Goal: Task Accomplishment & Management: Complete application form

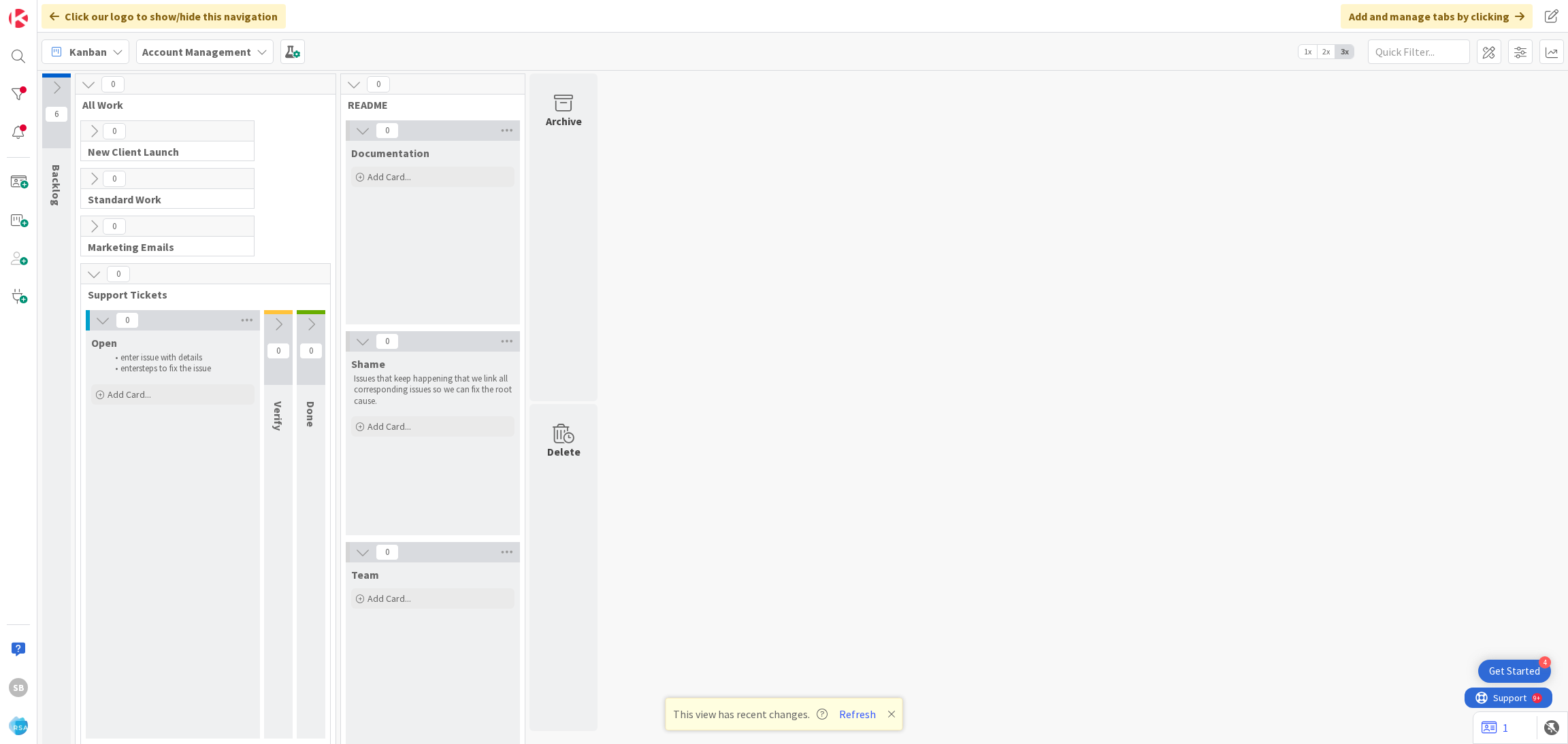
scroll to position [16, 0]
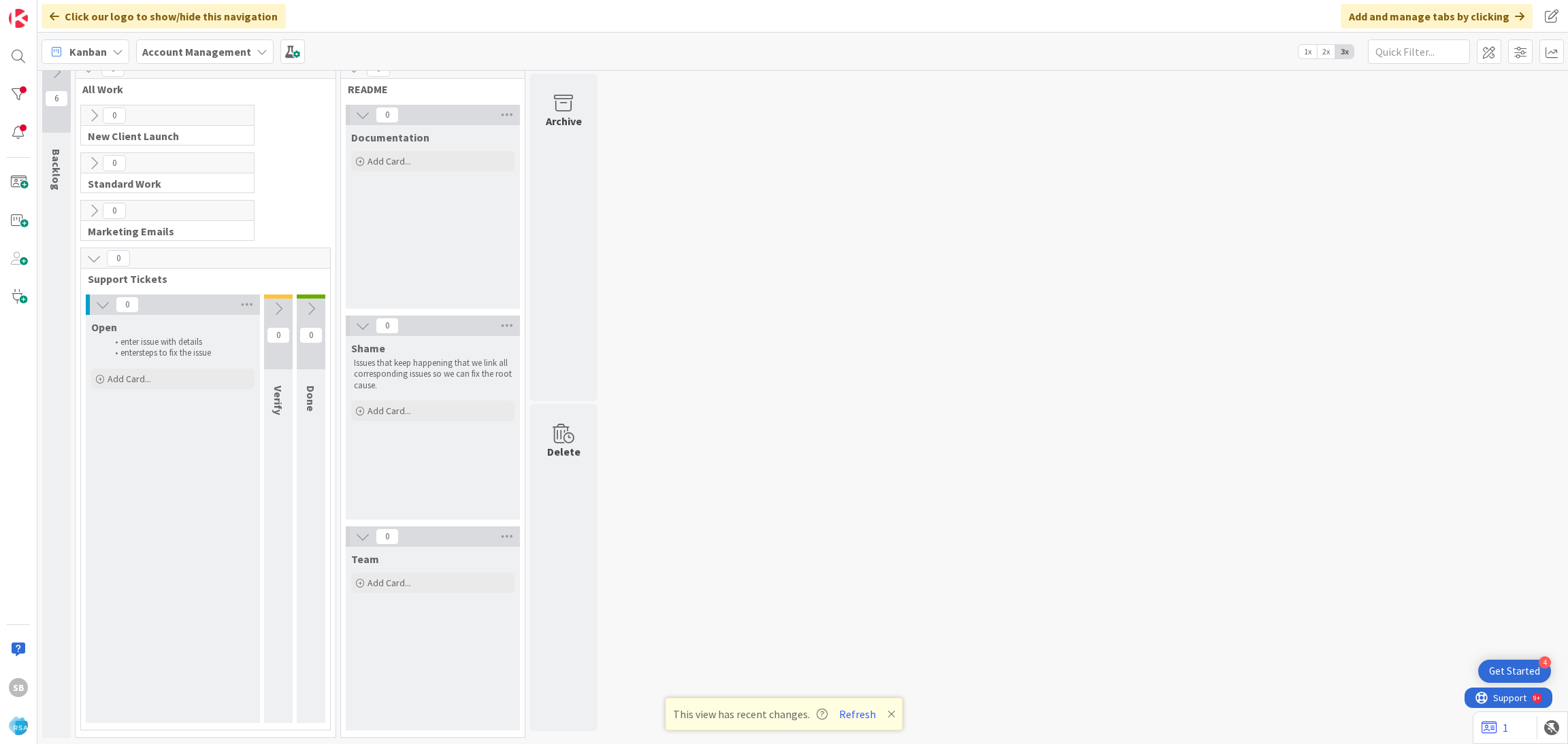
click at [149, 400] on div "Open enter issue with details enter steps to fix the issue Add Card... Template…" at bounding box center [172, 518] width 174 height 408
click at [136, 387] on div "Add Card..." at bounding box center [172, 379] width 164 height 20
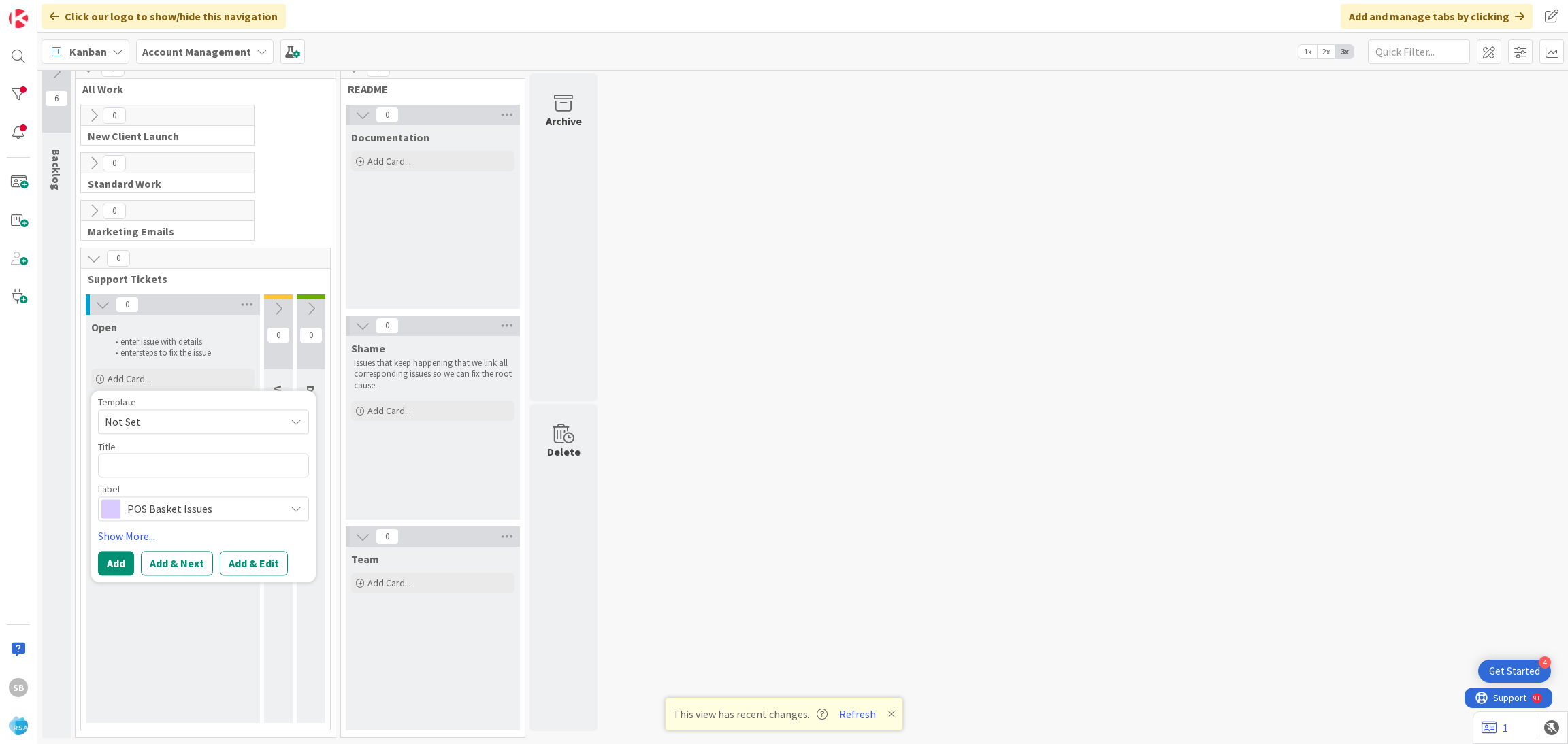
click at [142, 418] on span "Not Set" at bounding box center [190, 421] width 171 height 17
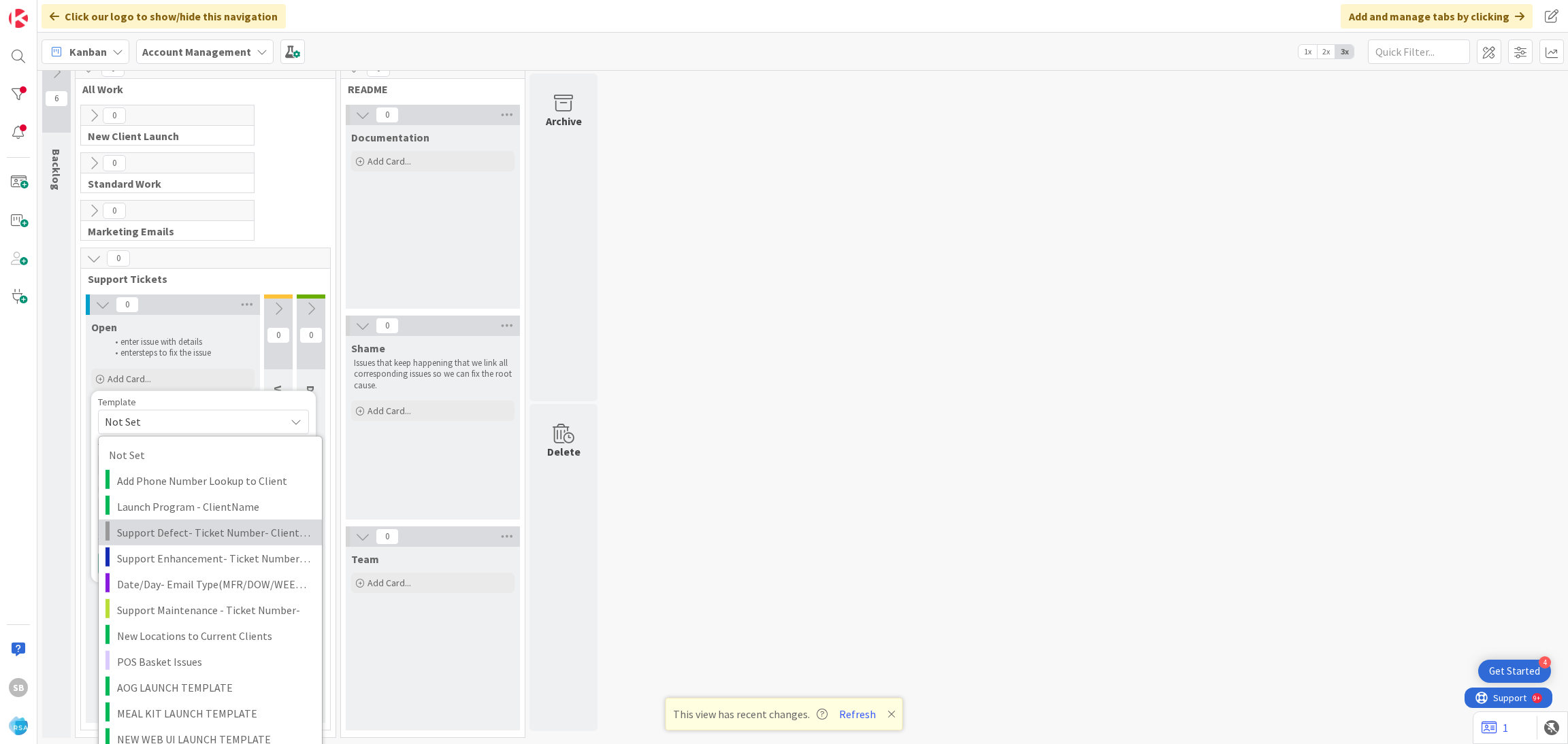
click at [194, 538] on span "Support Defect- Ticket Number- Client Name- Product Name" at bounding box center [214, 532] width 195 height 17
type textarea "x"
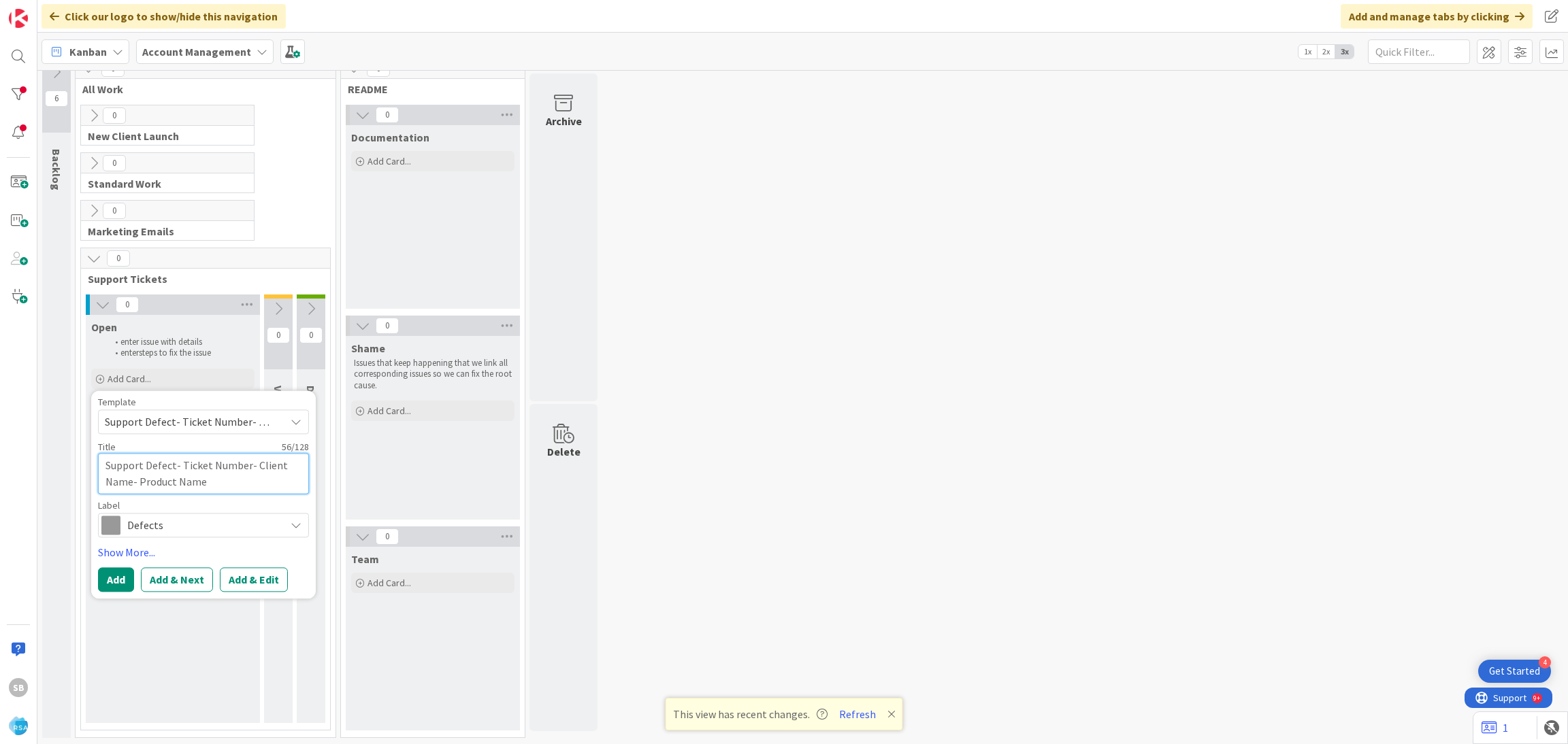
scroll to position [0, 0]
drag, startPoint x: 177, startPoint y: 463, endPoint x: 244, endPoint y: 483, distance: 69.9
click at [244, 483] on textarea "Support Defect- Ticket Number- Client Name- Product Name" at bounding box center [203, 473] width 211 height 41
type textarea "Support Defect-"
type textarea "x"
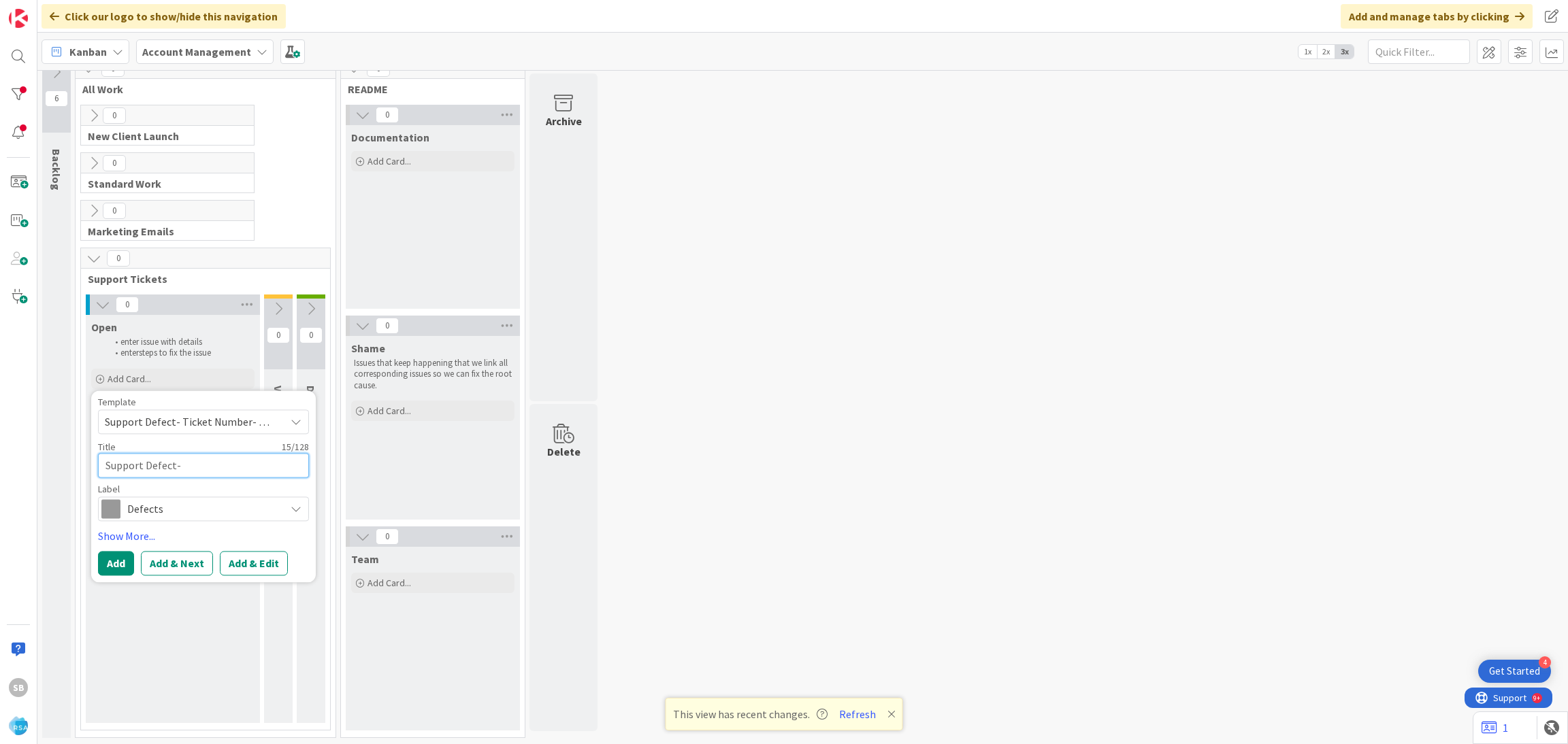
type textarea "Support Defect-"
type textarea "x"
paste textarea "Retrieving data. Wait a few seconds and try to cut or copy again."
type textarea "Support Defect- Retrieving data. Wait a few seconds and try to cut or copy agai…"
type textarea "x"
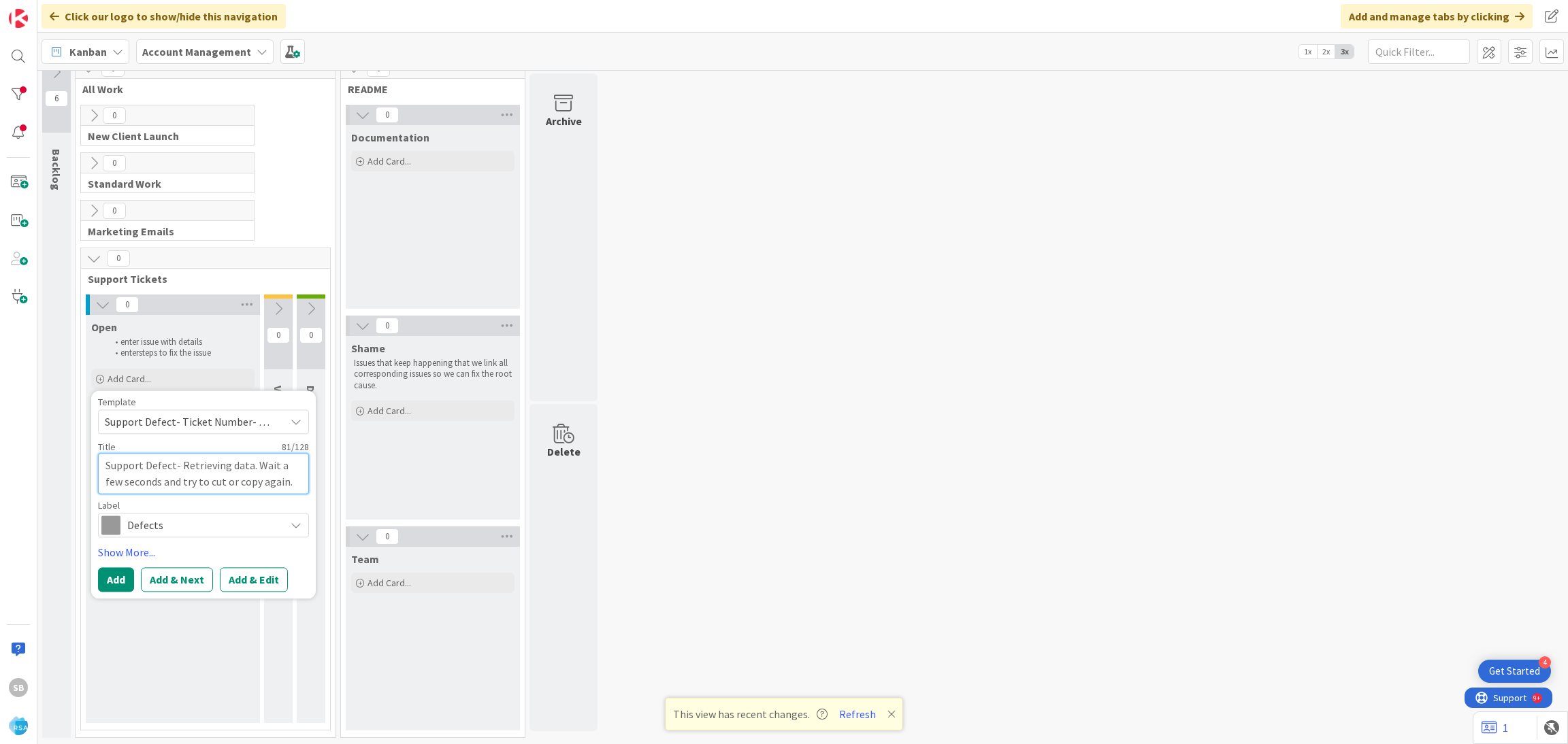
type textarea "Support Defect- Retrieving data. Wait a few seconds and try to cut or copy agai…"
type textarea "x"
type textarea "Support Defect- Retrieving data. Wait a few seconds and try to cut or copy agai…"
type textarea "x"
type textarea "Support Defect-"
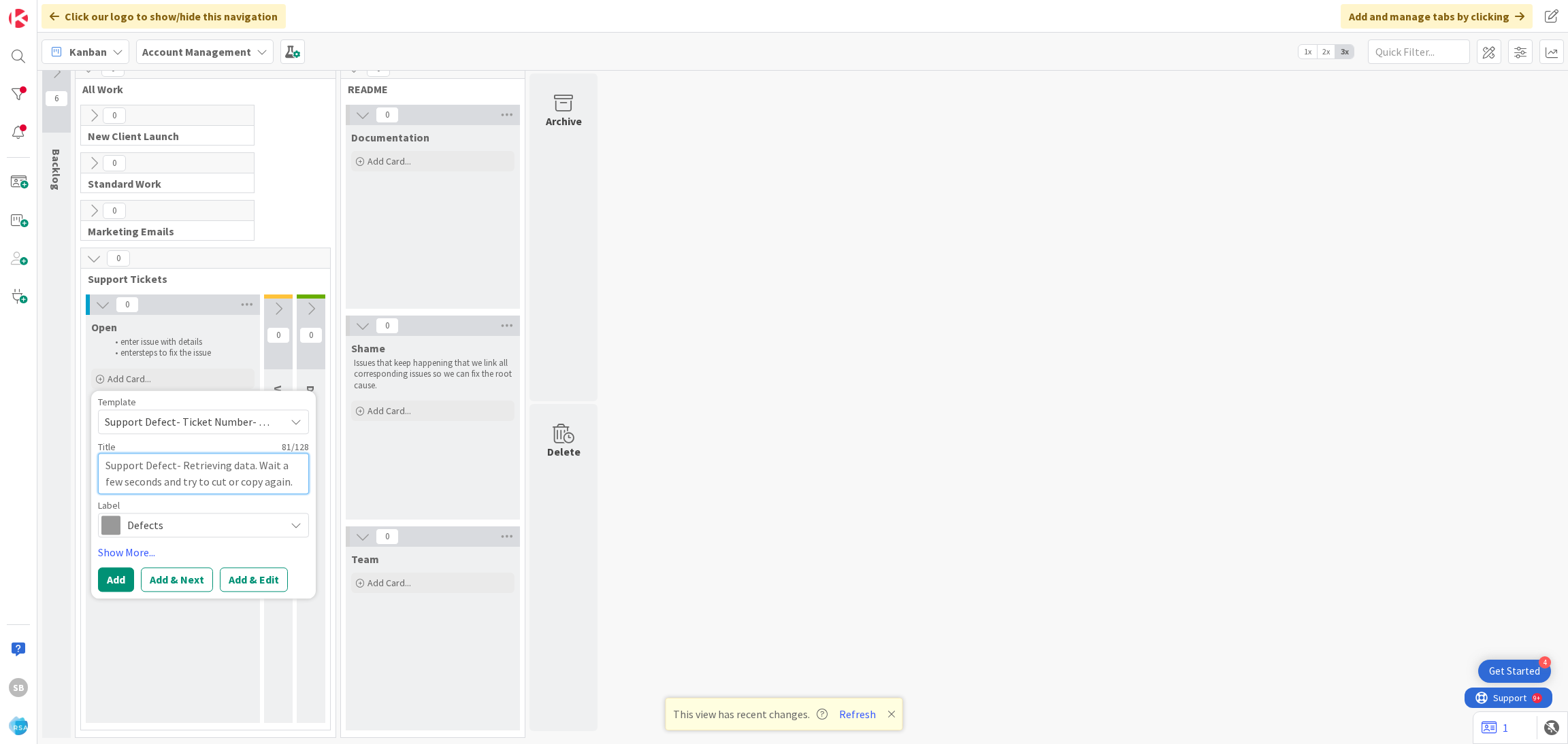
type textarea "x"
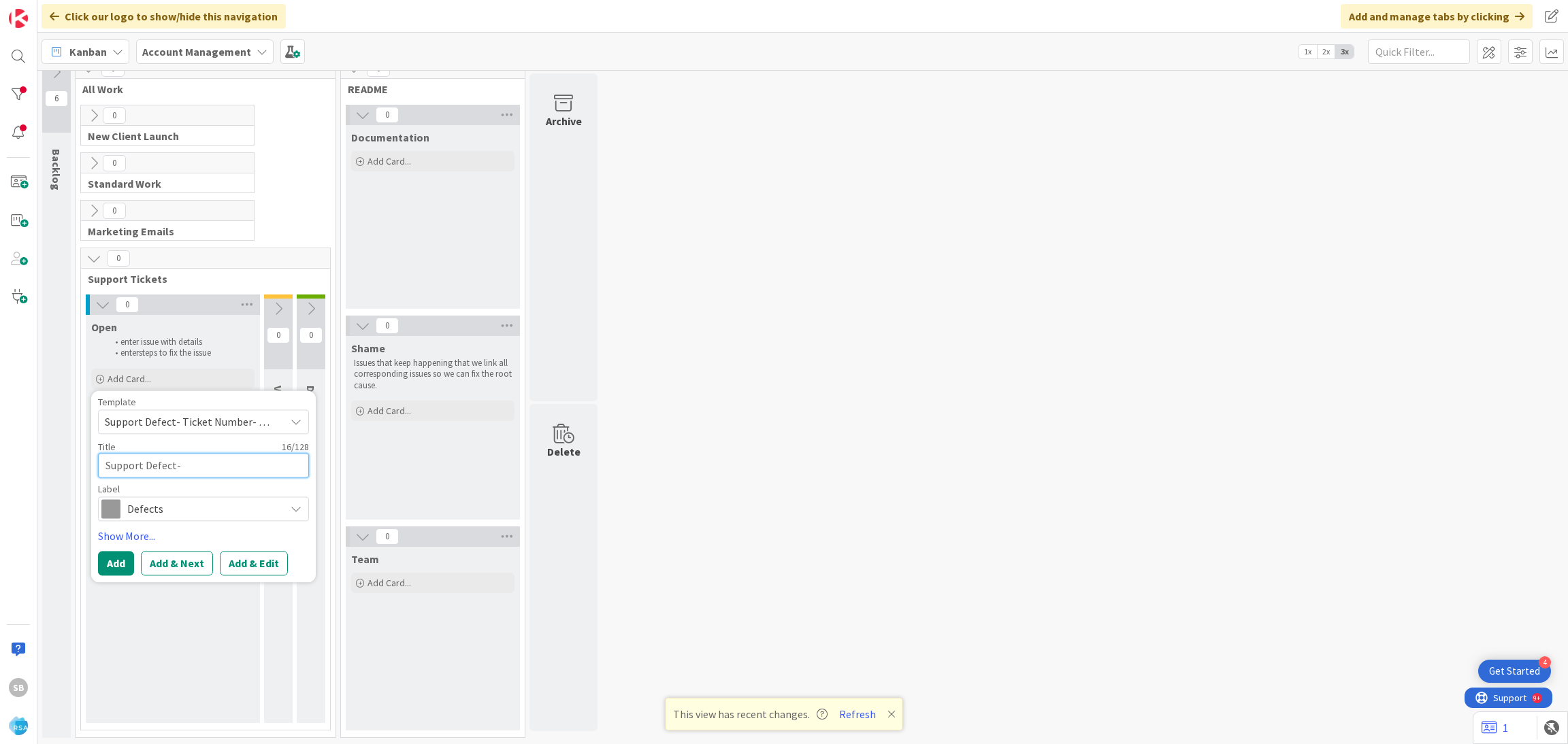
paste textarea "Retrieving data. Wait a few seconds and try to cut or copy again."
type textarea "Support Defect- Retrieving data. Wait a few seconds and try to cut or copy agai…"
type textarea "x"
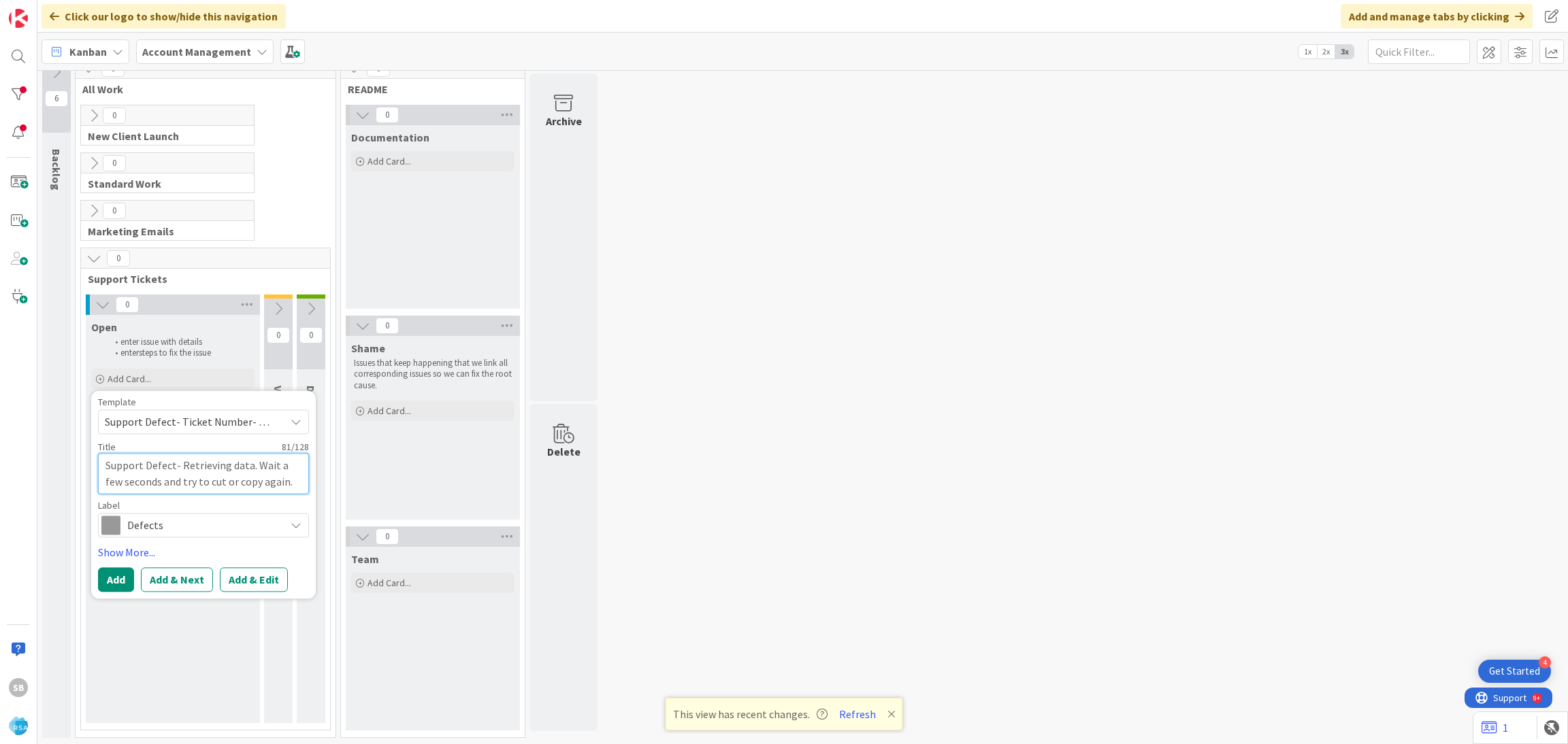
type textarea "Support Defect- Retrieving data. Wait a few seconds and try to cut or copy agai…"
type textarea "x"
type textarea "Support Defect- Retrieving data. Wait a few seconds and try to cut or copy agai…"
type textarea "x"
type textarea "Support Defect-"
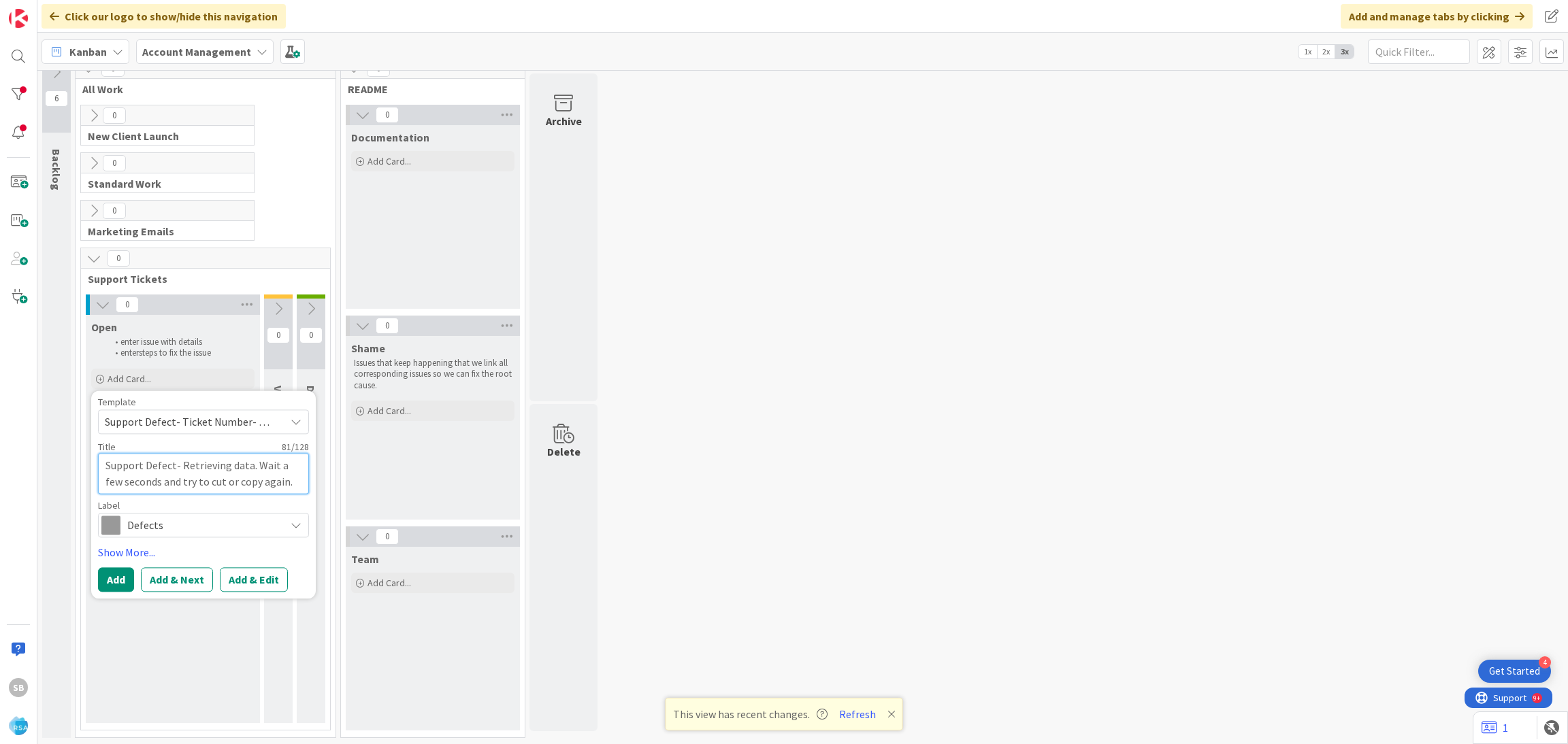
type textarea "x"
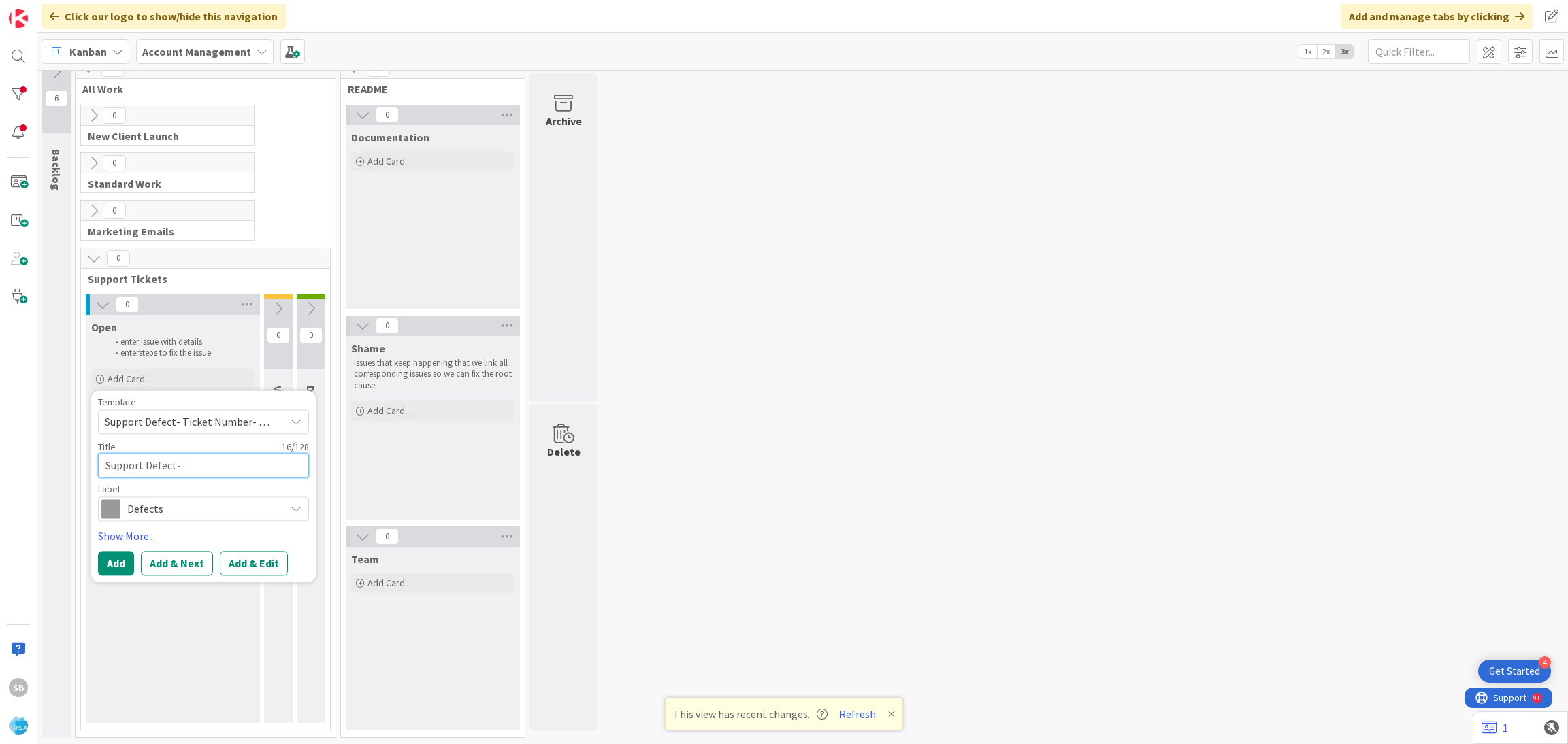
paste textarea "Retrieving data. Wait a few seconds and try to cut or copy again."
type textarea "Support Defect- Retrieving data. Wait a few seconds and try to cut or copy agai…"
type textarea "x"
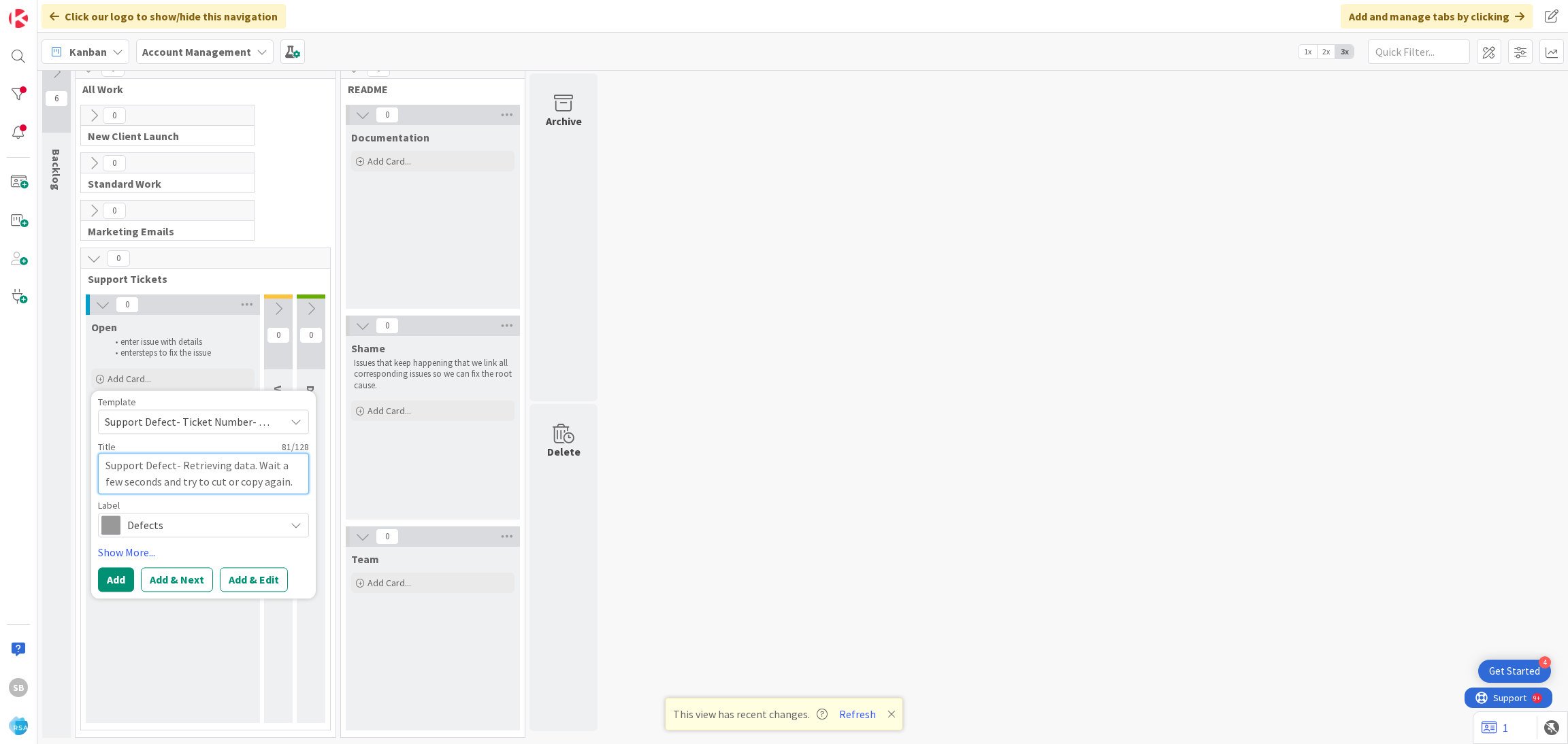
type textarea "Support Defect-"
type textarea "x"
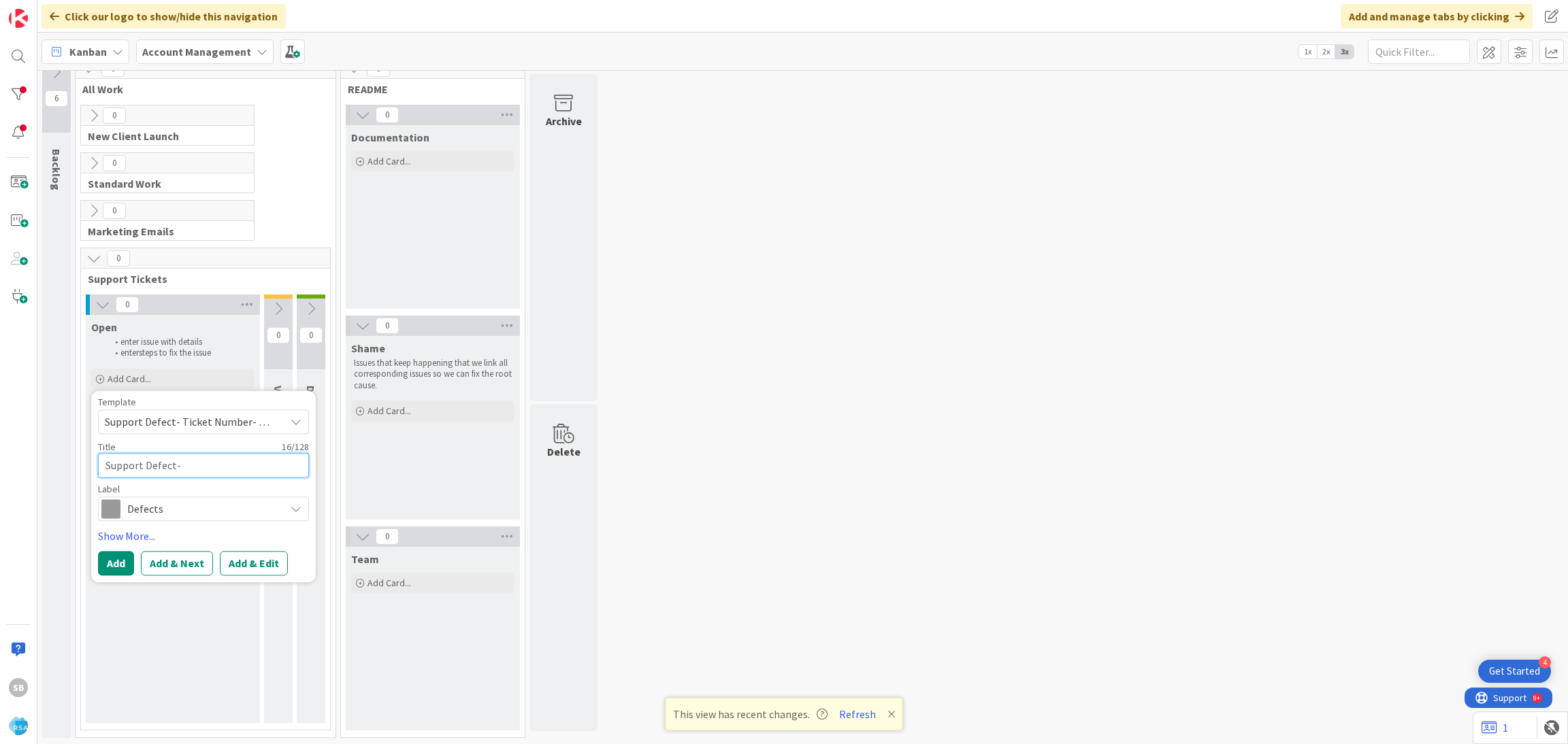
paste textarea "Retrieving data. Wait a few seconds and try to cut or copy again."
type textarea "Support Defect- Retrieving data. Wait a few seconds and try to cut or copy agai…"
type textarea "x"
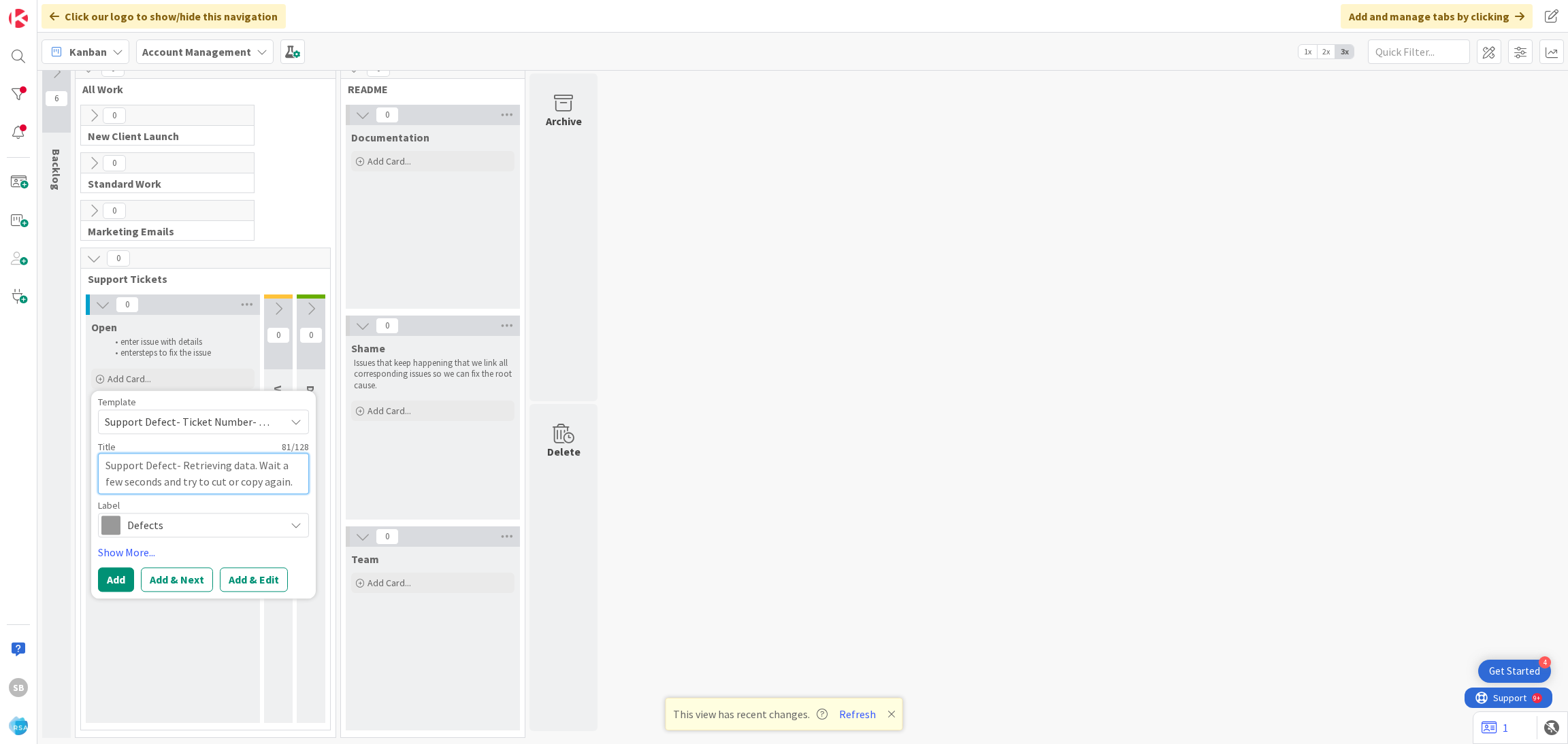
type textarea "Support Defect-"
type textarea "x"
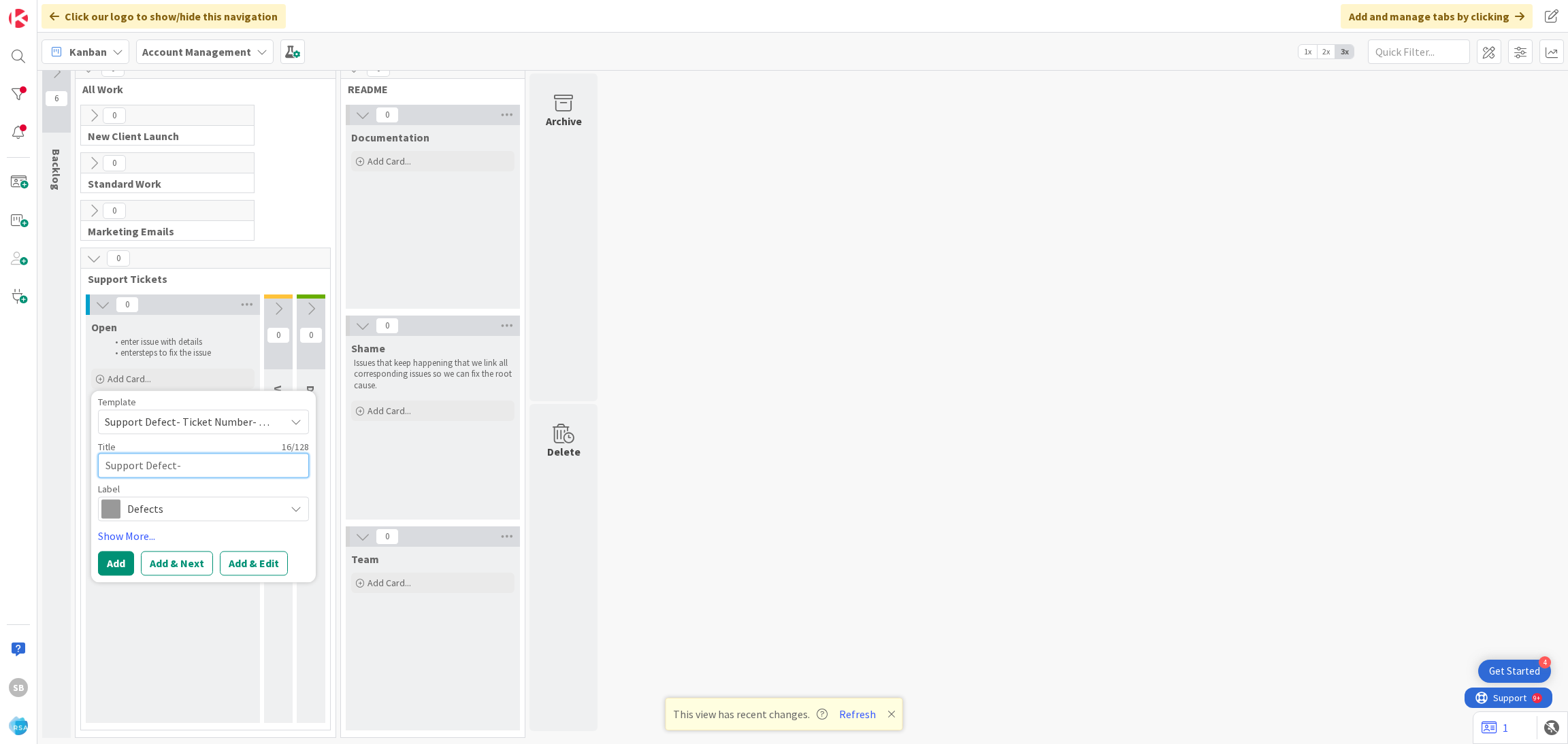
paste textarea "Retrieving data. Wait a few seconds and try to cut or copy again."
type textarea "Support Defect- Retrieving data. Wait a few seconds and try to cut or copy agai…"
type textarea "x"
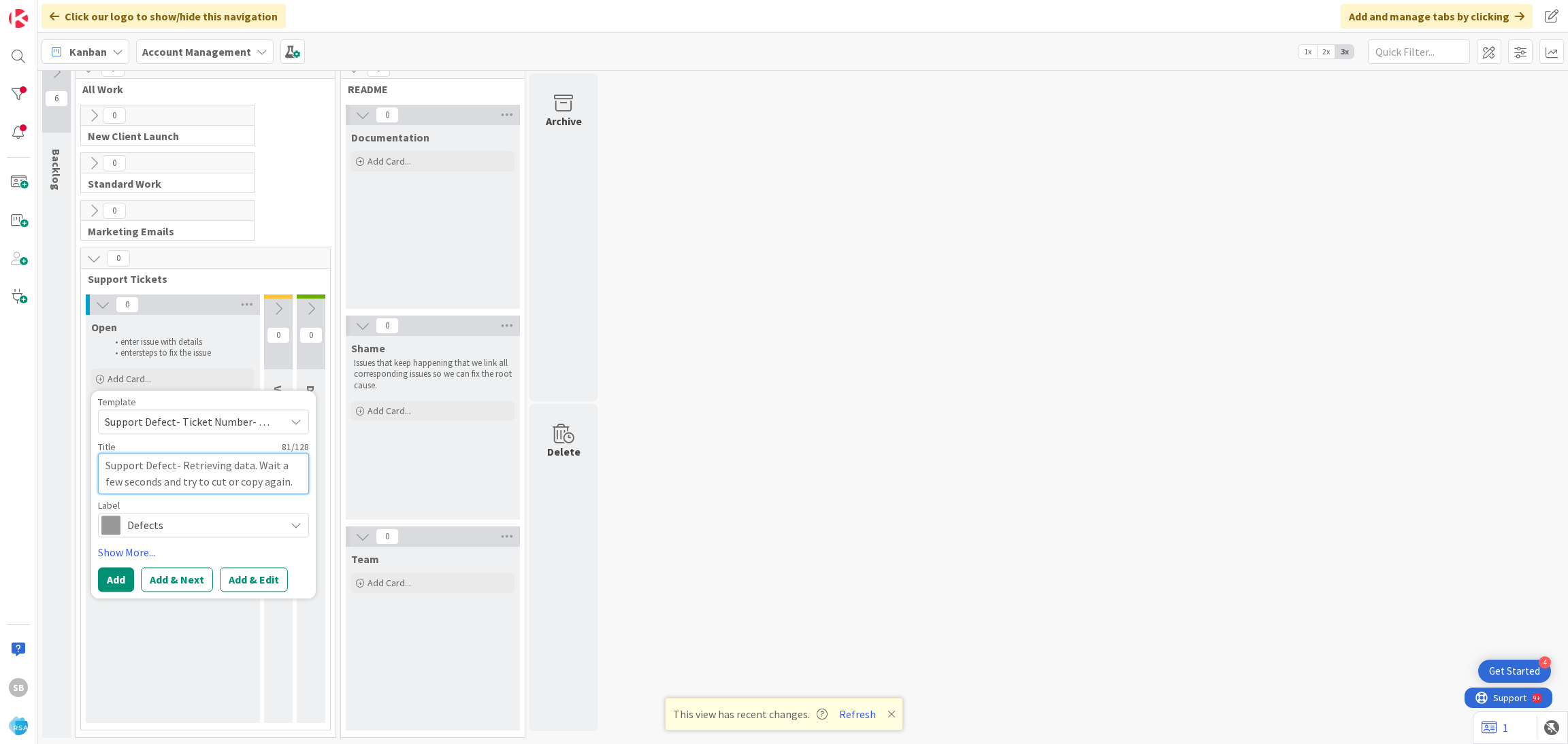
type textarea "Support Defect-"
type textarea "x"
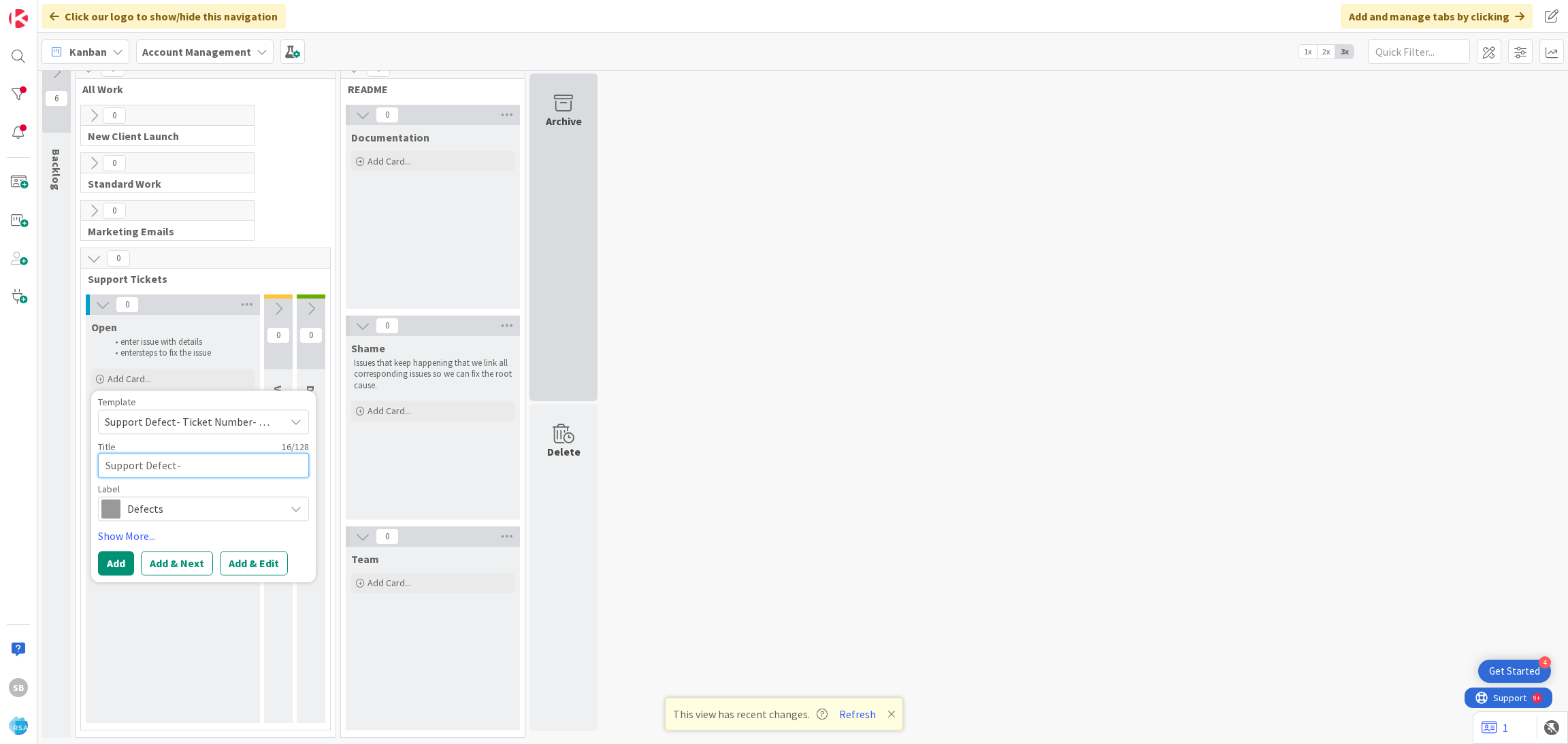
paste textarea "Retrieving data. Wait a few seconds and try to cut or copy again."
type textarea "Support Defect- Retrieving data. Wait a few seconds and try to cut or copy agai…"
type textarea "x"
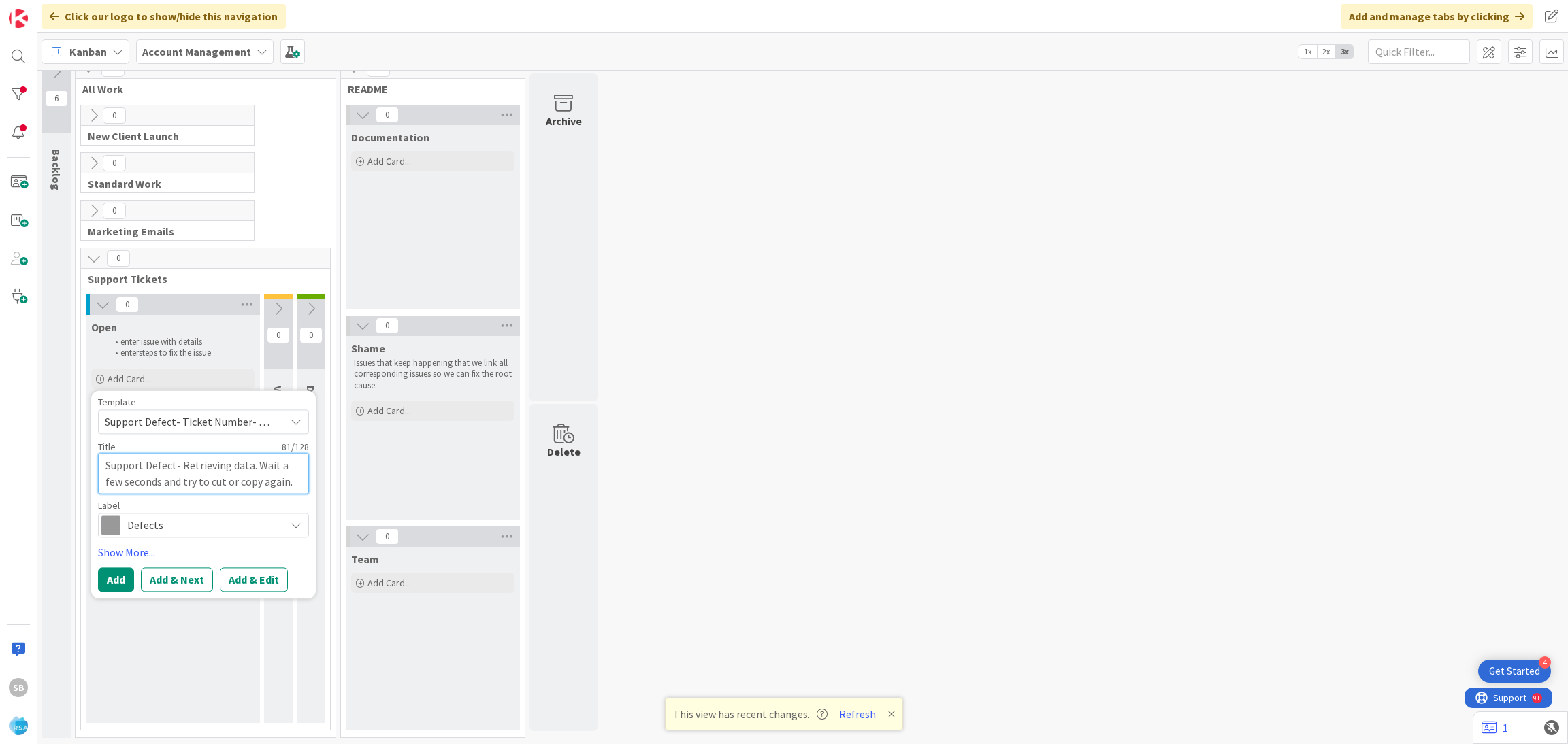
type textarea "Support Defect-"
type textarea "x"
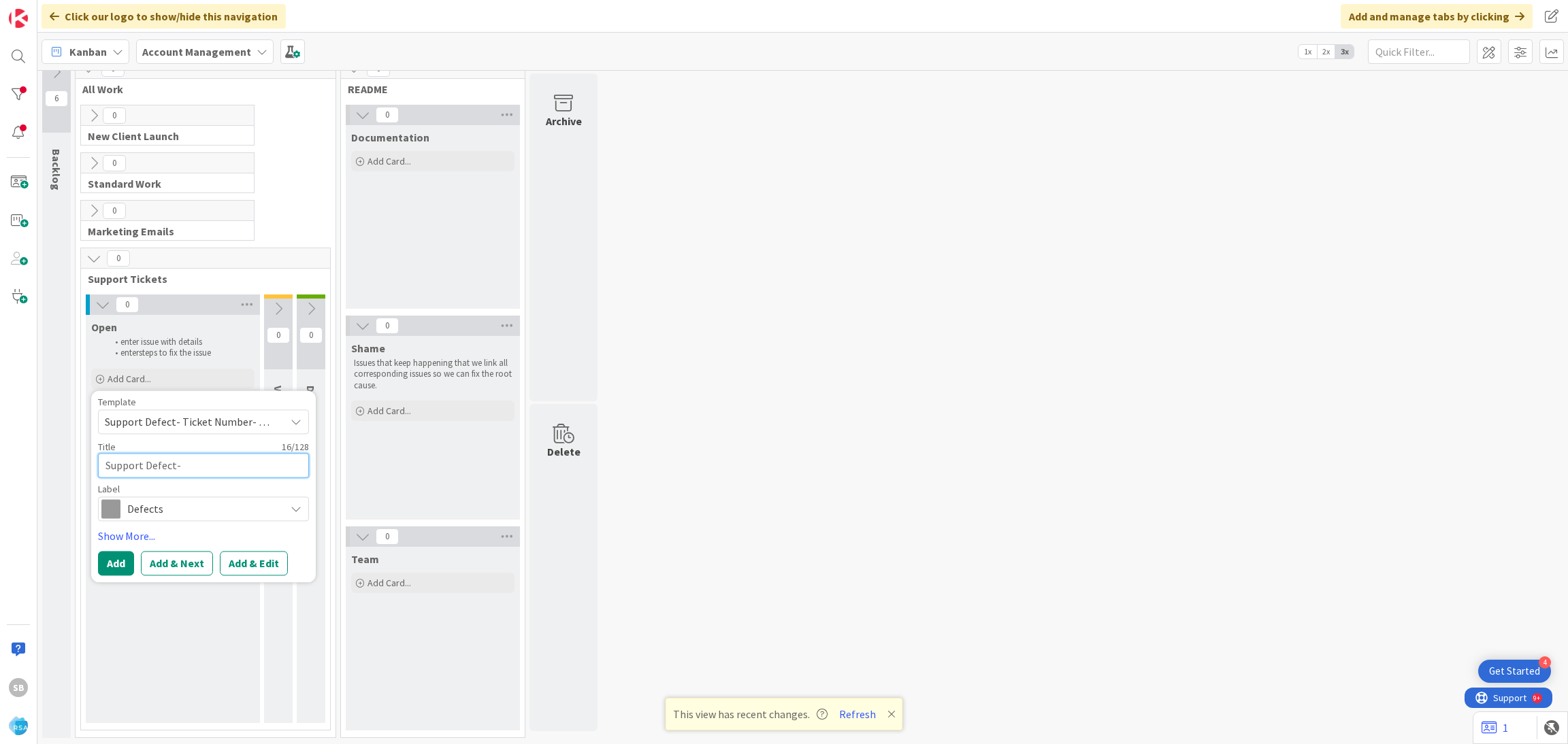
paste textarea "Retrieving data. Wait a few seconds and try to cut or copy again."
type textarea "Support Defect- Retrieving data. Wait a few seconds and try to cut or copy agai…"
type textarea "x"
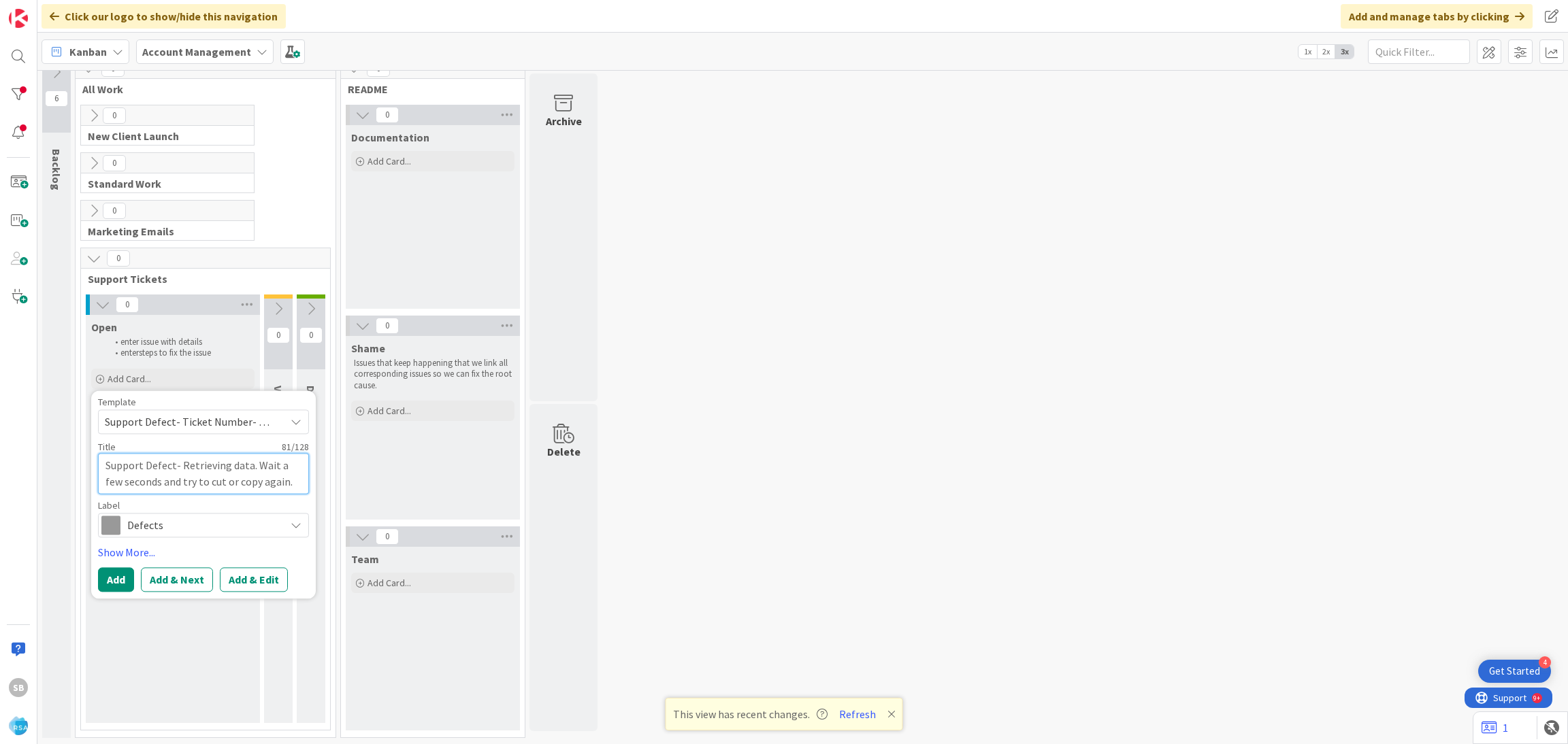
type textarea "Support Defect-"
type textarea "x"
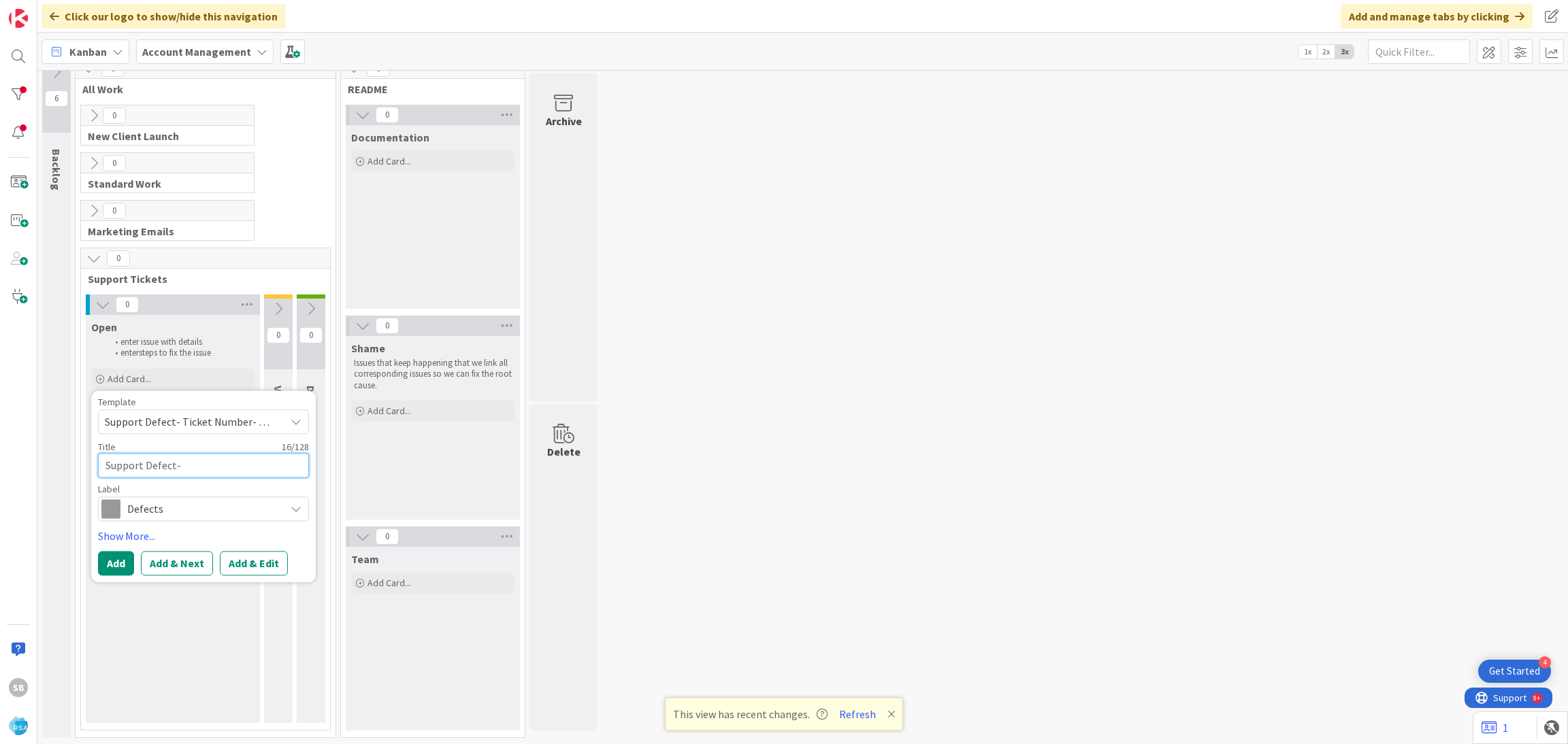
type textarea "Support Defect- 3"
type textarea "x"
type textarea "Support Defect- 30"
type textarea "x"
type textarea "Support Defect- 303"
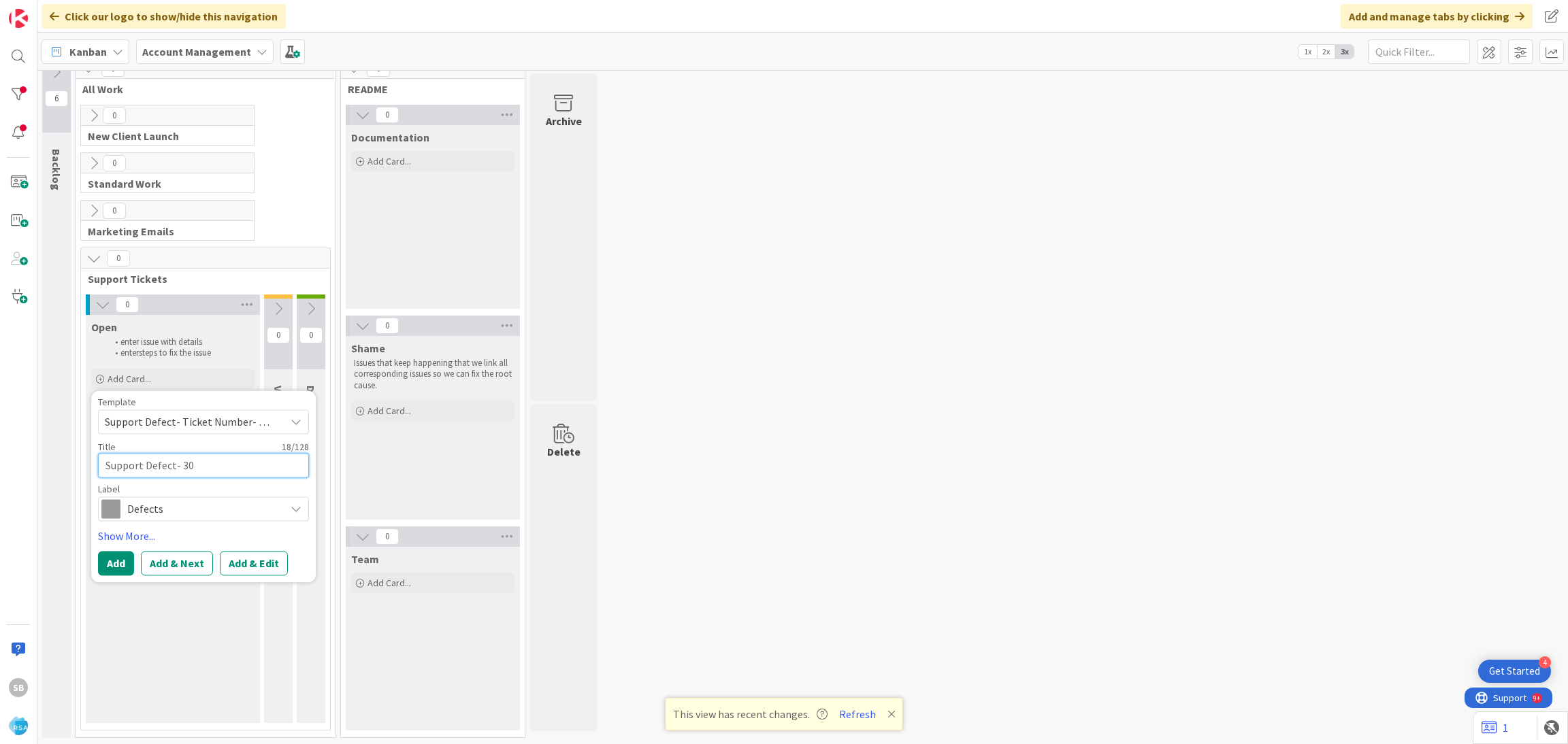
type textarea "x"
type textarea "Support Defect- 3039"
type textarea "x"
type textarea "Support Defect- 30395"
type textarea "x"
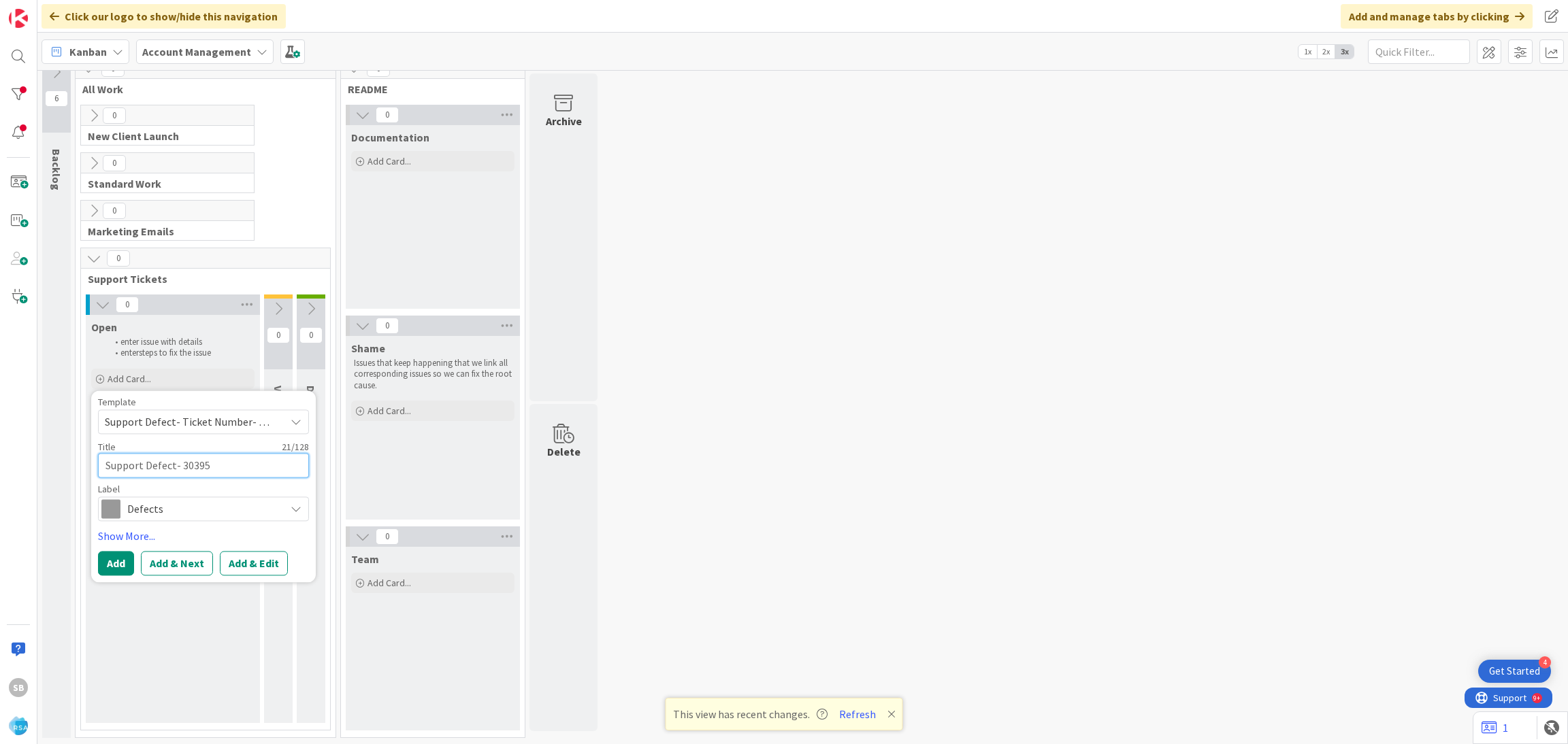
type textarea "Support Defect- 303954"
type textarea "x"
type textarea "Support Defect- 303954"
type textarea "x"
type textarea "Support Defect- 303954 -"
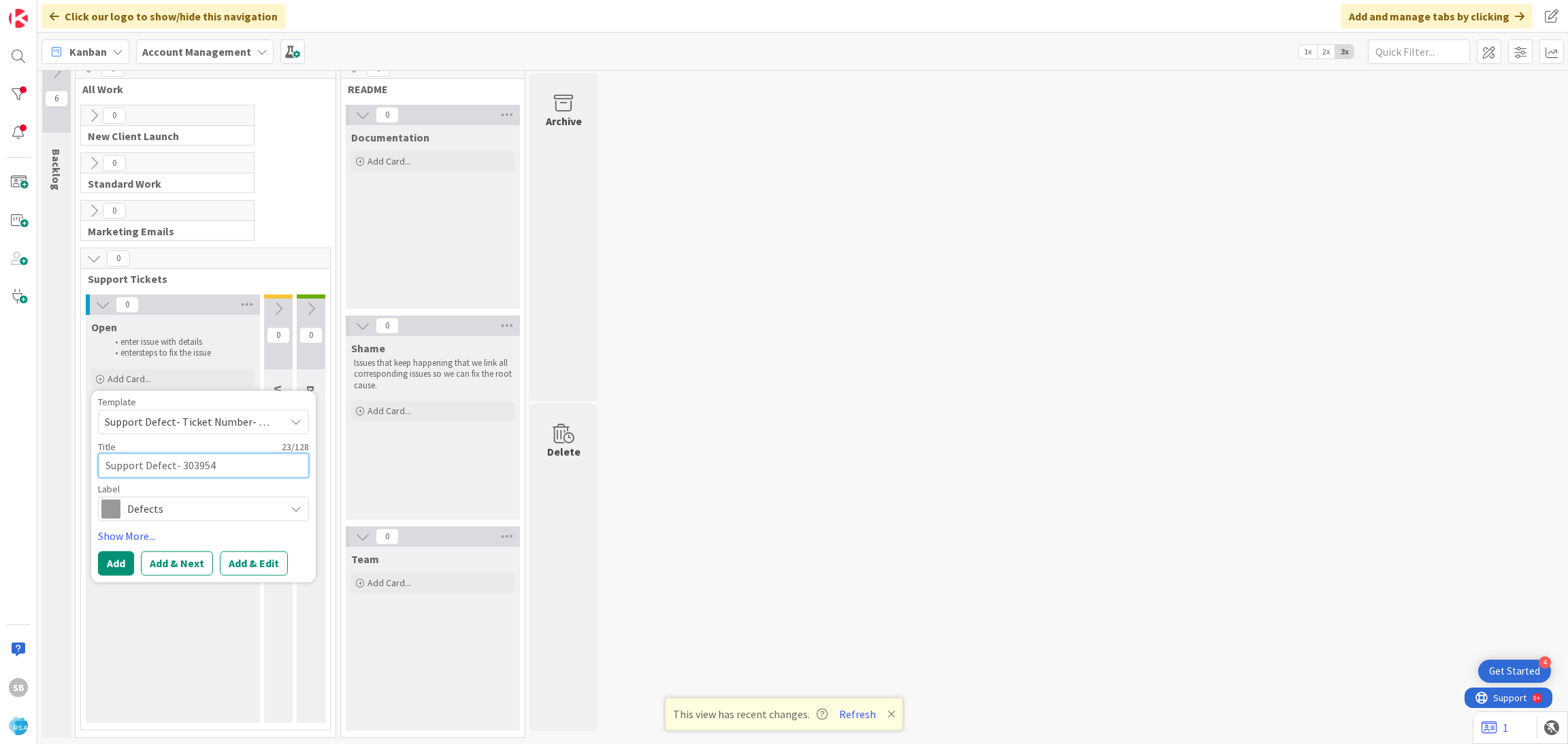
type textarea "x"
type textarea "Support Defect- 303954 -"
type textarea "x"
paste textarea "Retrieving data. Wait a few seconds and try to cut or copy again."
type textarea "Support Defect- 303954 - Retrieving data. Wait a few seconds and try to cut or …"
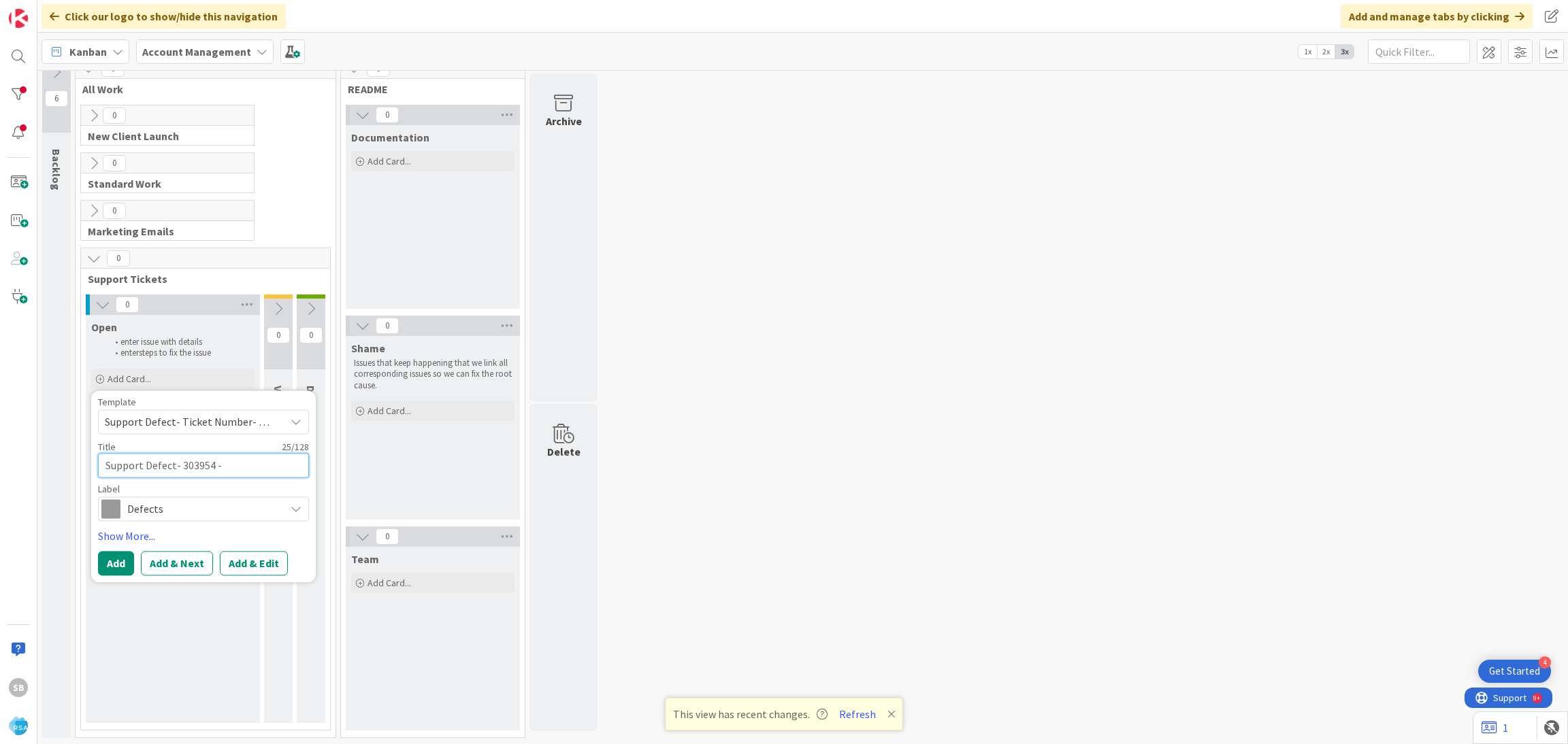
type textarea "x"
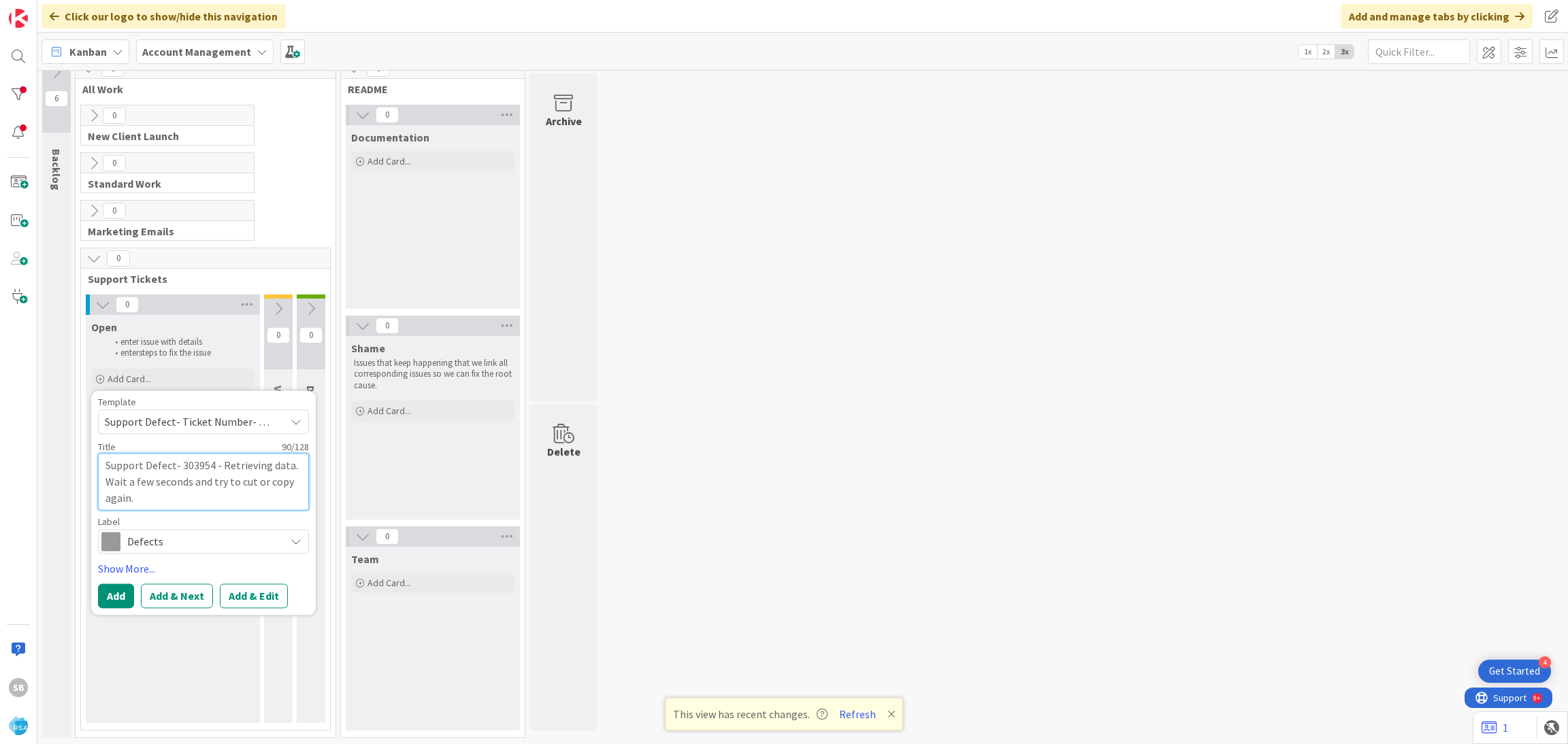
type textarea "Support Defect- 303954 - Retrieving data. Wait a few seconds and try to cut or …"
type textarea "x"
type textarea "Support Defect- 303954 - Retrieving data. Wait a few seconds and try to cut or …"
type textarea "x"
type textarea "Support Defect- 303954 -"
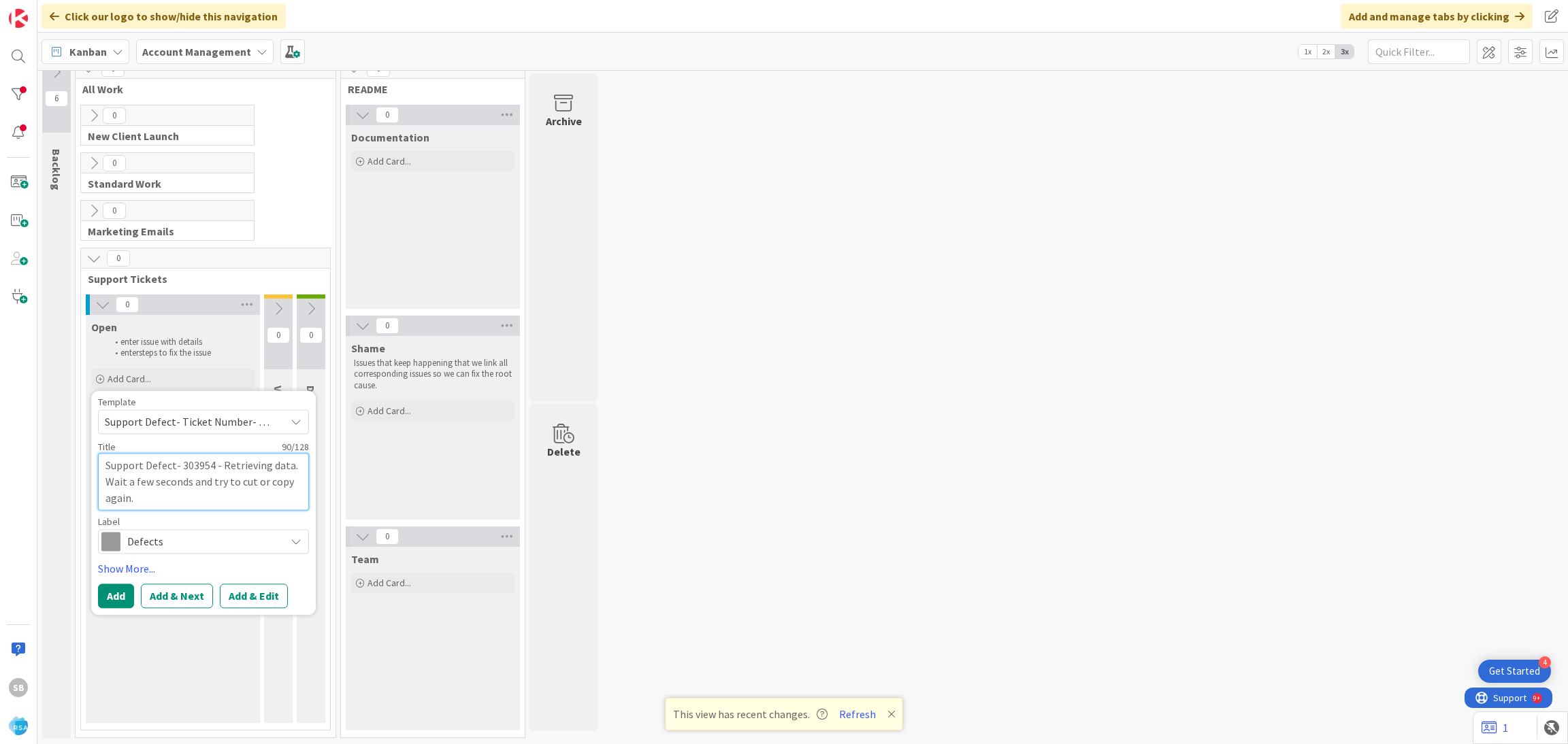
type textarea "x"
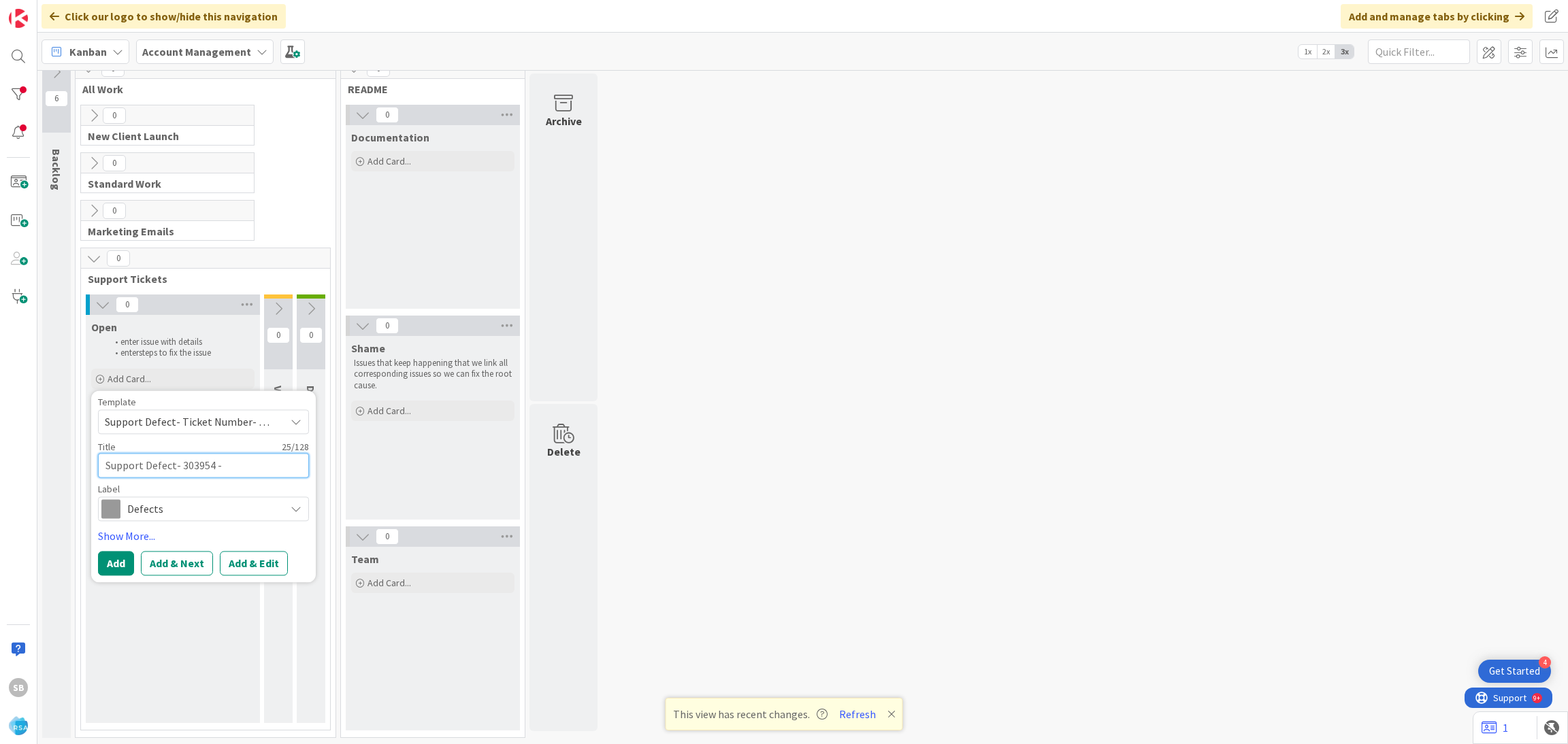
paste textarea "Retrieving data. Wait a few seconds and try to cut or copy again."
type textarea "Support Defect- 303954 - Retrieving data. Wait a few seconds and try to cut or …"
type textarea "x"
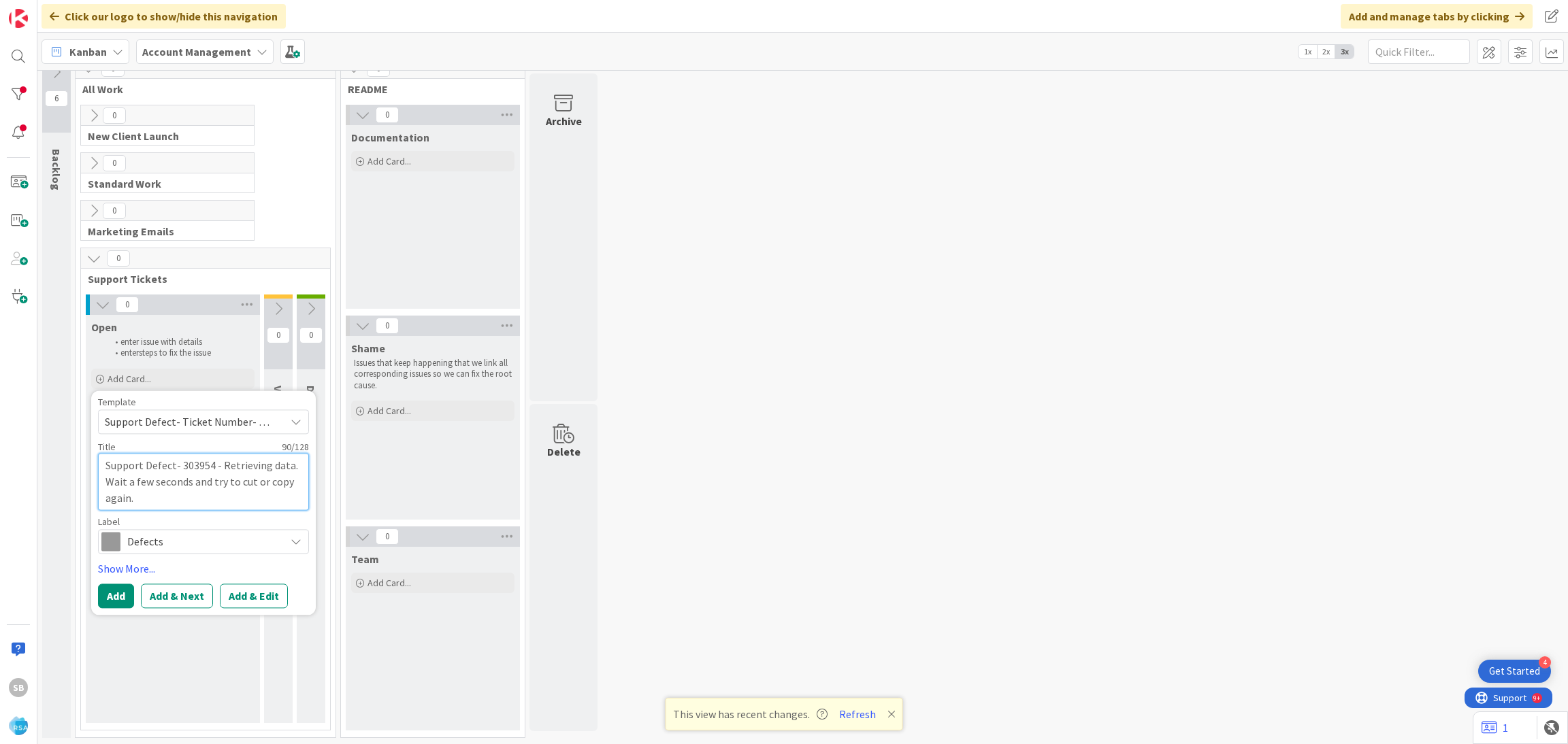
type textarea "Support Defect- 303954 -"
type textarea "x"
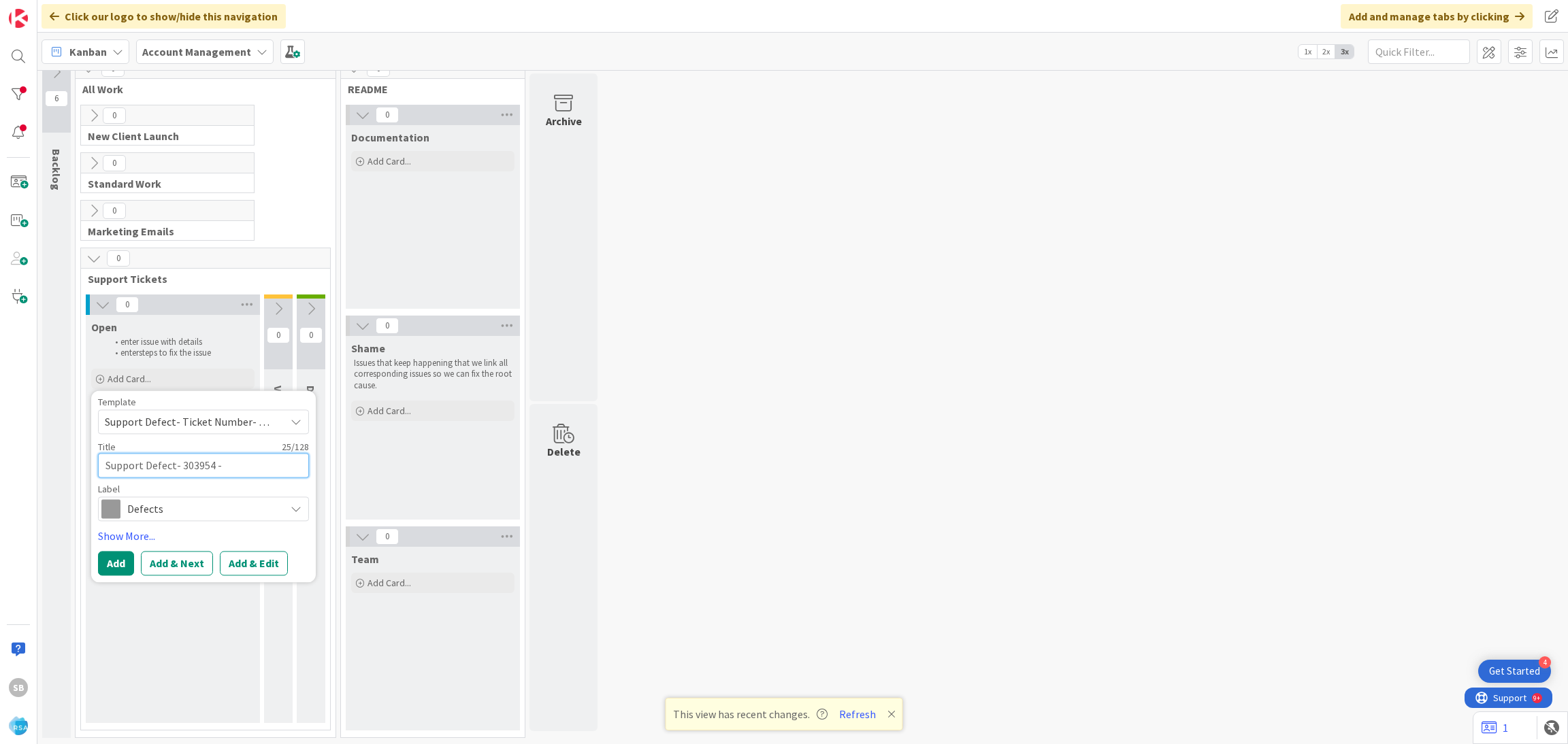
paste textarea "Retrieving data. Wait a few seconds and try to cut or copy again."
type textarea "Support Defect- 303954 - Retrieving data. Wait a few seconds and try to cut or …"
type textarea "x"
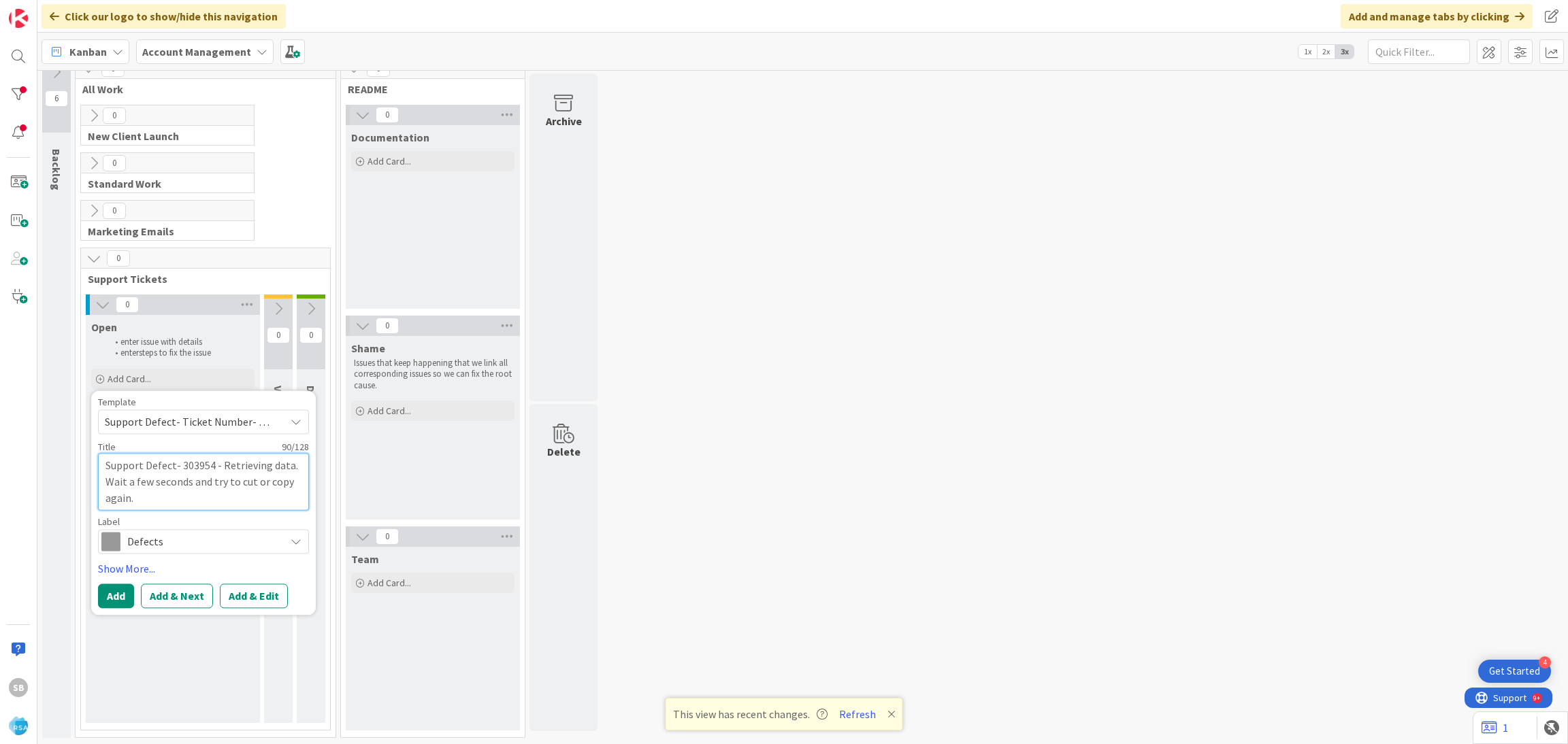
type textarea "Support Defect- 303954 -"
type textarea "x"
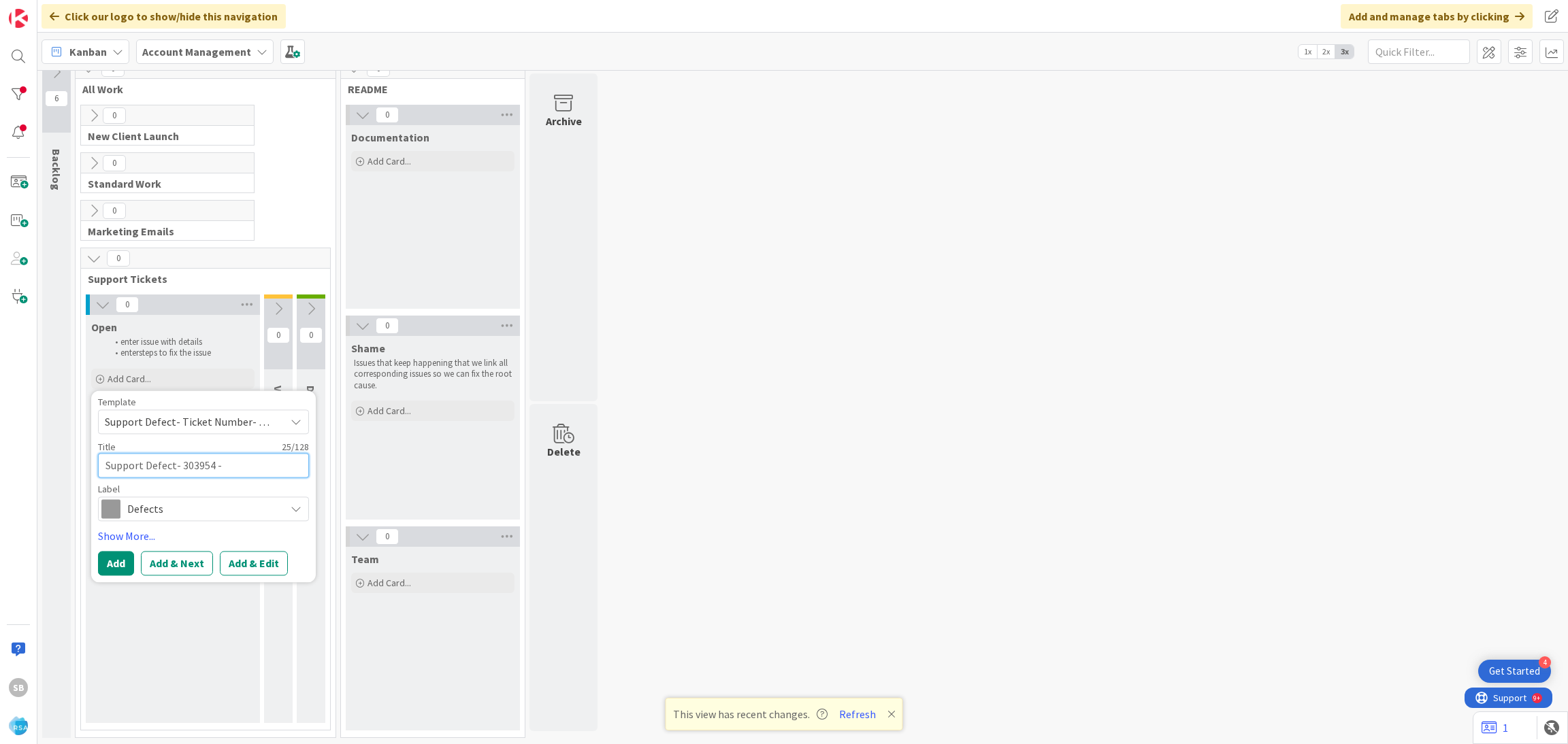
type textarea "Support Defect- 303954 - P"
type textarea "x"
type textarea "Support Defect- 303954 - Pe"
type textarea "x"
type textarea "Support Defect- 303954 - Pet"
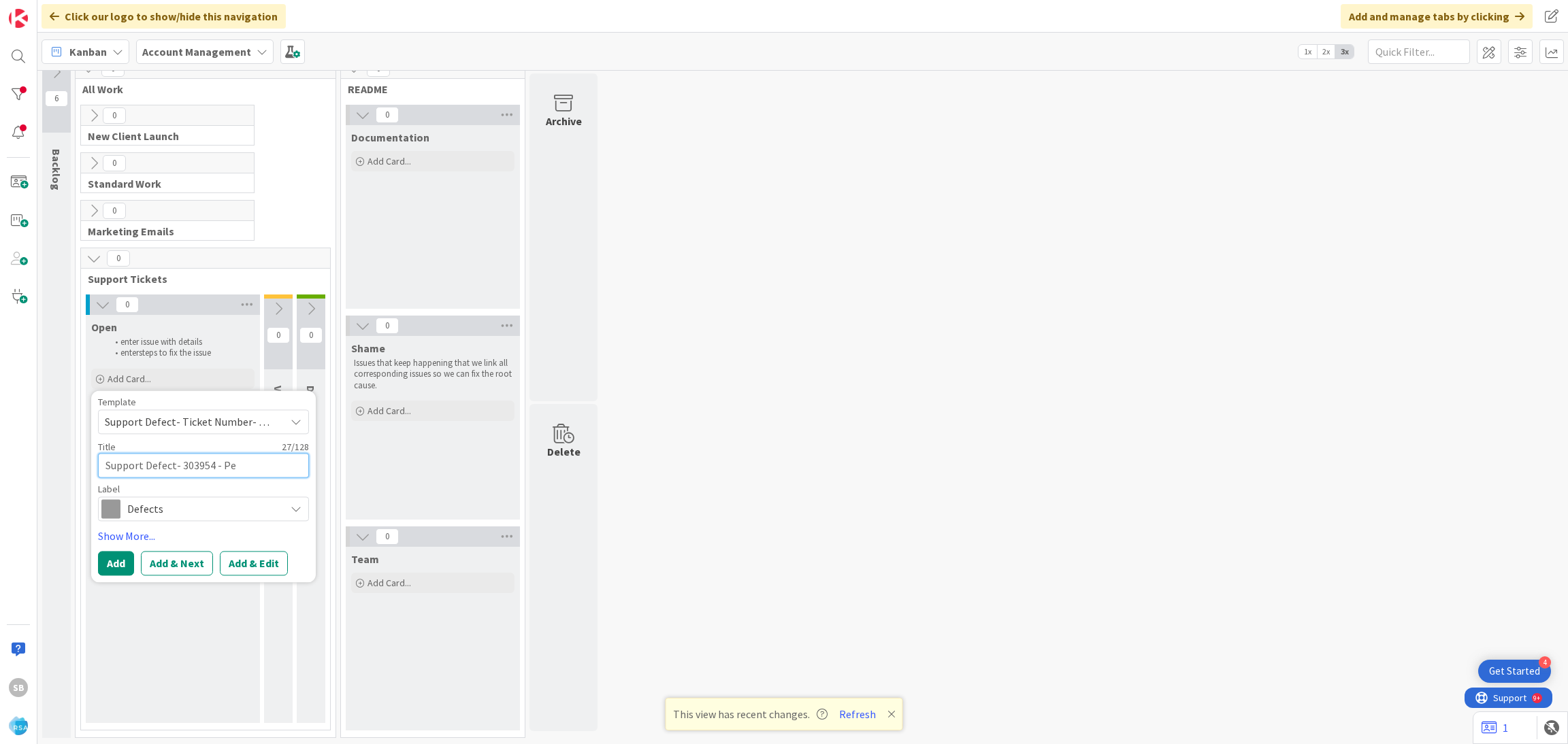
type textarea "x"
type textarea "Support Defect- 303954 - [PERSON_NAME]"
type textarea "x"
type textarea "Support Defect- 303954 - Petes"
type textarea "x"
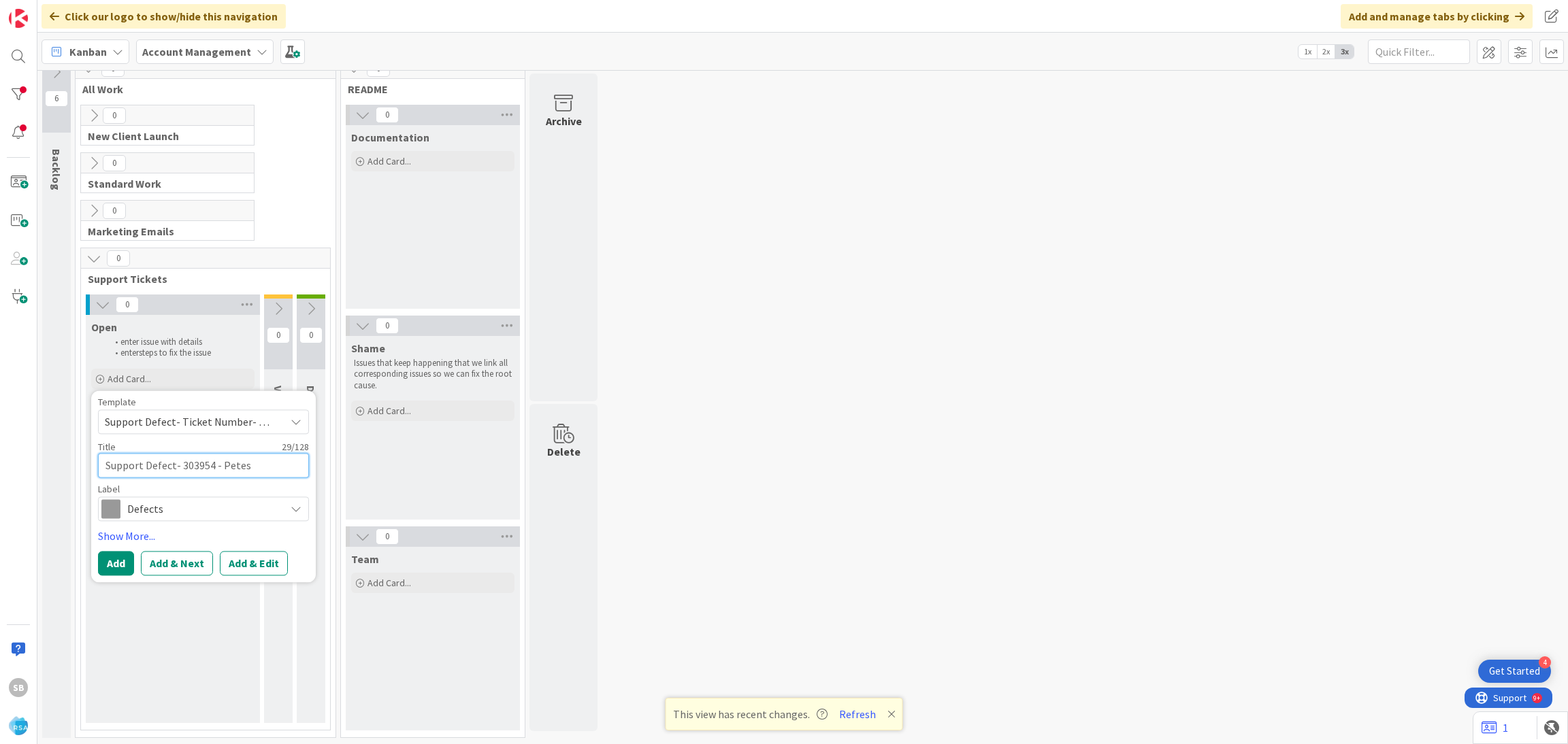
type textarea "Support Defect- 303954 - Petes"
type textarea "x"
type textarea "Support Defect- 303954 - Petes F"
type textarea "x"
type textarea "Support Defect- 303954 - Petes Fr"
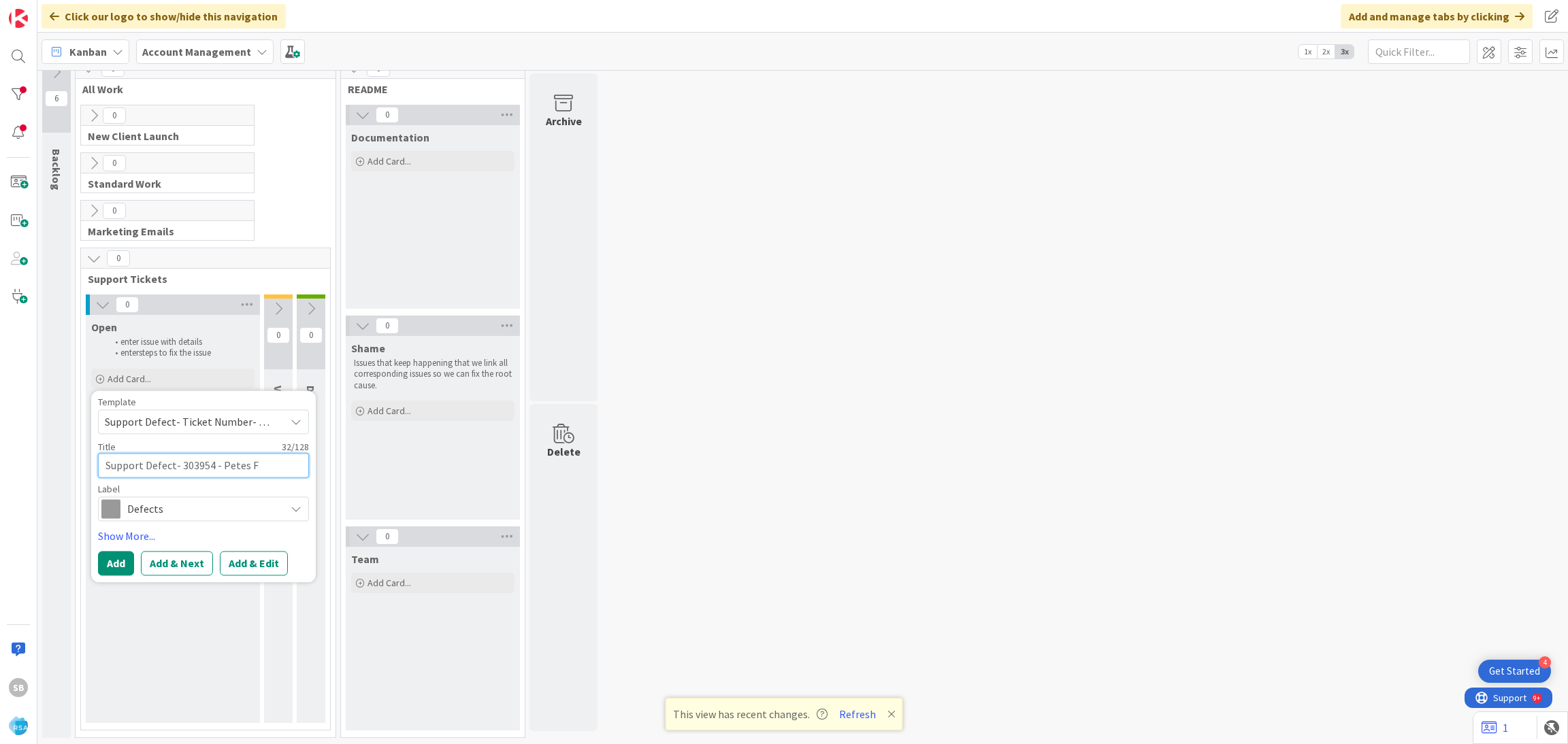
type textarea "x"
type textarea "Support Defect- 303954 - Petes Fre"
type textarea "x"
type textarea "Support Defect- 303954 - Petes Fres"
type textarea "x"
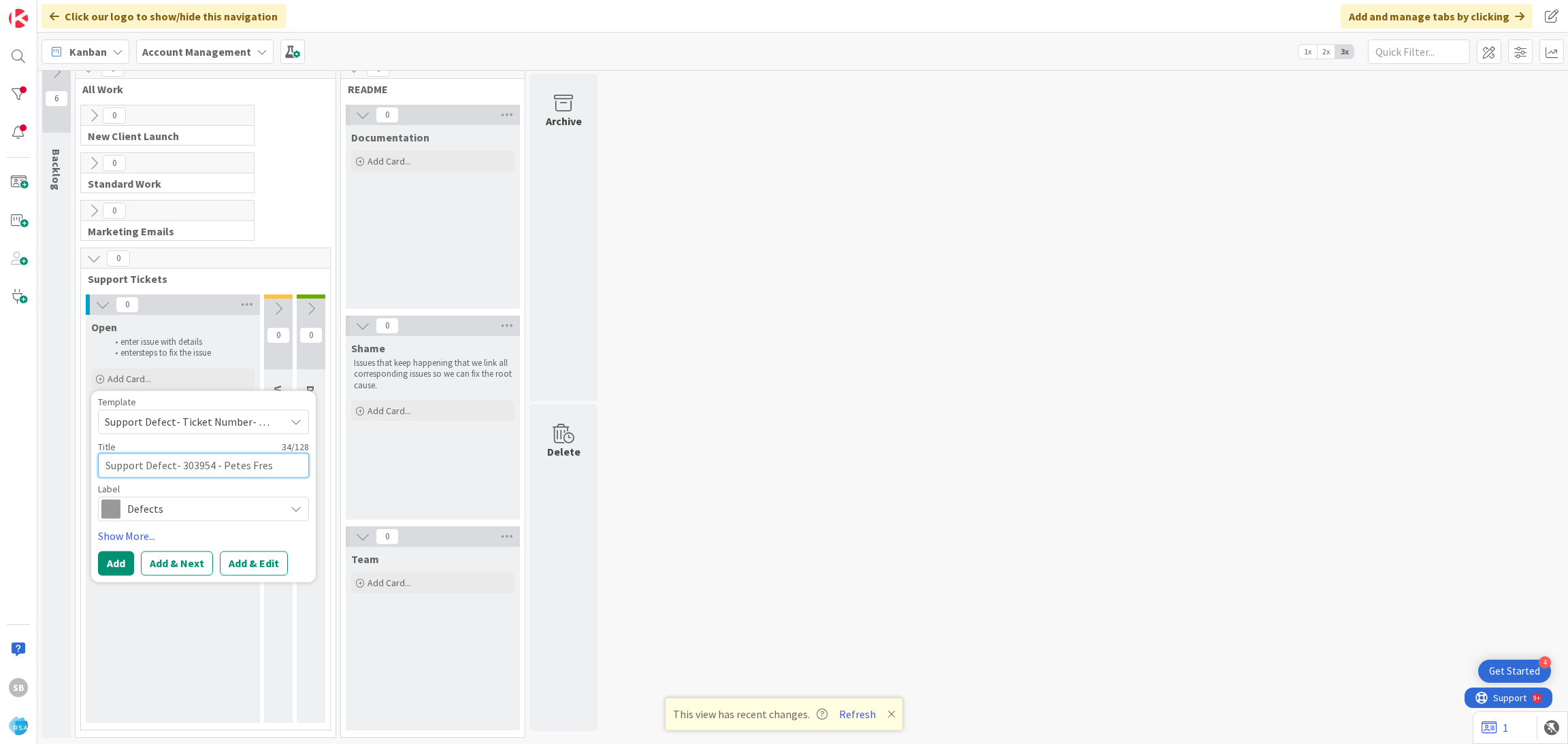
type textarea "Support Defect- 303954 - Petes Fresh"
type textarea "x"
type textarea "Support Defect- 303954 - Petes Fresh"
type textarea "x"
type textarea "Support Defect- 303954 - Petes Fresh m"
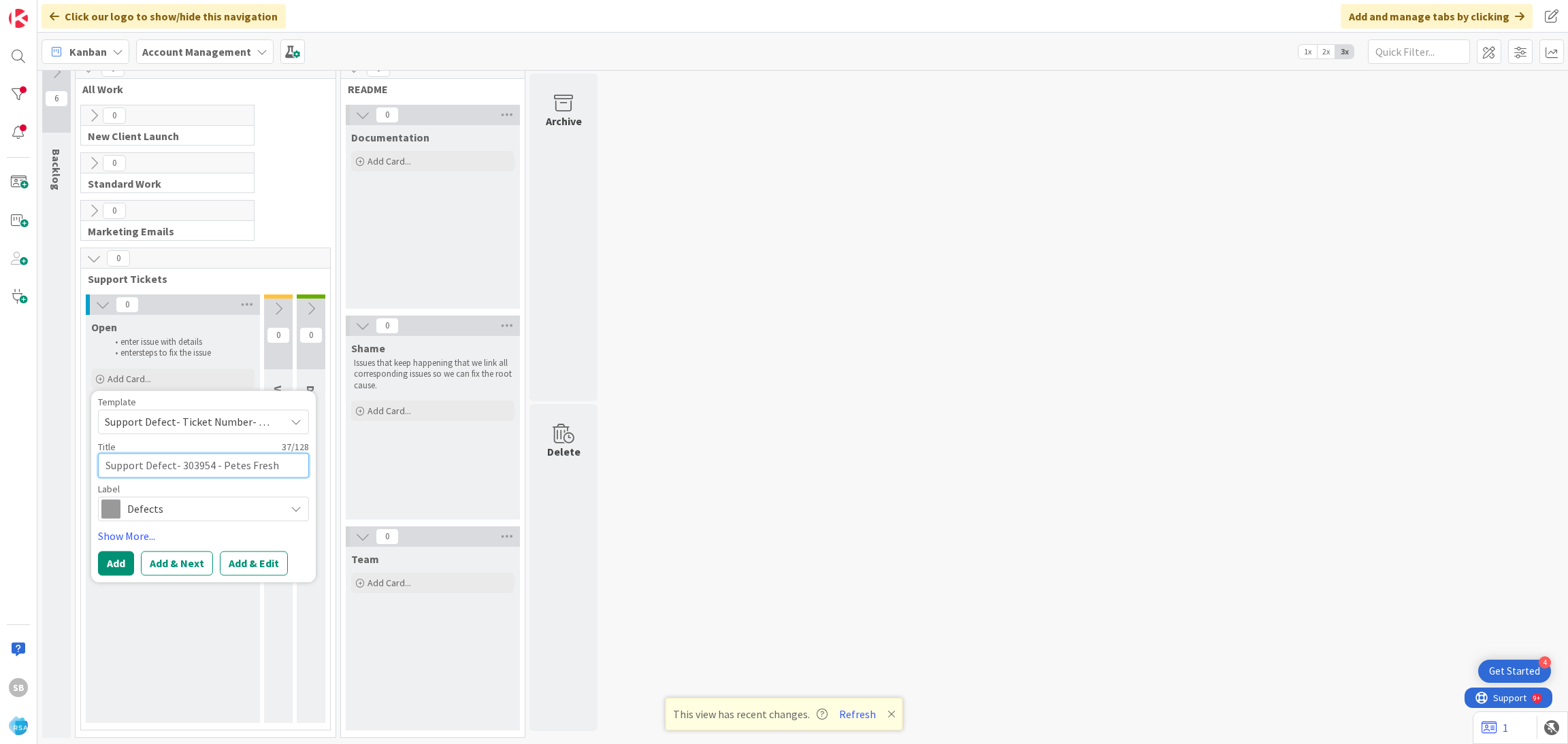
type textarea "x"
type textarea "Support Defect- 303954 - Petes Fresh ma"
type textarea "x"
type textarea "Support Defect- 303954 - Petes Fresh mar"
type textarea "x"
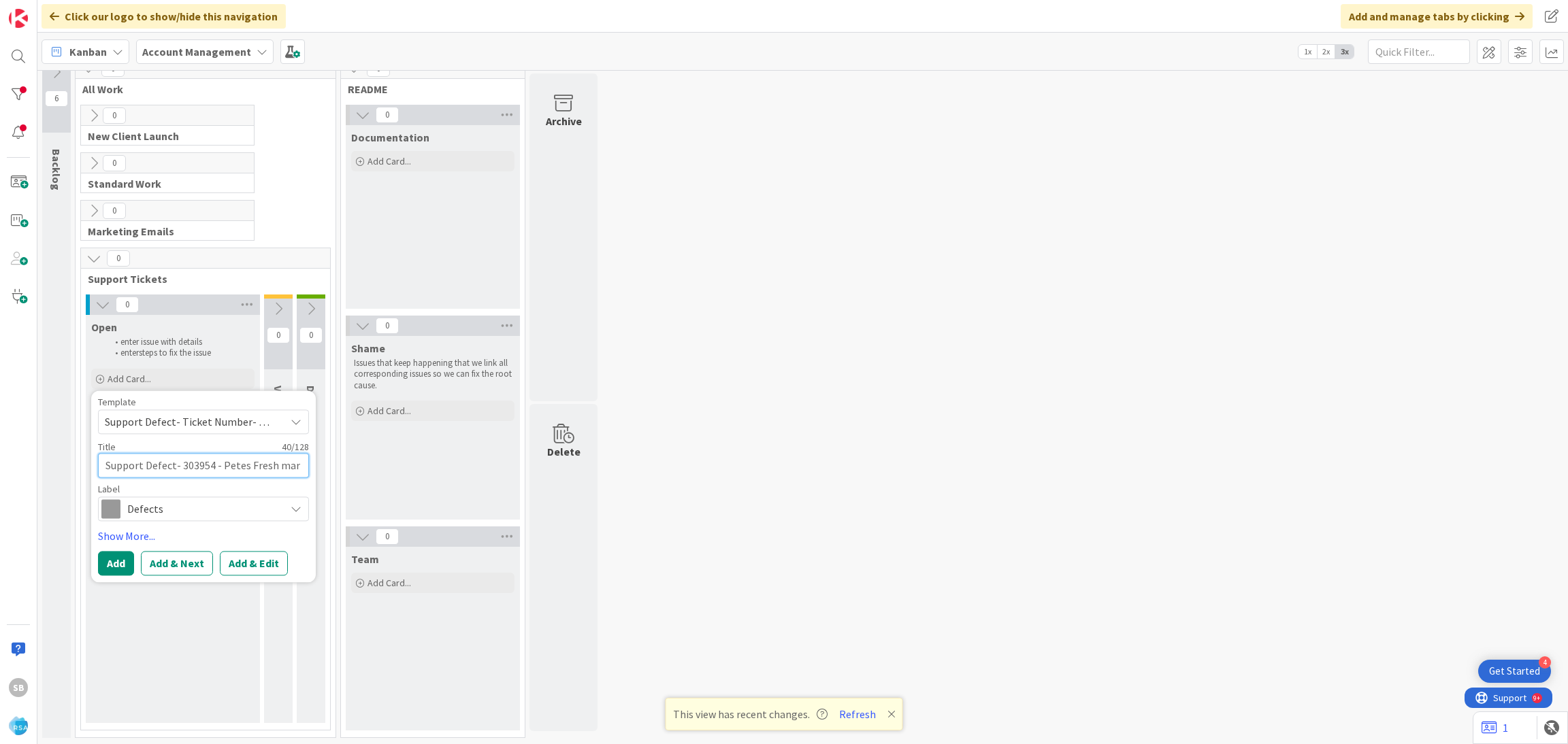
type textarea "Support Defect- 303954 - Petes Fresh ma"
type textarea "x"
type textarea "Support Defect- 303954 - Petes Fresh m"
type textarea "x"
type textarea "Support Defect- 303954 - Petes Fresh"
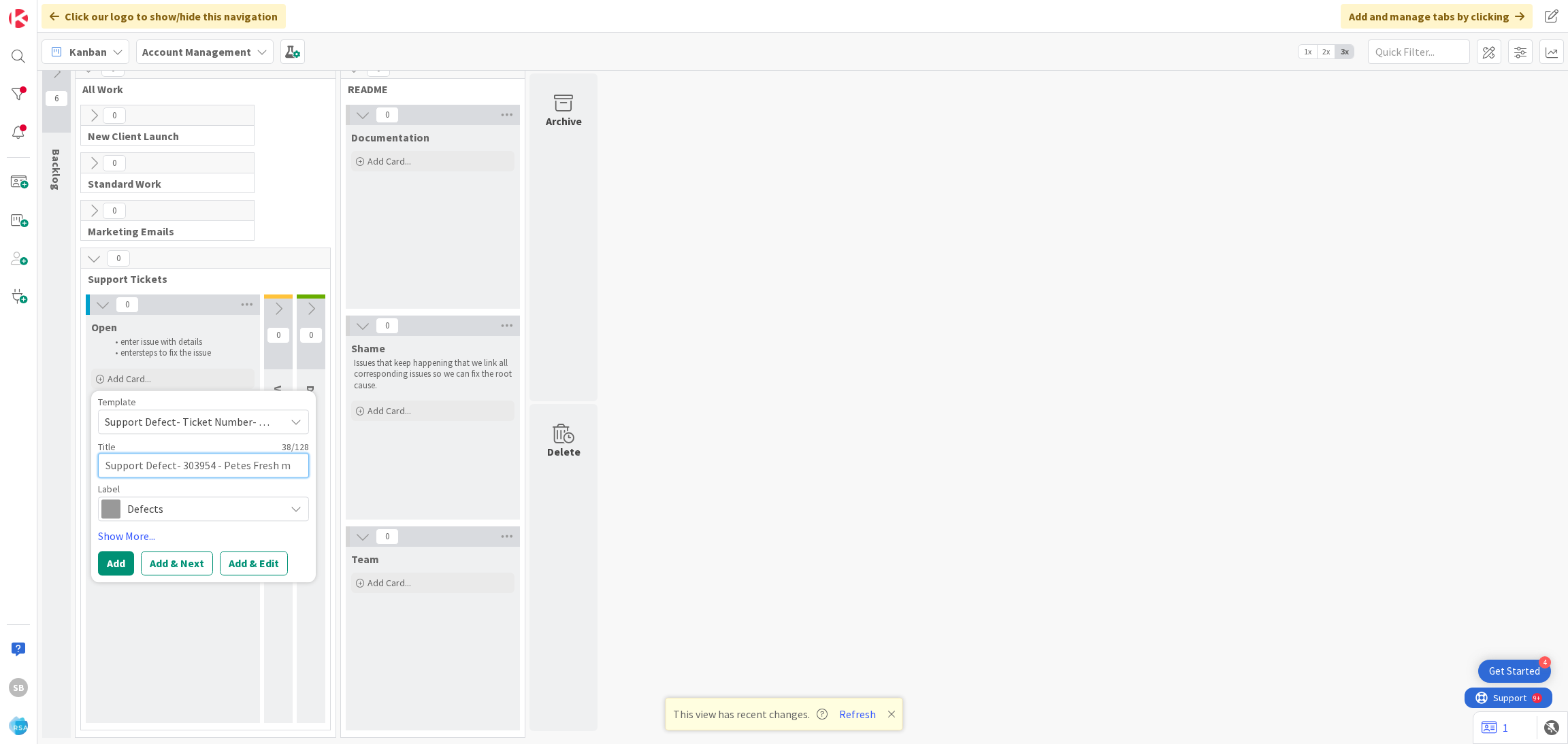
type textarea "x"
type textarea "Support Defect- 303954 - Petes Fresh M"
type textarea "x"
type textarea "Support Defect- 303954 - Petes Fresh Ma"
type textarea "x"
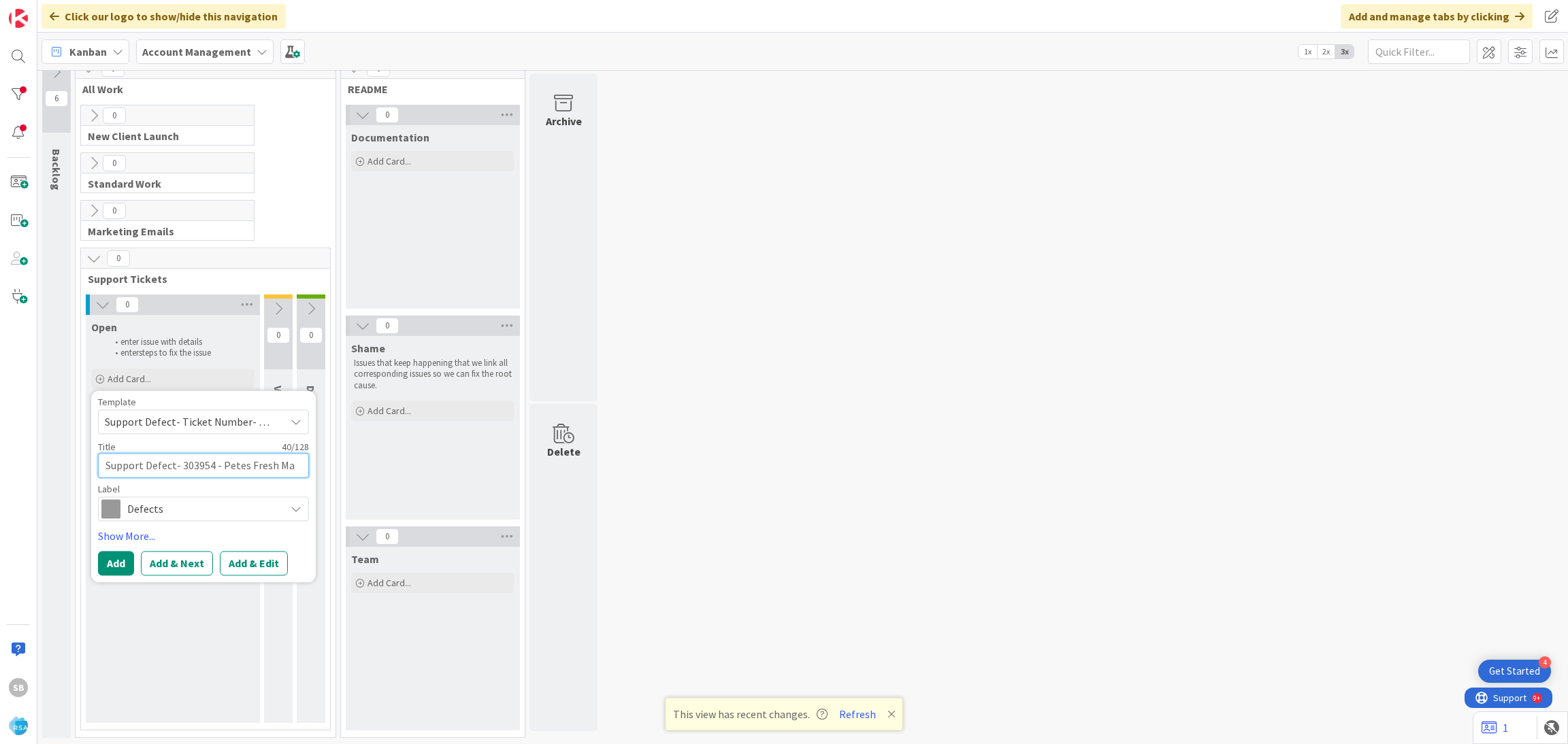
type textarea "Support Defect- 303954 - Petes Fresh Mar"
type textarea "x"
type textarea "Support Defect- 303954 - Petes Fresh Markk"
type textarea "x"
type textarea "Support Defect- 303954 - [PERSON_NAME] Fresh Markke"
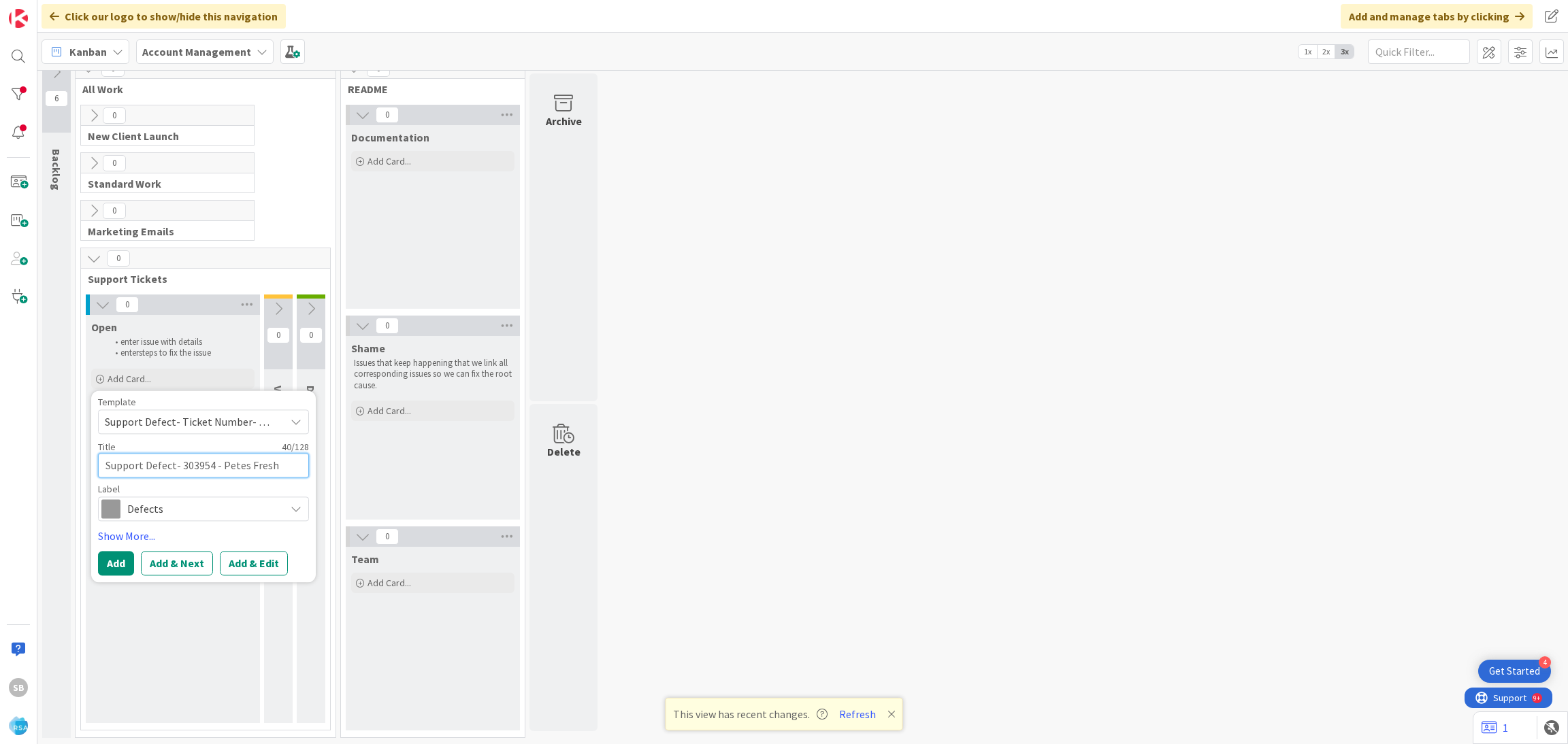
type textarea "x"
type textarea "Support Defect- 303954 - Petes Fresh Markket"
type textarea "x"
type textarea "Support Defect- 303954 - Petes Fresh Markket"
type textarea "x"
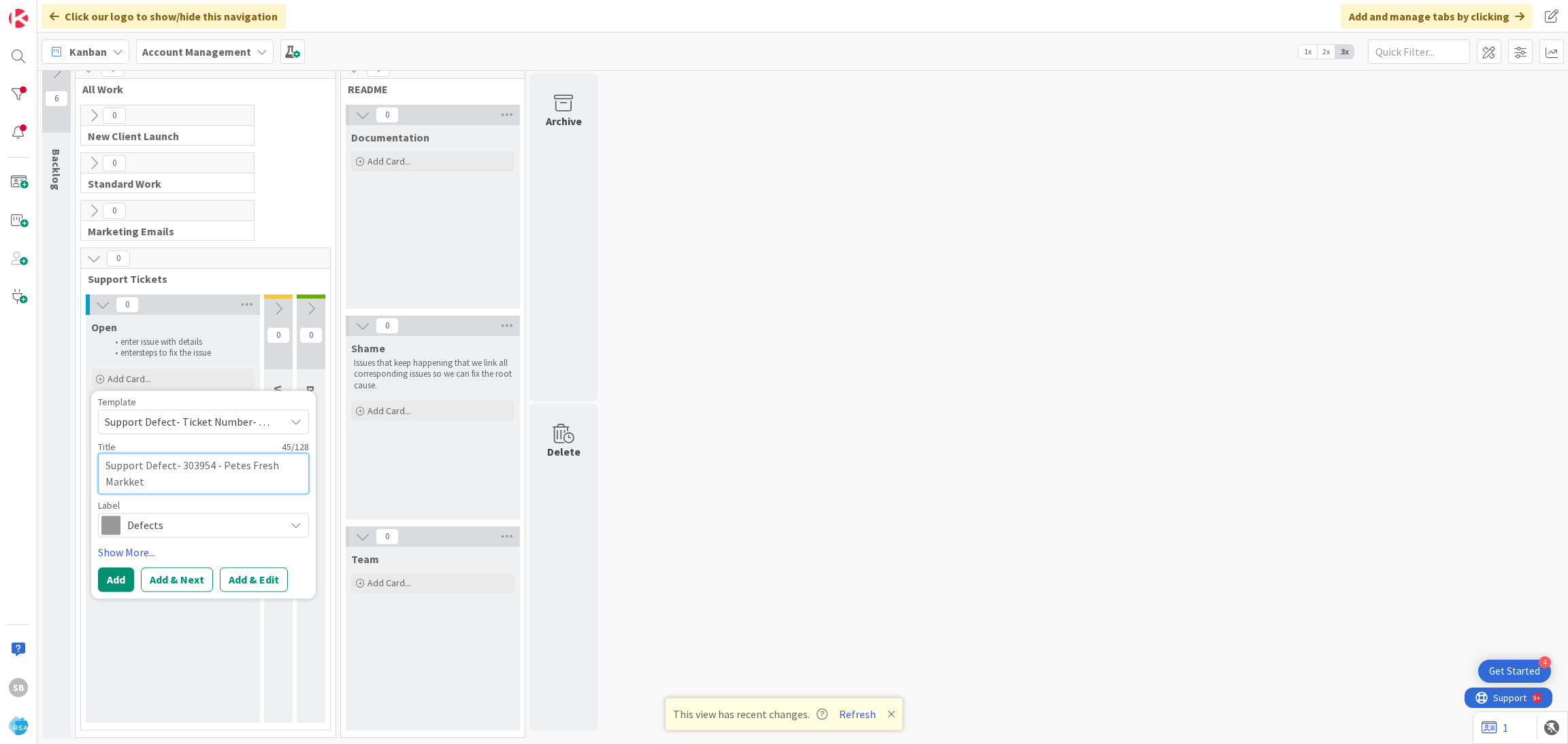
type textarea "Support Defect- 303954 - Petes Fresh Markket"
type textarea "x"
type textarea "Support Defect- 303954 - [PERSON_NAME] Fresh Markke"
type textarea "x"
type textarea "Support Defect- 303954 - Petes Fresh Markk"
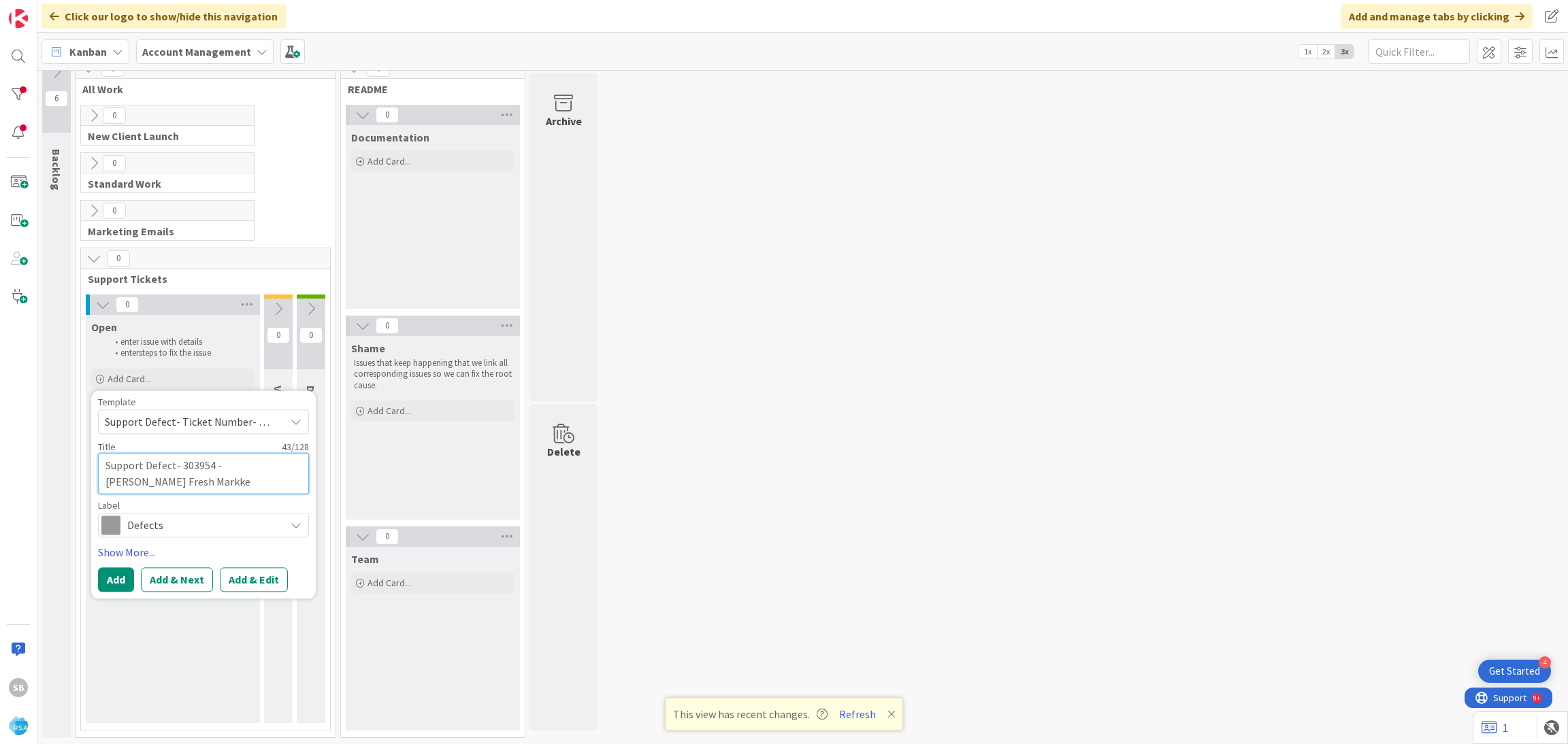
type textarea "x"
type textarea "Support Defect- 303954 - Petes Fresh Mark"
type textarea "x"
type textarea "Support Defect- 303954 - Petes Fresh Marke"
type textarea "x"
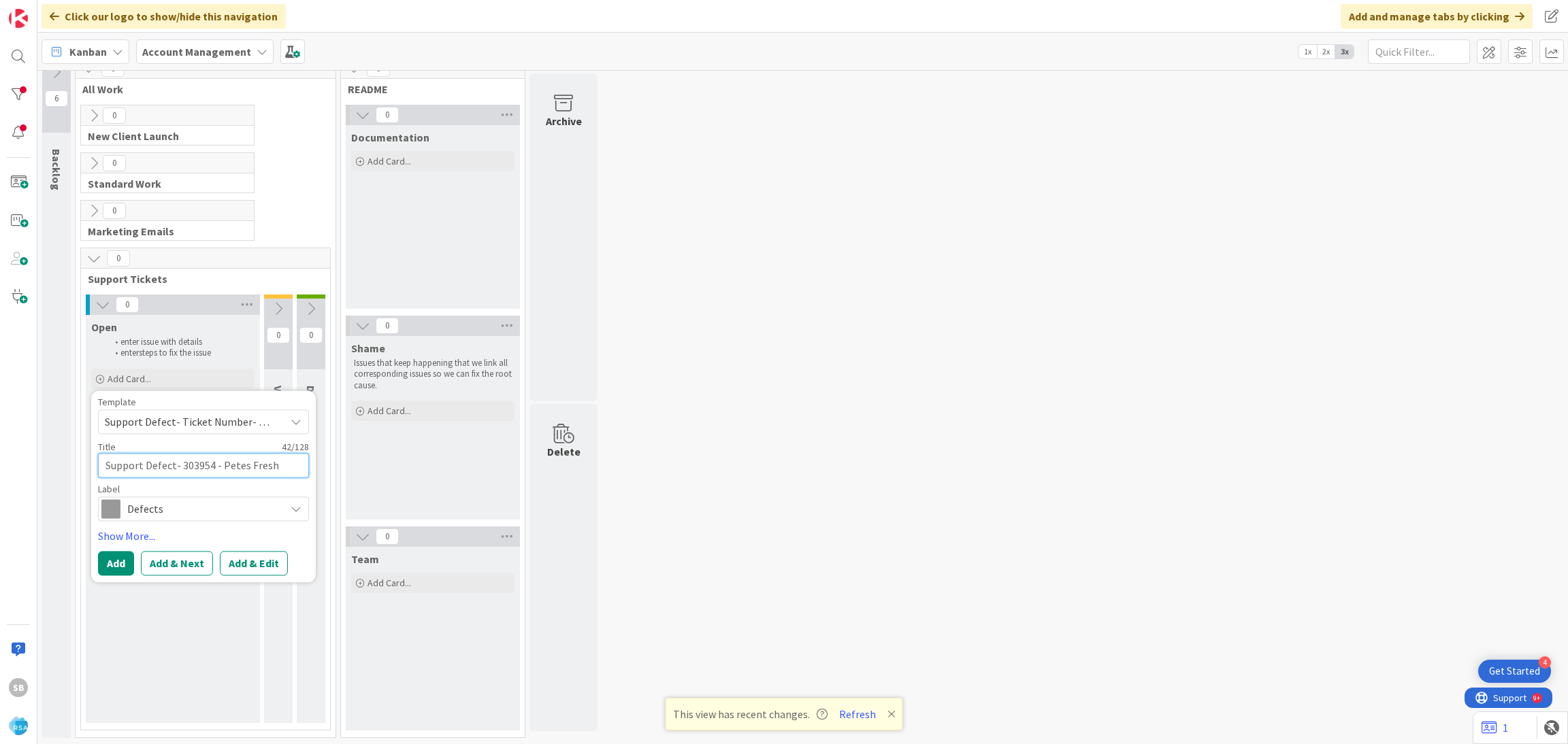
type textarea "Support Defect- 303954 - Petes Fresh Market"
type textarea "x"
type textarea "Support Defect- 303954 - Petes Fresh Market"
type textarea "x"
type textarea "Support Defect- 303954 - Petes Fresh Market -"
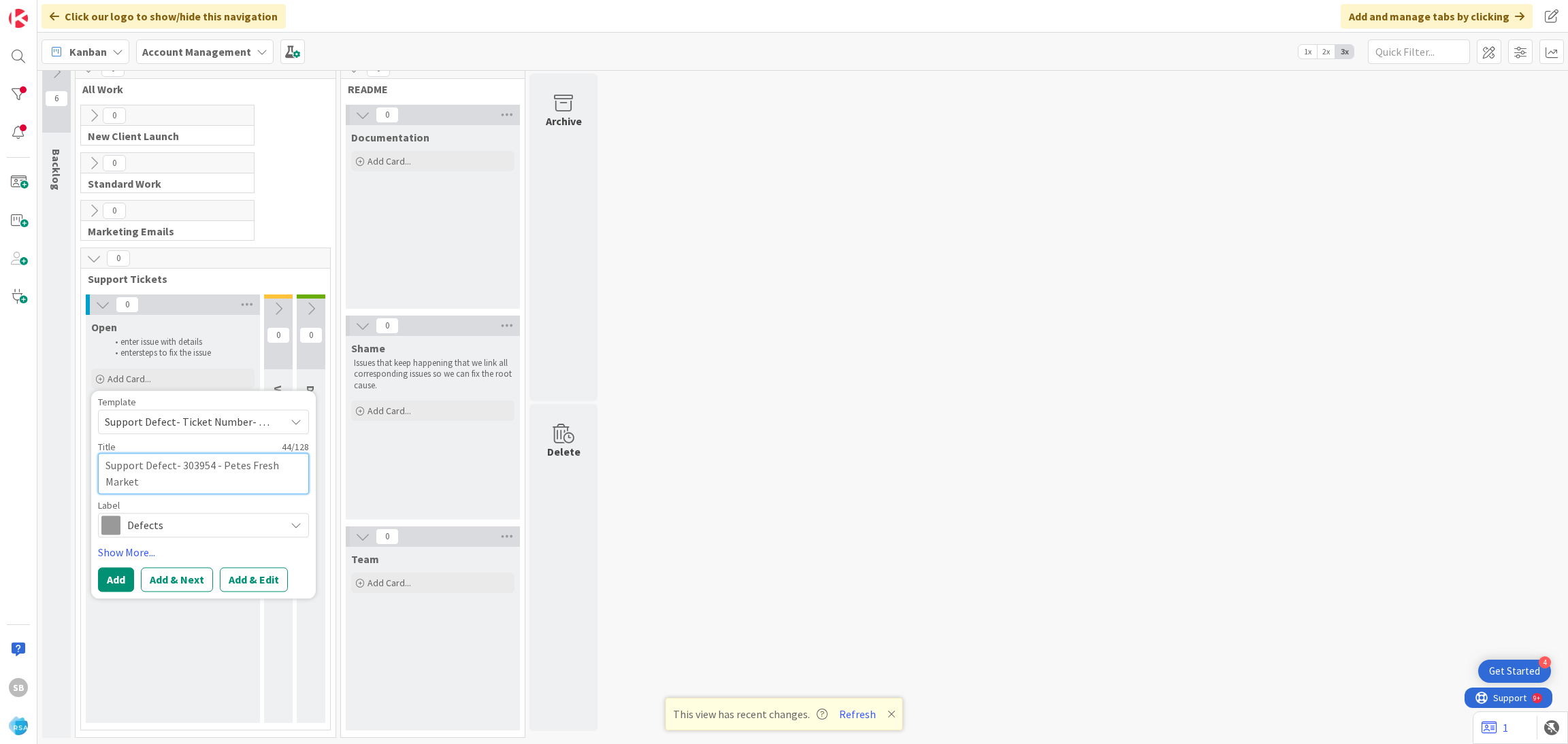
type textarea "x"
type textarea "Support Defect- 303954 - Petes Fresh Market -"
type textarea "x"
paste textarea "Retrieving data. Wait a few seconds and try to cut or copy again."
type textarea "Support Defect- 303954 - Petes Fresh Market - Retrieving data. Wait a few secon…"
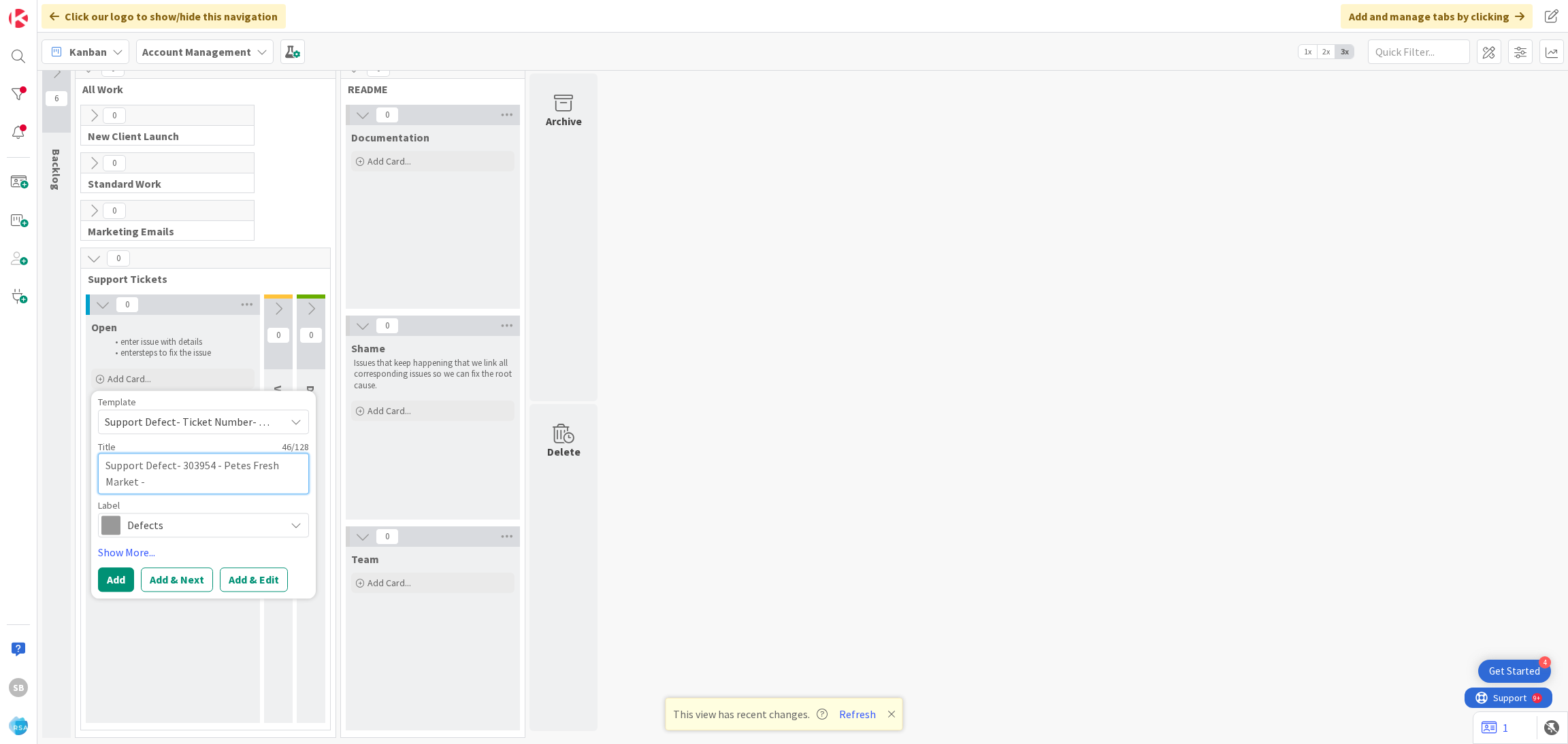
type textarea "x"
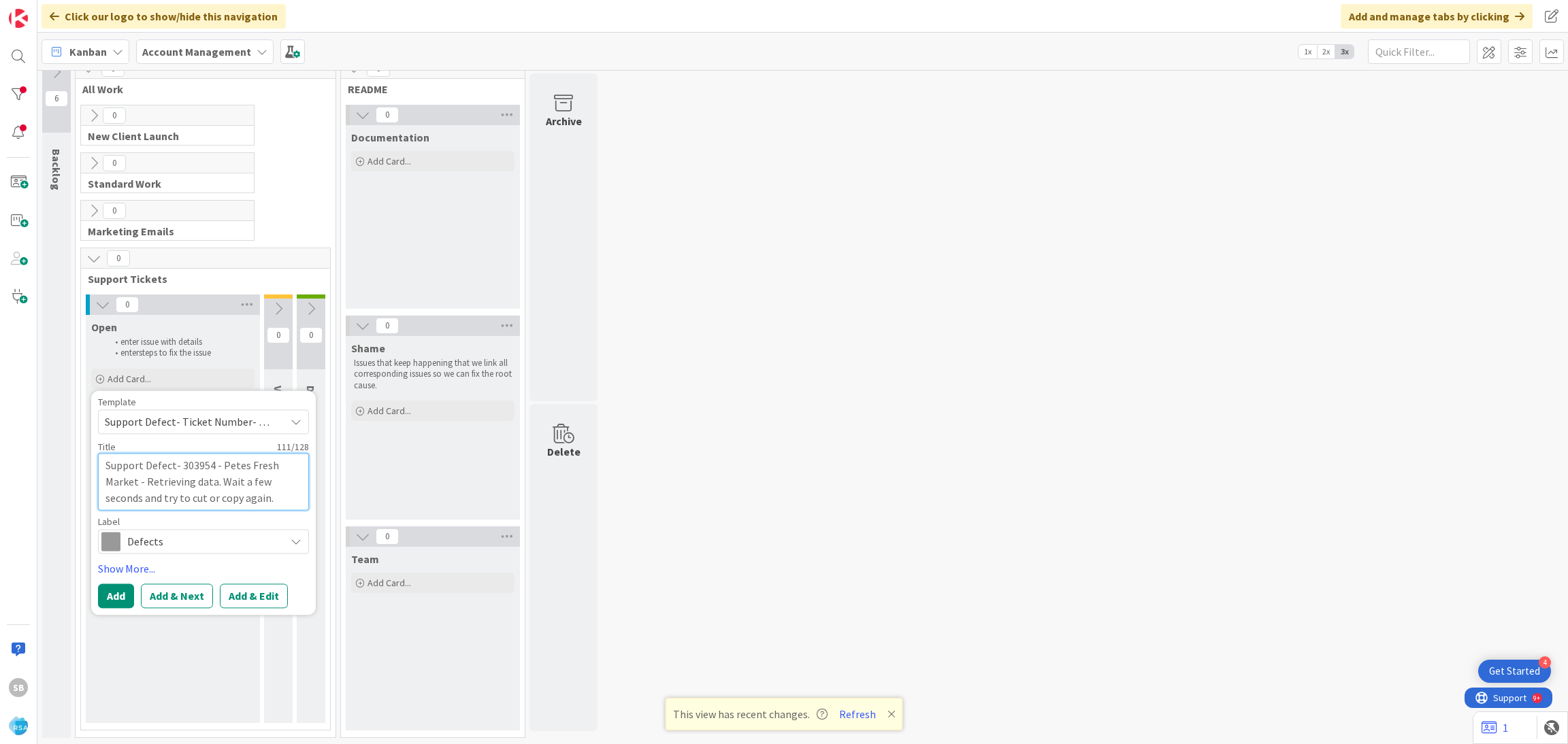
type textarea "Support Defect- 303954 - Petes Fresh Market -"
type textarea "x"
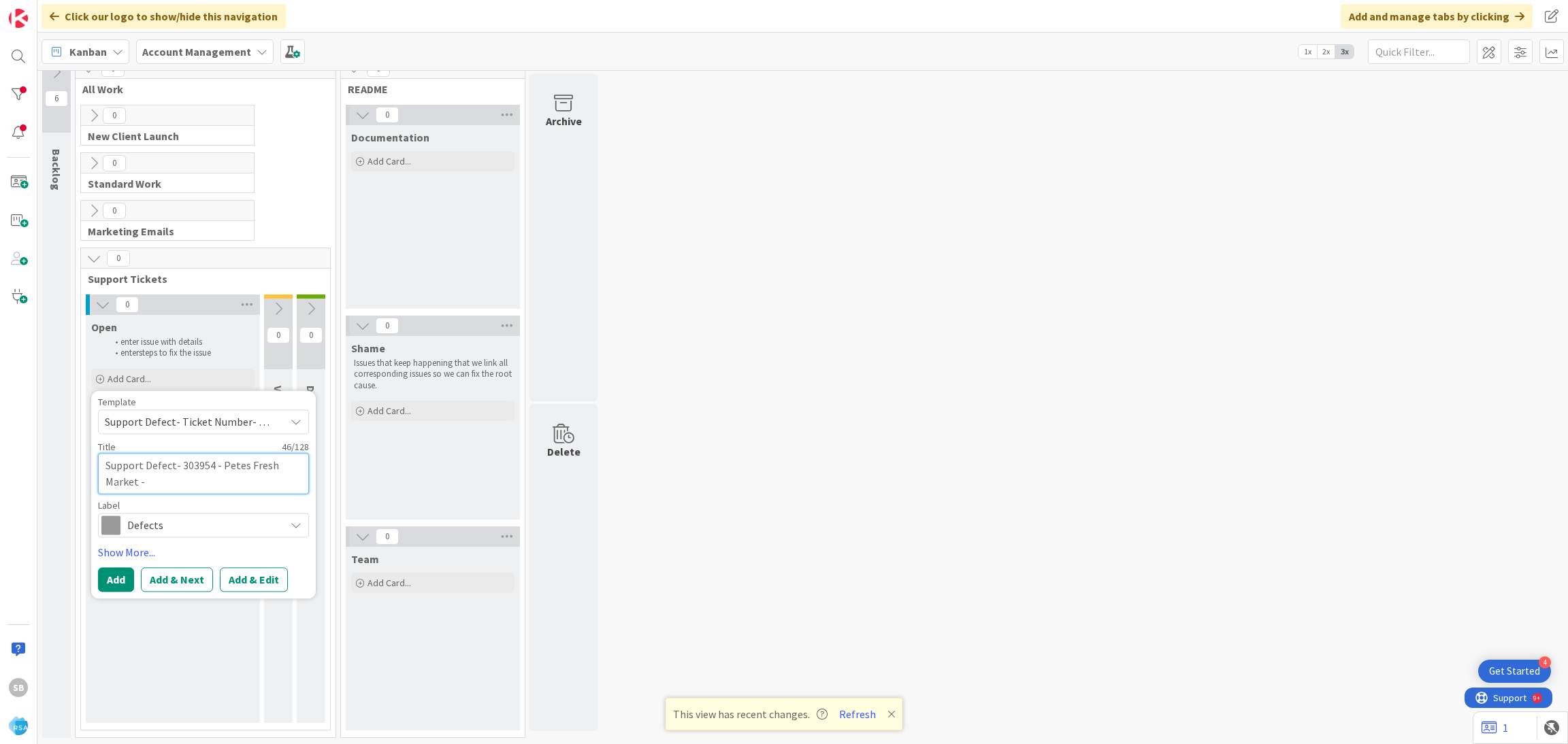
paste textarea "Retrieving data. Wait a few seconds and try to cut or copy again."
type textarea "Support Defect- 303954 - Petes Fresh Market - Retrieving data. Wait a few secon…"
type textarea "x"
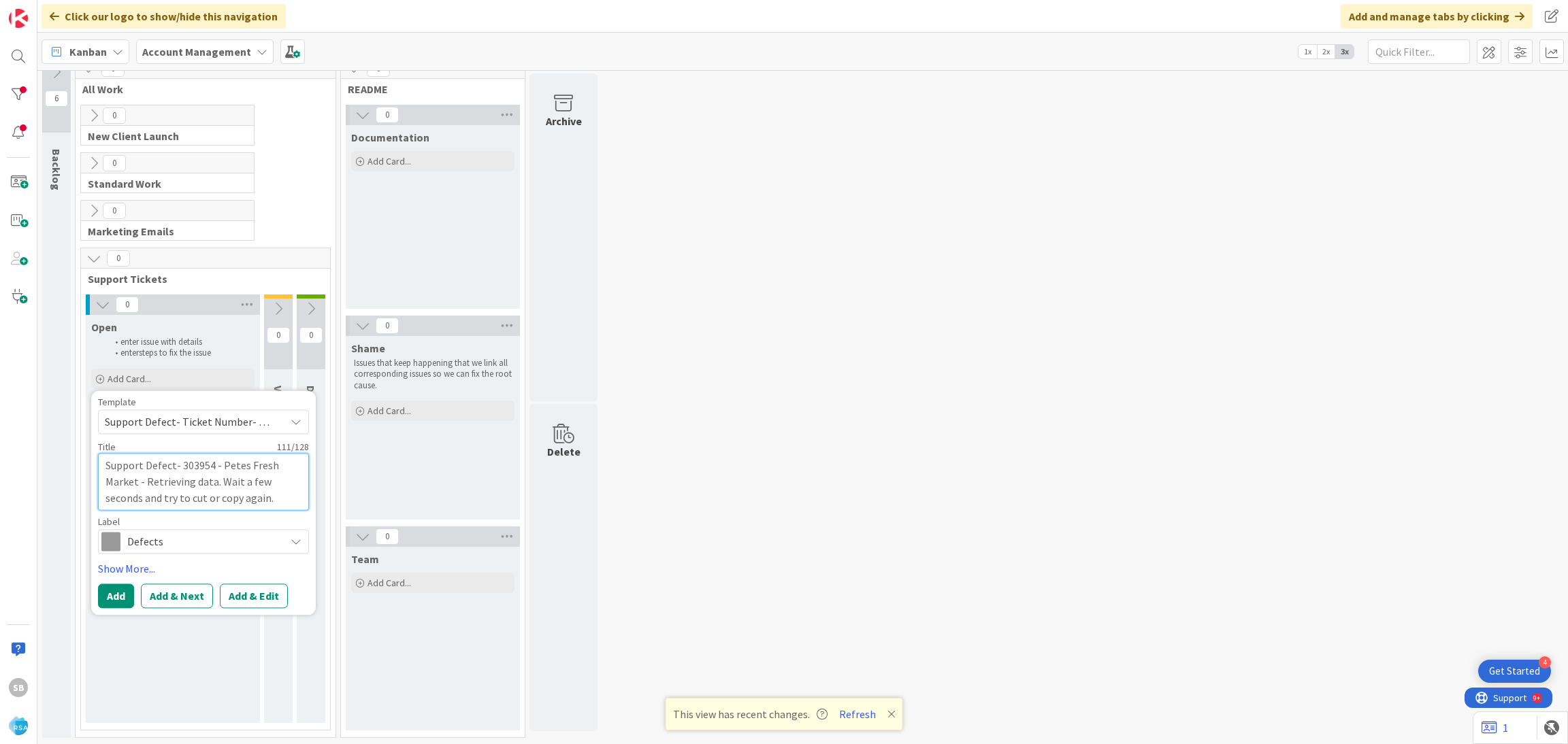
type textarea "Support Defect- 303954 - Petes Fresh Market -"
type textarea "x"
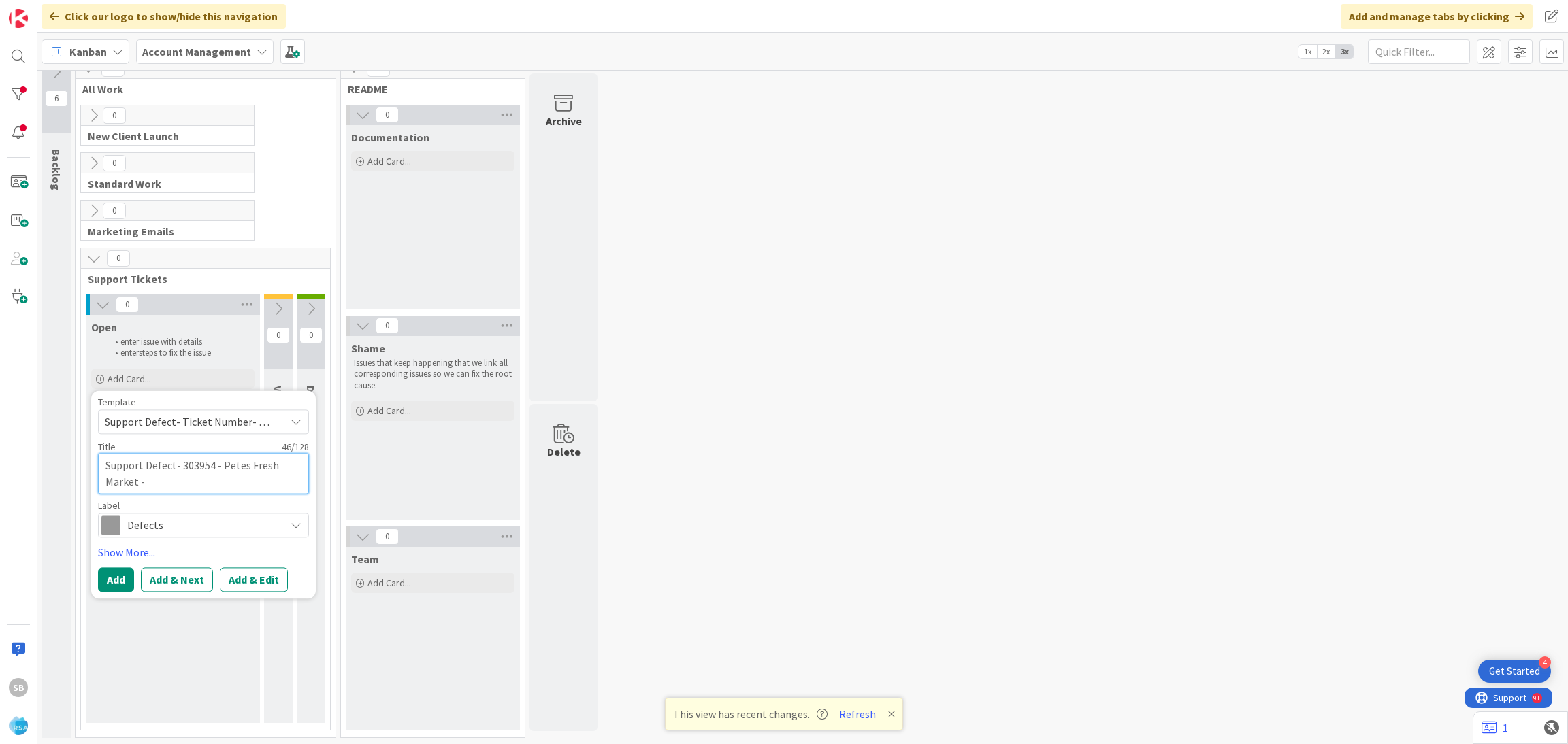
type textarea "Support Defect- 303954 - Petes Fresh Market - O"
type textarea "x"
type textarea "Support Defect- 303954 - Petes Fresh Market - On"
type textarea "x"
type textarea "Support Defect- 303954 - Petes Fresh Market - Onl"
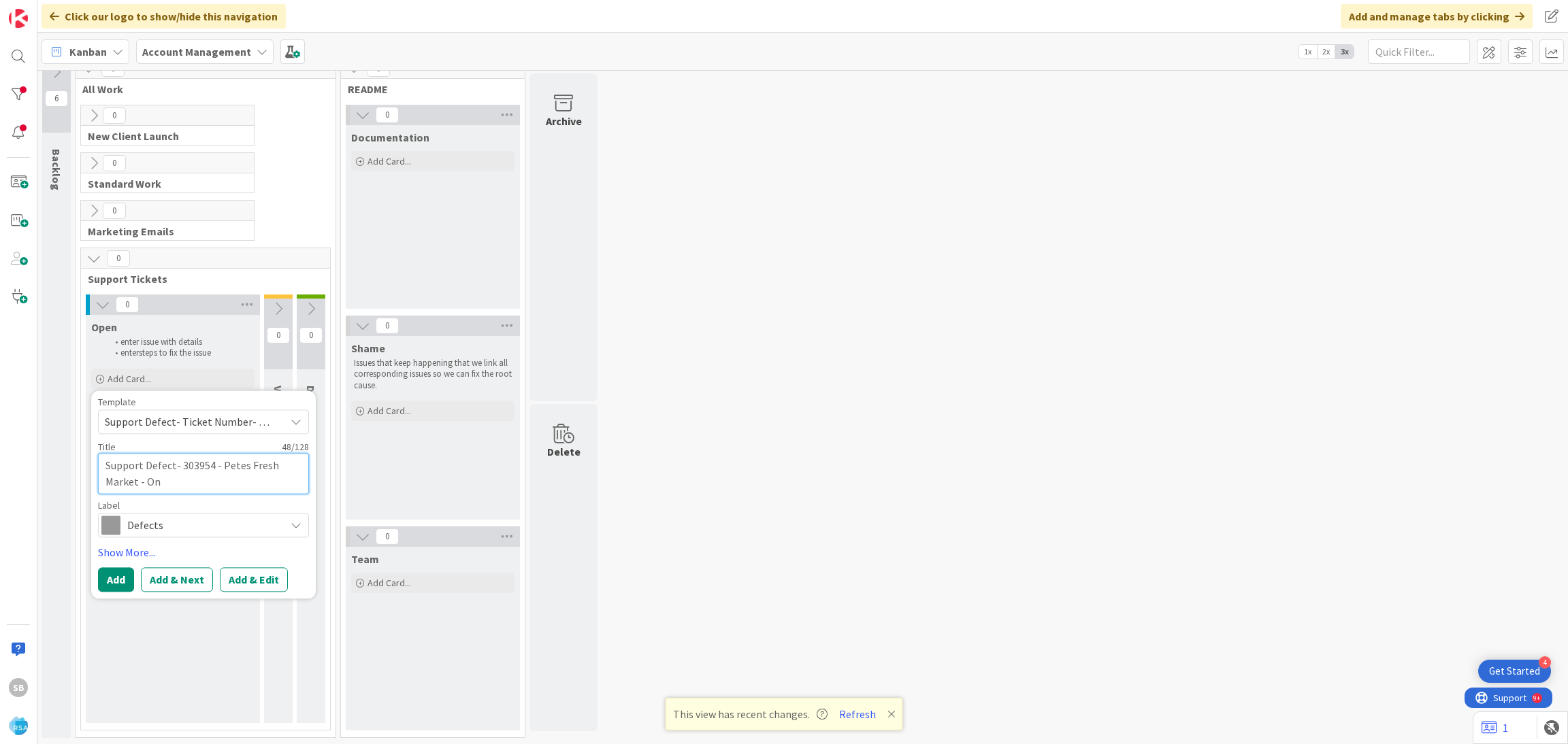
type textarea "x"
type textarea "Support Defect- 303954 - Petes Fresh Market - Onli"
type textarea "x"
type textarea "Support Defect- 303954 - Petes Fresh Market - Onlin"
type textarea "x"
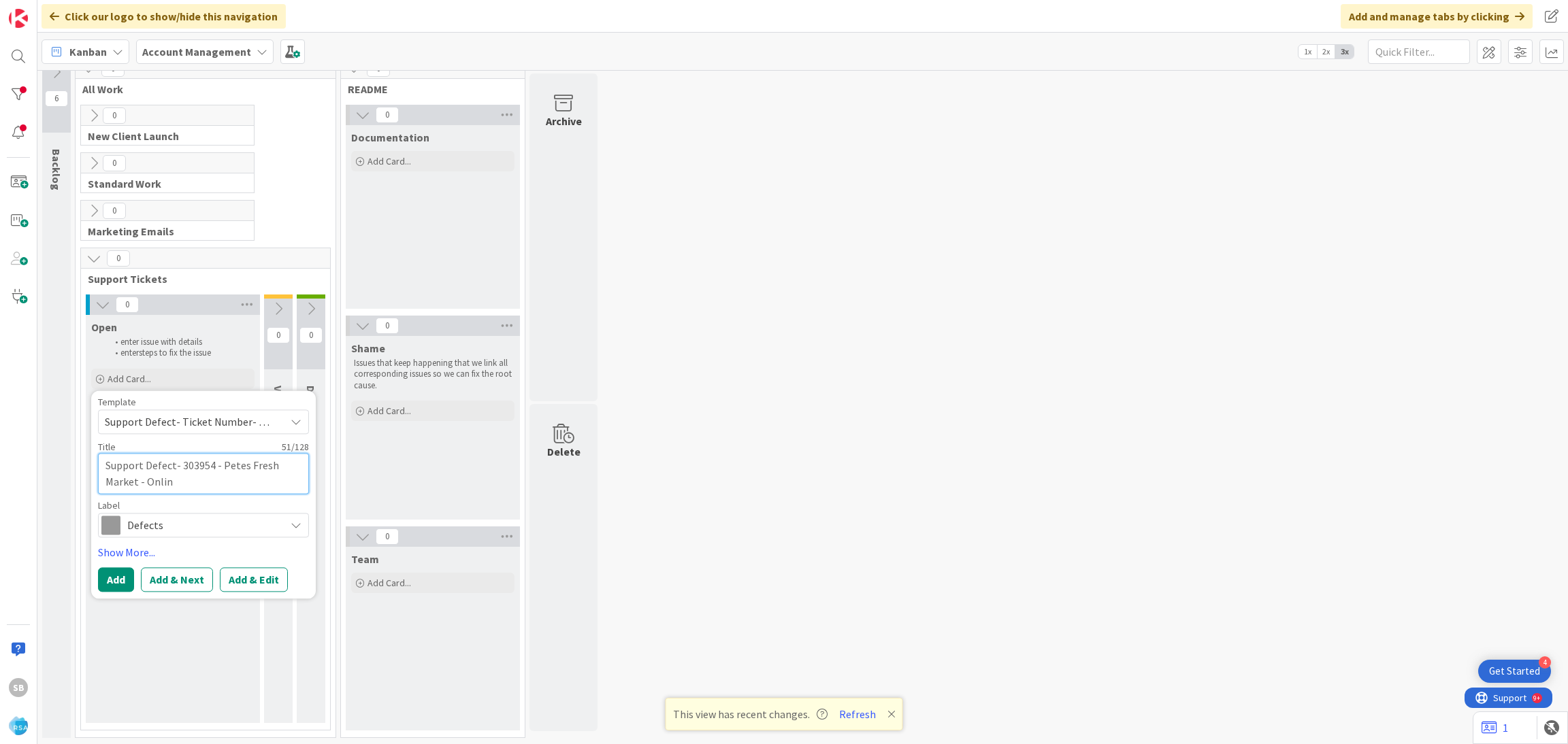
type textarea "Support Defect- 303954 - Petes Fresh Market - Online"
type textarea "x"
type textarea "Support Defect- 303954 - Petes Fresh Market - Online"
type textarea "x"
type textarea "Support Defect- 303954 - Petes Fresh Market - Online A"
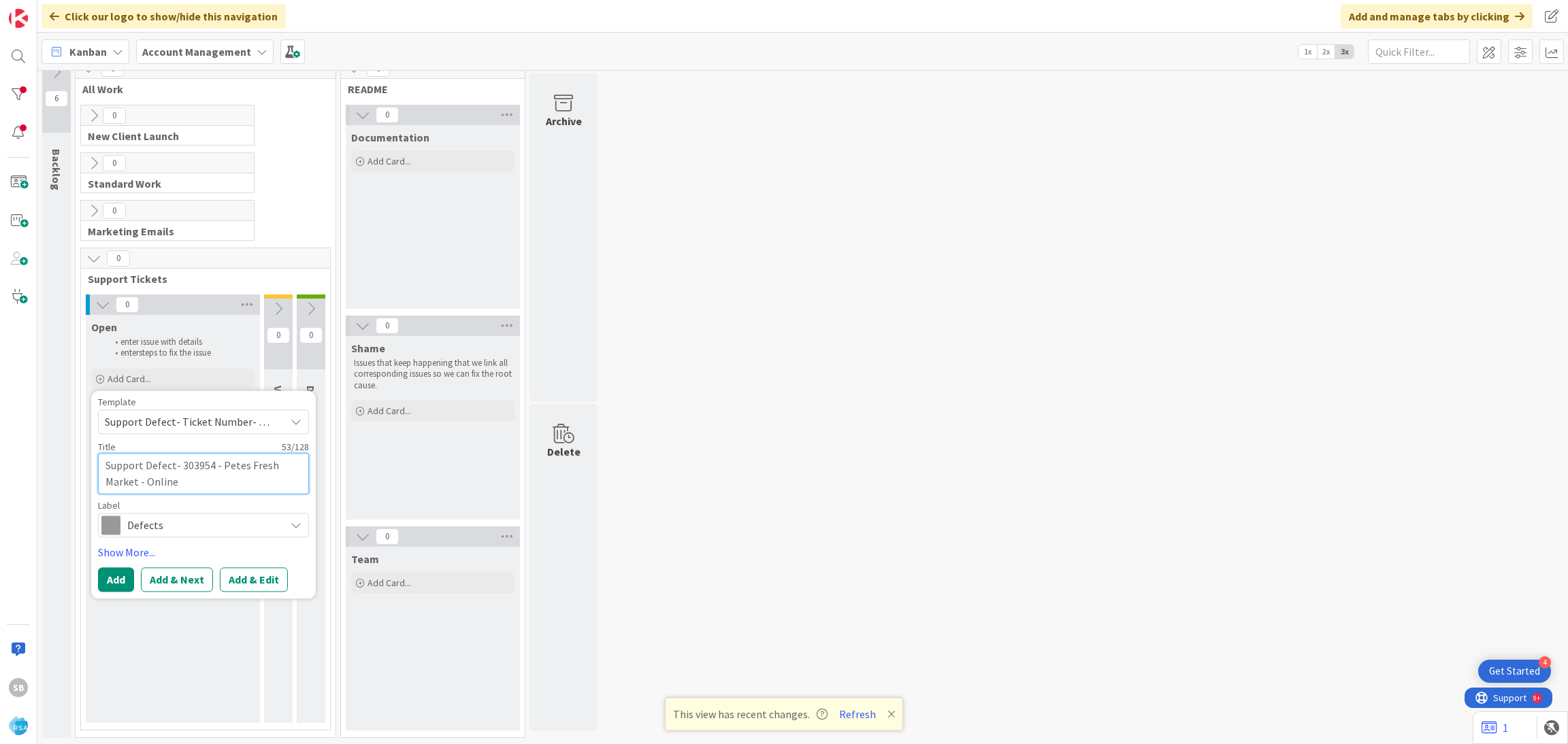
type textarea "x"
type textarea "Support Defect- 303954 - Petes Fresh Market - Online Ap"
type textarea "x"
type textarea "Support Defect- 303954 - Petes Fresh Market - Online App"
type textarea "x"
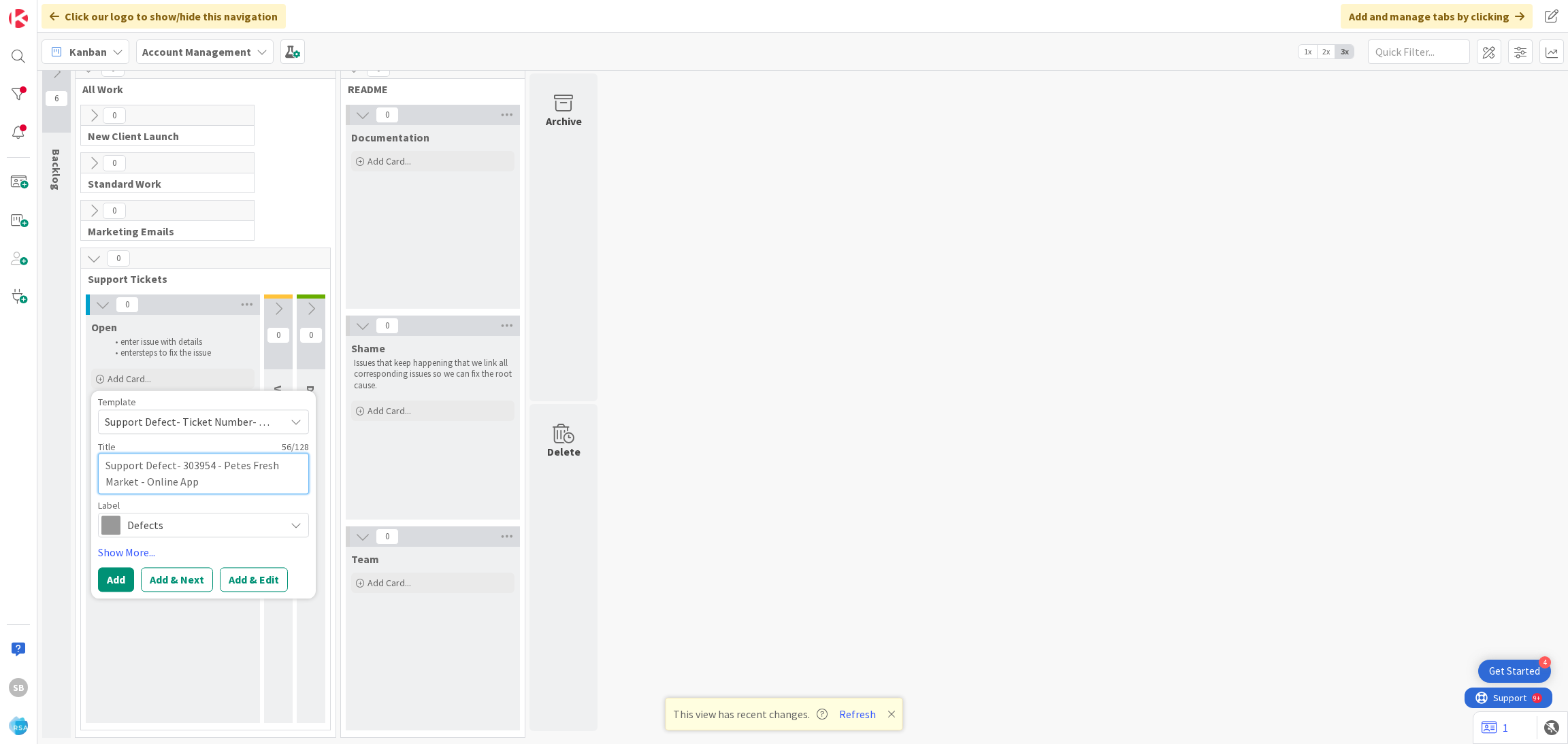
type textarea "Support Defect- 303954 - Petes Fresh Market - Online App"
type textarea "x"
type textarea "Support Defect- 303954 - Petes Fresh Market - Online App a"
type textarea "x"
type textarea "Support Defect- 303954 - Petes Fresh Market - Online App ad"
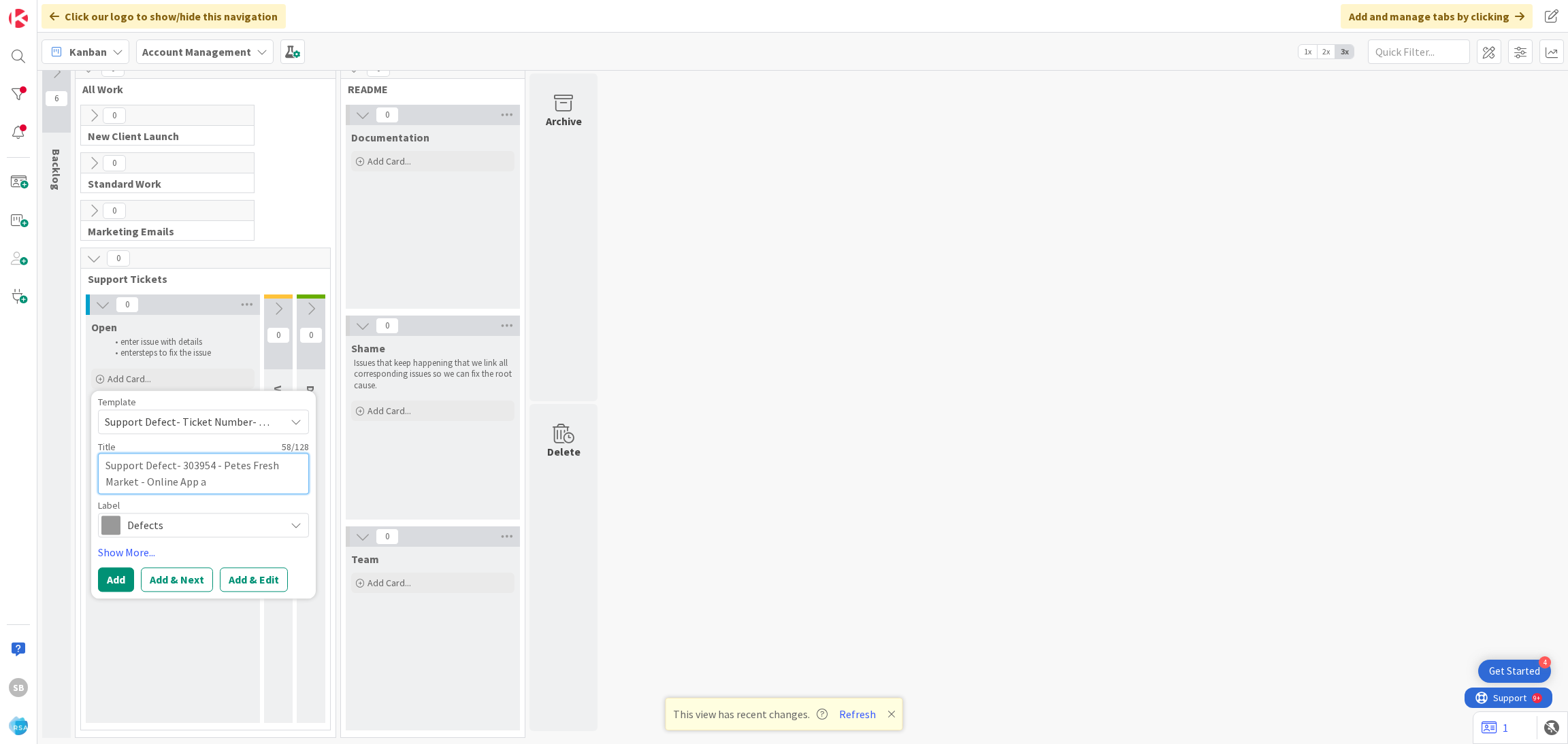
type textarea "x"
type textarea "Support Defect- 303954 - Petes Fresh Market - Online App add"
type textarea "x"
type textarea "Support Defect- 303954 - Petes Fresh Market - Online App addr"
type textarea "x"
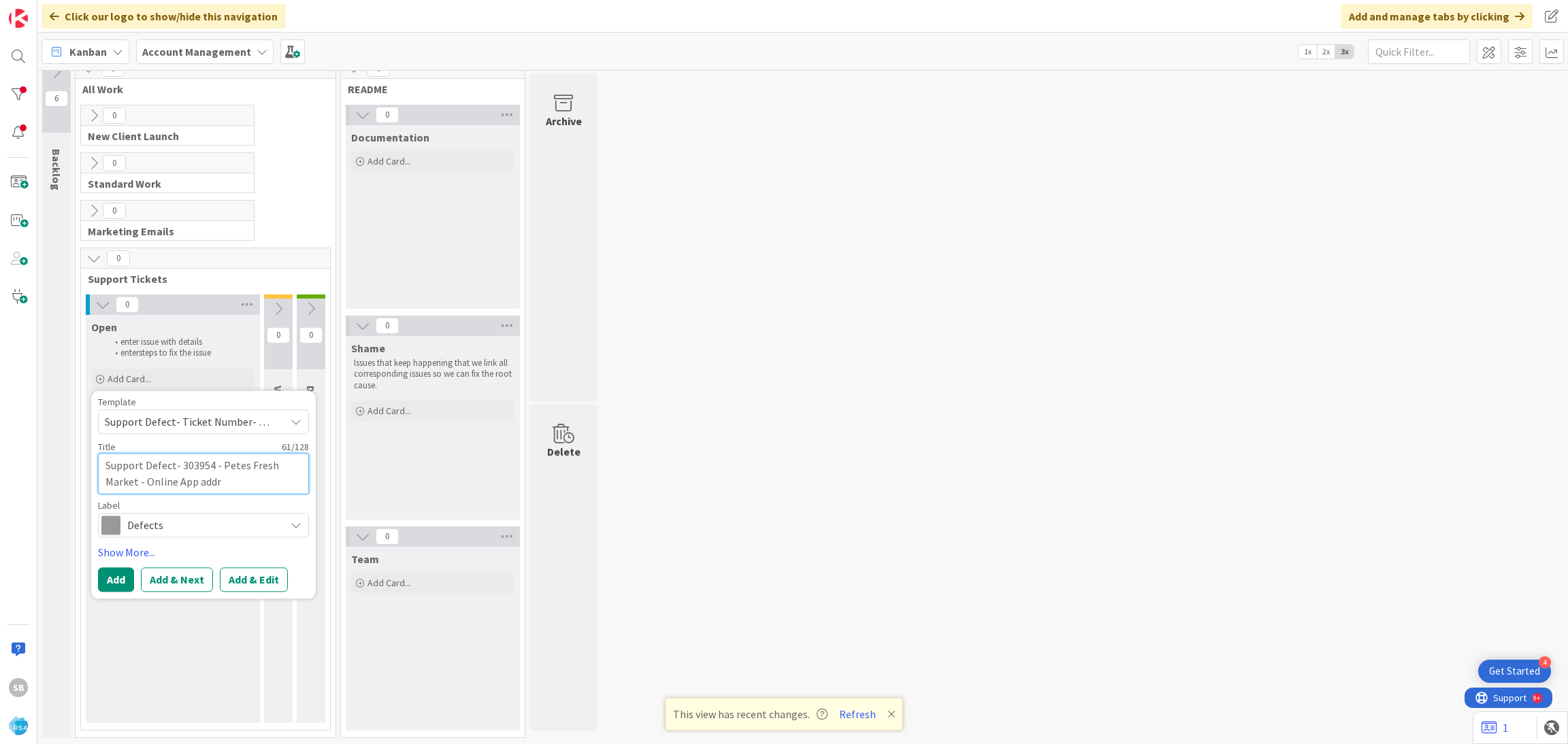
type textarea "Support Defect- 303954 - Petes Fresh Market - Online App addre"
type textarea "x"
type textarea "Support Defect- 303954 - Petes Fresh Market - Online App addres"
type textarea "x"
type textarea "Support Defect- 303954 - Petes Fresh Market - Online App address"
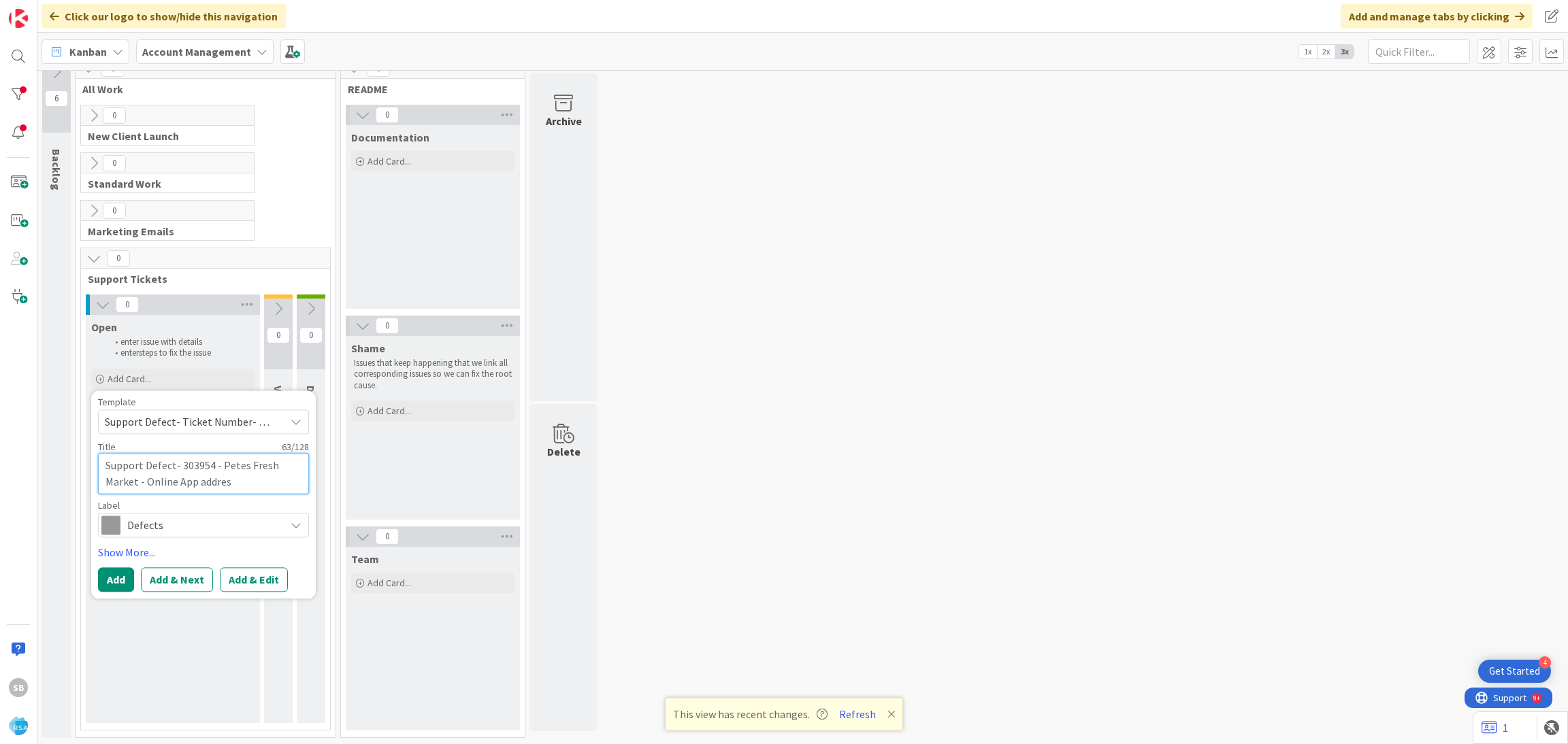
type textarea "x"
type textarea "Support Defect- 303954 - Petes Fresh Market - Online App address"
type textarea "x"
type textarea "Support Defect- 303954 - Petes Fresh Market - Online App address n"
type textarea "x"
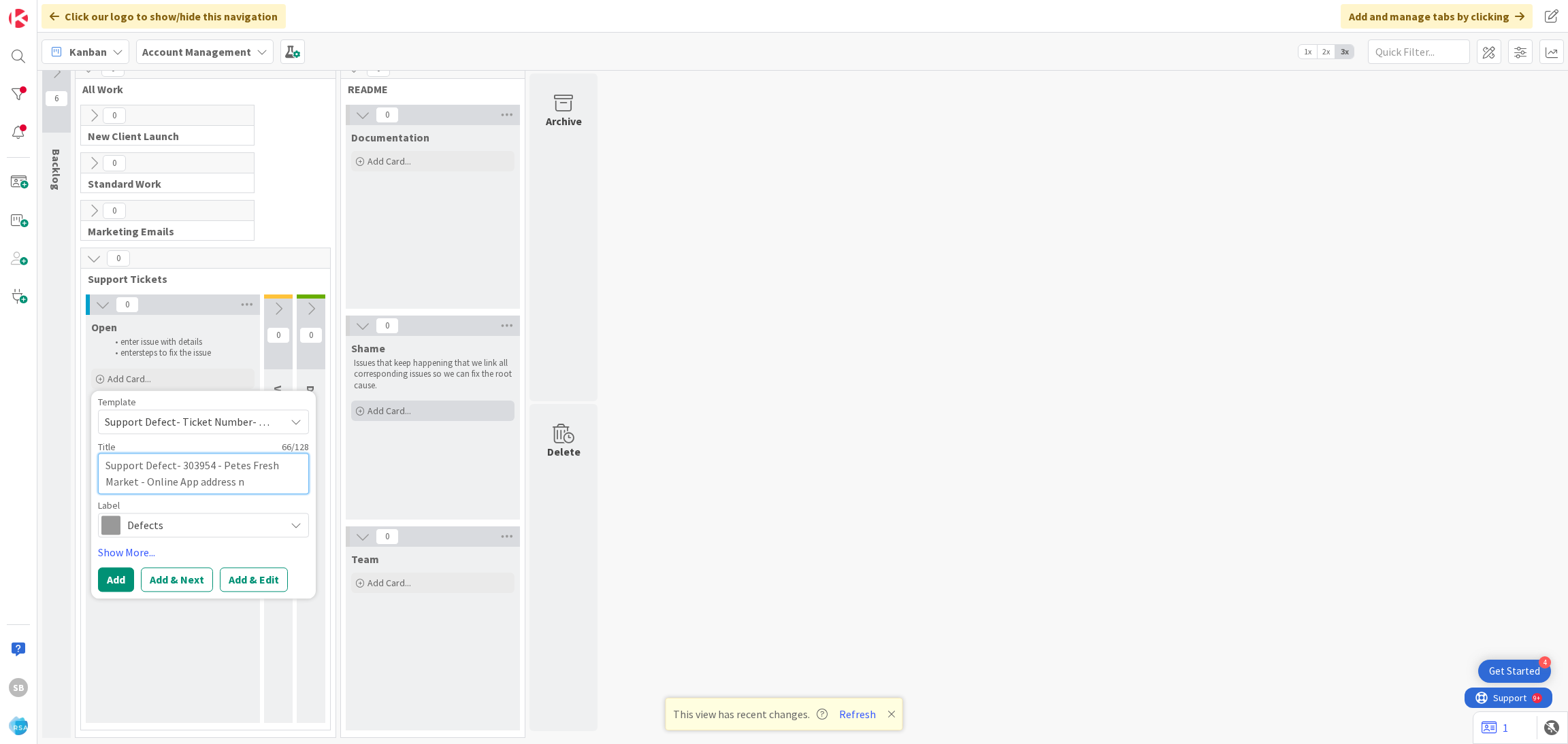
paste textarea "Retrieving data. Wait a few seconds and try to cut or copy aga"
type textarea "Support Defect- 303954 - Petes Fresh Market - Online App address nRetrieving da…"
type textarea "x"
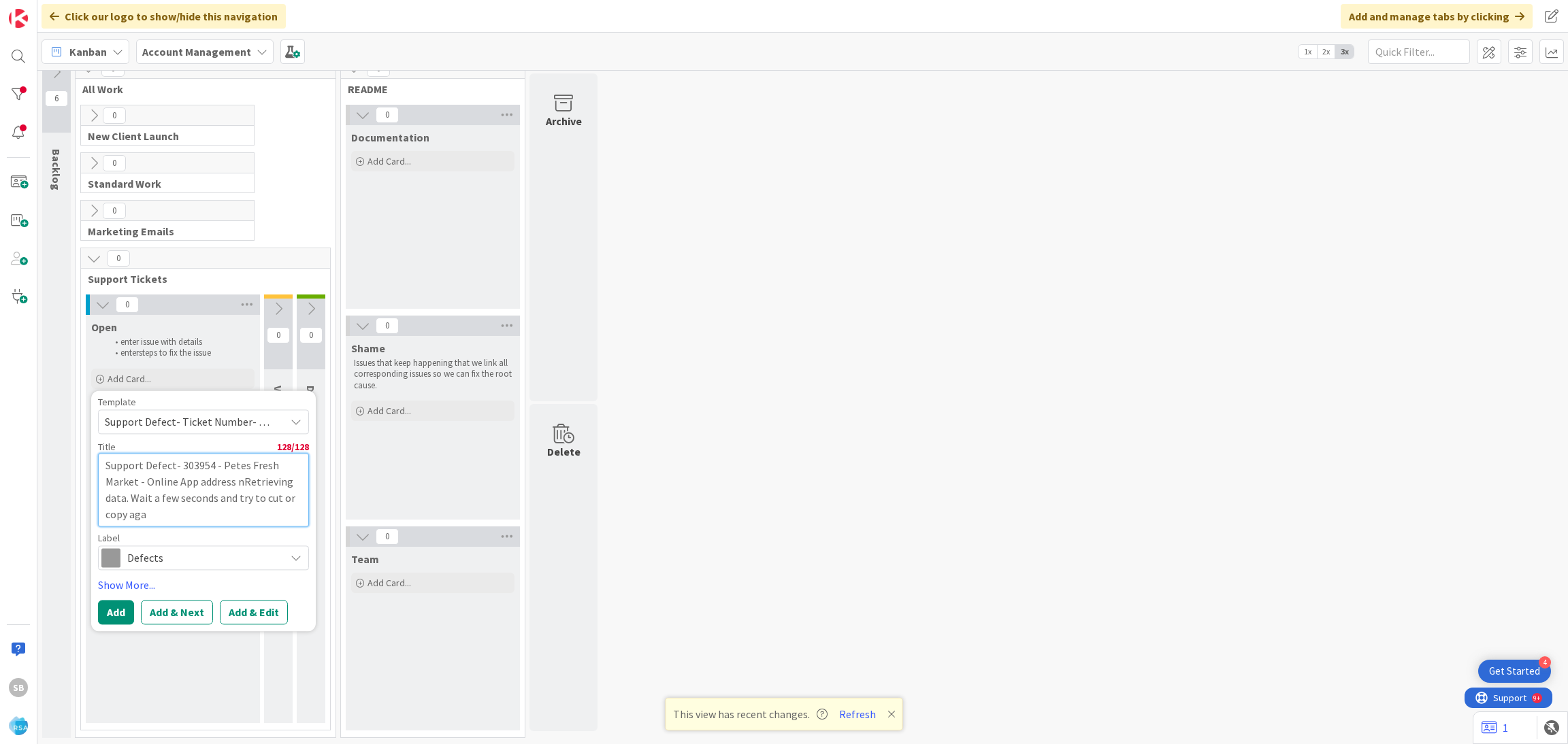
type textarea "Support Defect- 303954 - Petes Fresh Market - Online App address n"
type textarea "x"
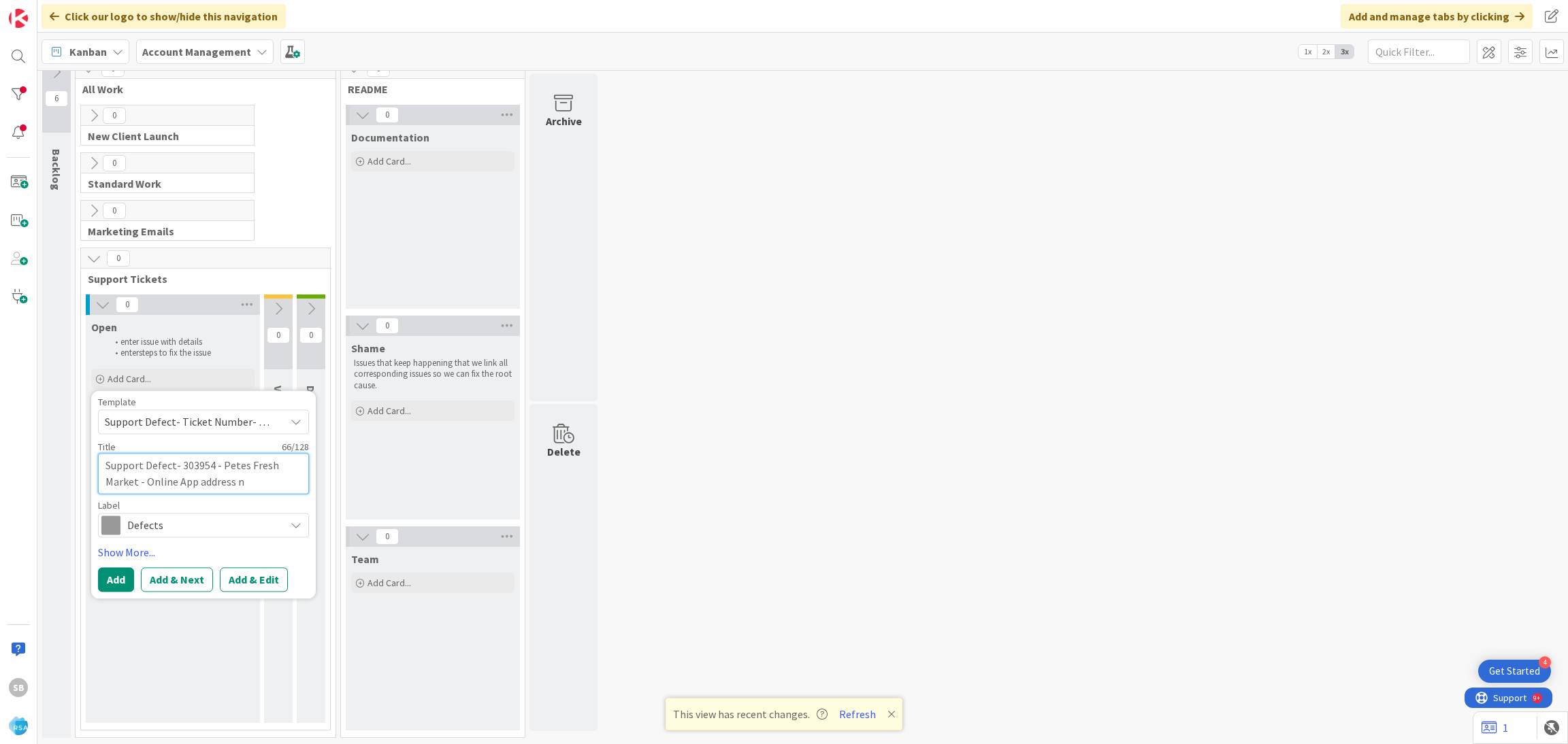
type textarea "Support Defect- 303954 - Petes Fresh Market - Online App address np"
type textarea "x"
type textarea "Support Defect- 303954 - Petes Fresh Market - Online App address npt"
type textarea "x"
type textarea "Support Defect- 303954 - Petes Fresh Market - Online App address np"
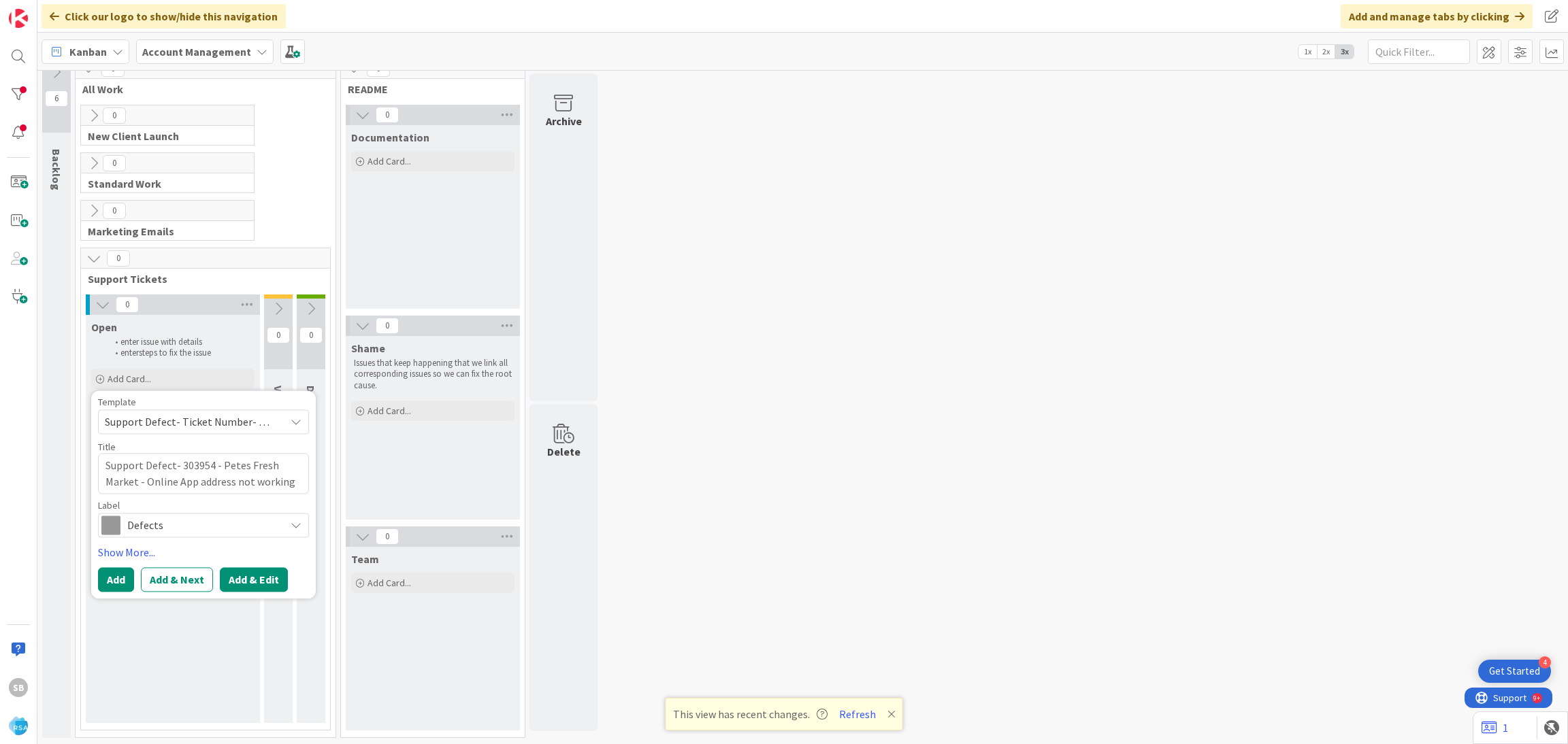
click at [240, 586] on button "Add & Edit" at bounding box center [254, 580] width 68 height 24
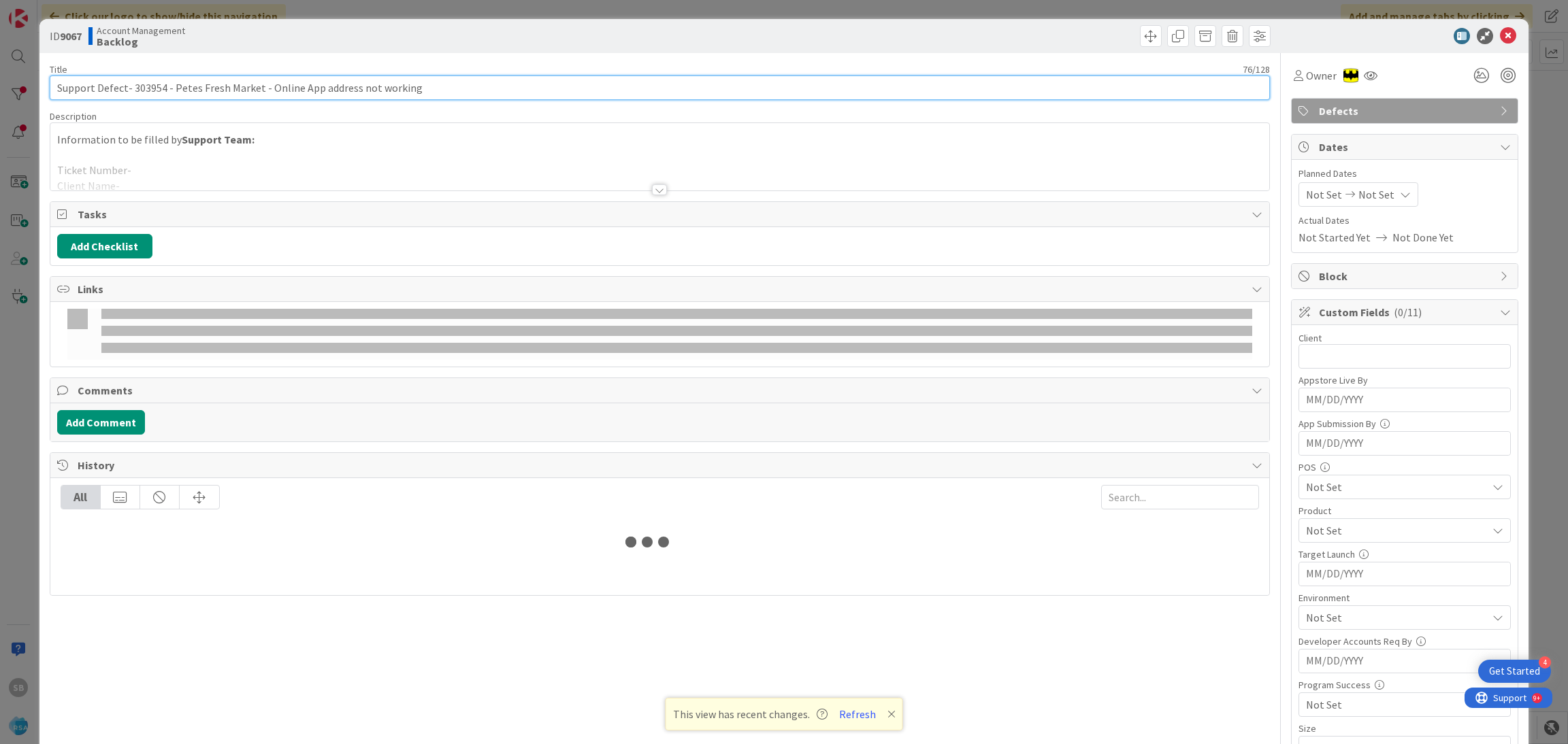
click at [435, 86] on input "Support Defect- 303954 - Petes Fresh Market - Online App address not working" at bounding box center [660, 87] width 1221 height 24
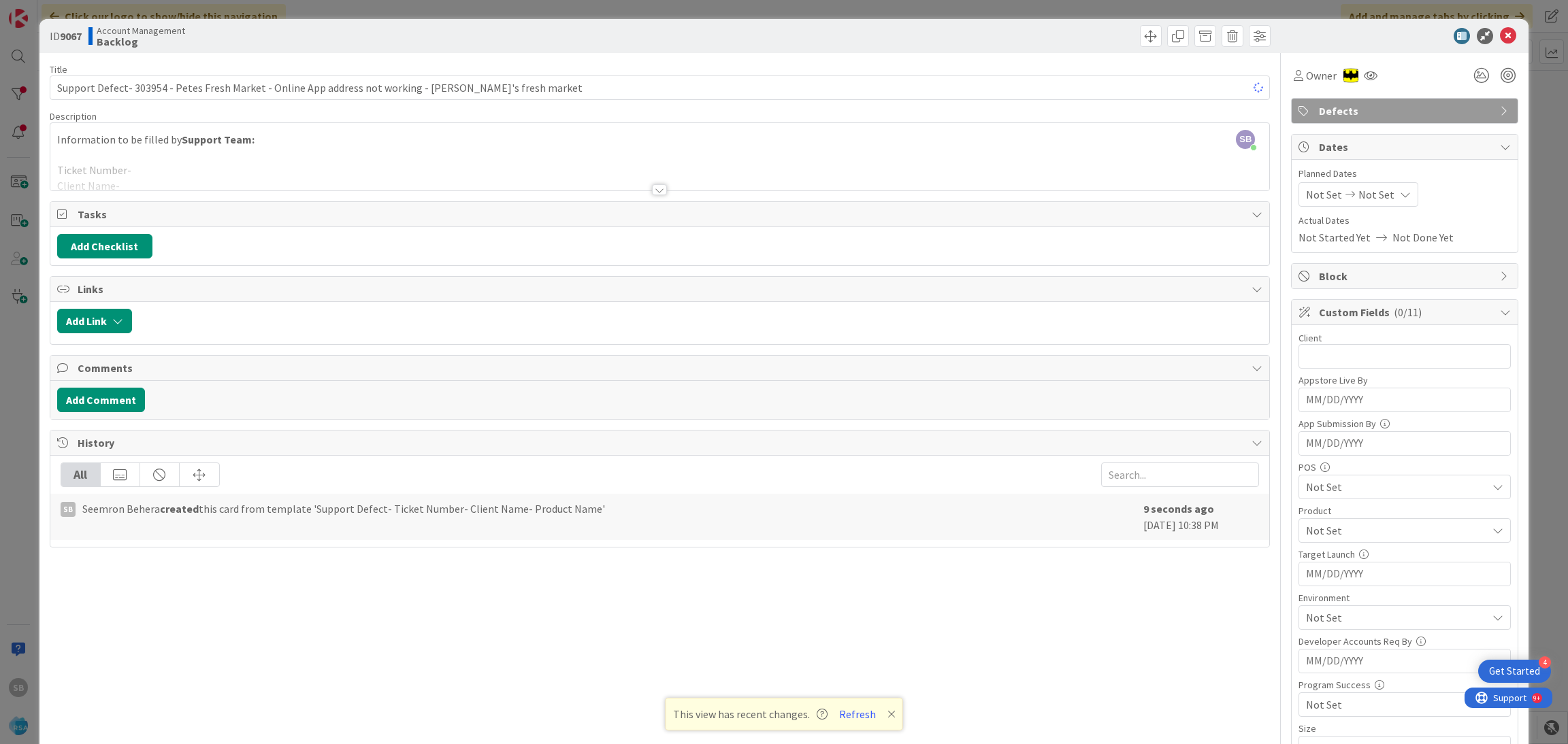
click at [224, 169] on div at bounding box center [660, 173] width 1219 height 35
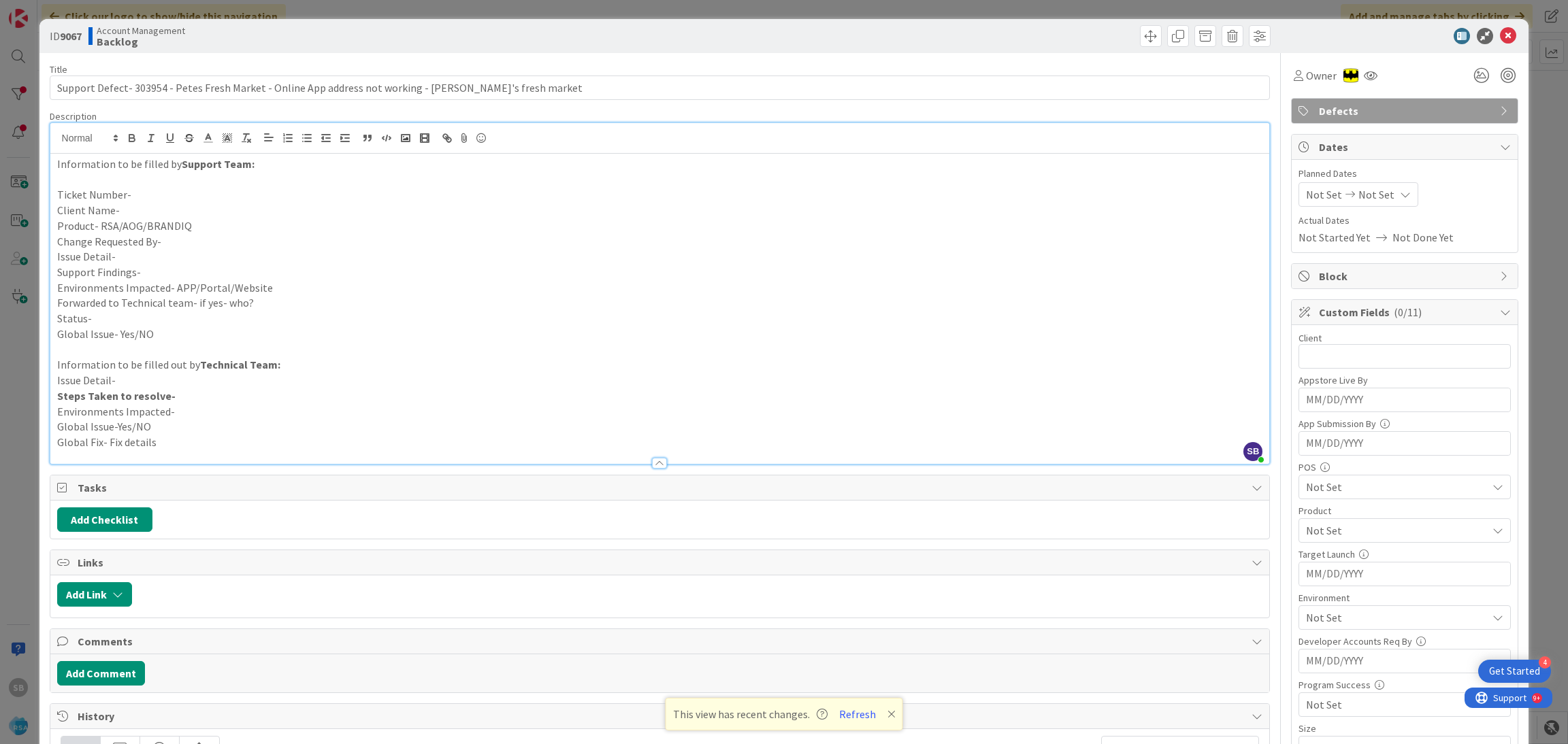
click at [150, 197] on p "Ticket Number-" at bounding box center [659, 195] width 1206 height 16
click at [143, 205] on p "Client Name-" at bounding box center [659, 211] width 1206 height 16
click at [194, 222] on p "Product- RSA/AOG/BRANDIQ" at bounding box center [659, 226] width 1206 height 16
click at [177, 247] on p "Change Requested By-" at bounding box center [659, 242] width 1206 height 16
click at [143, 253] on p "Issue Detail-" at bounding box center [659, 257] width 1206 height 16
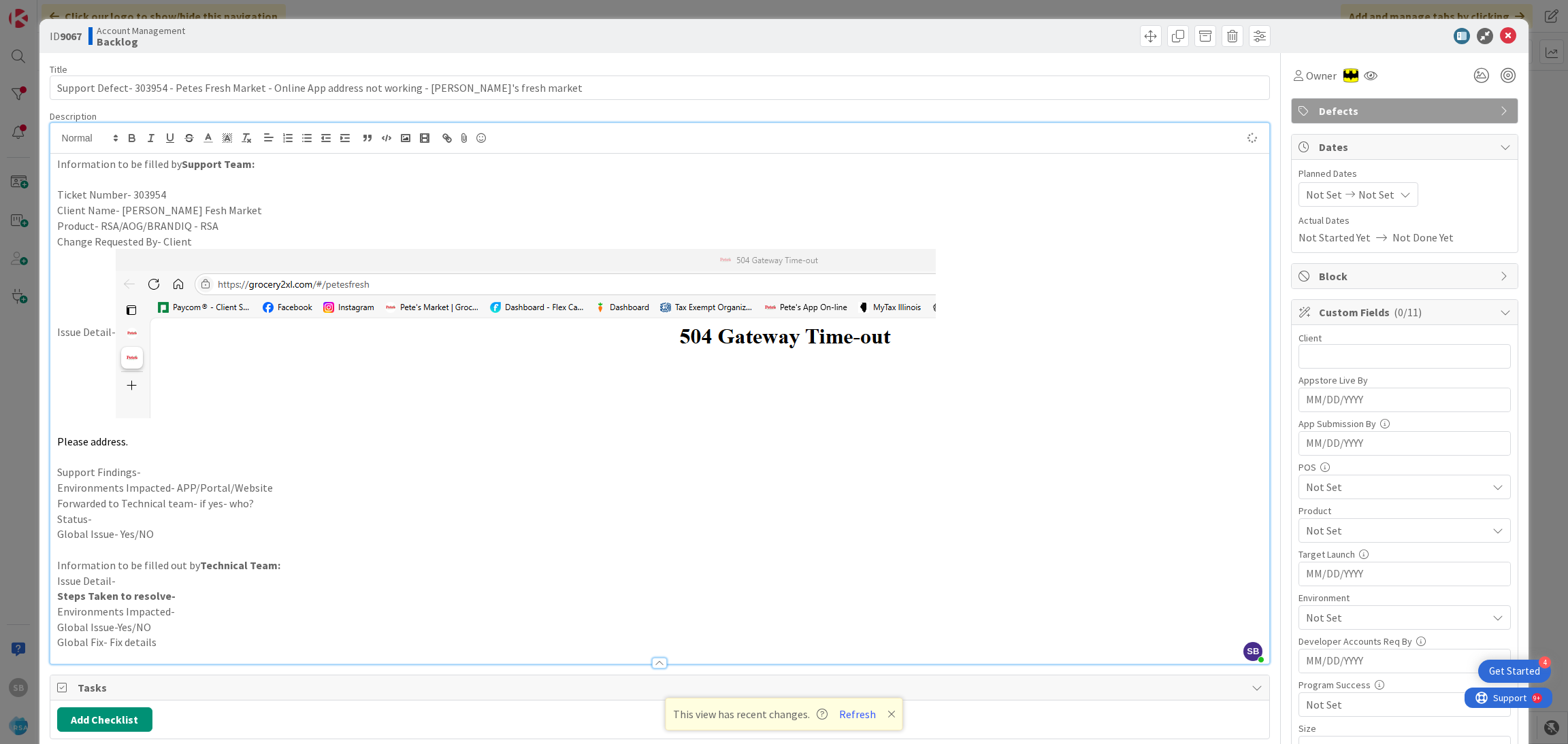
click at [154, 477] on p "Support Findings-" at bounding box center [659, 472] width 1206 height 16
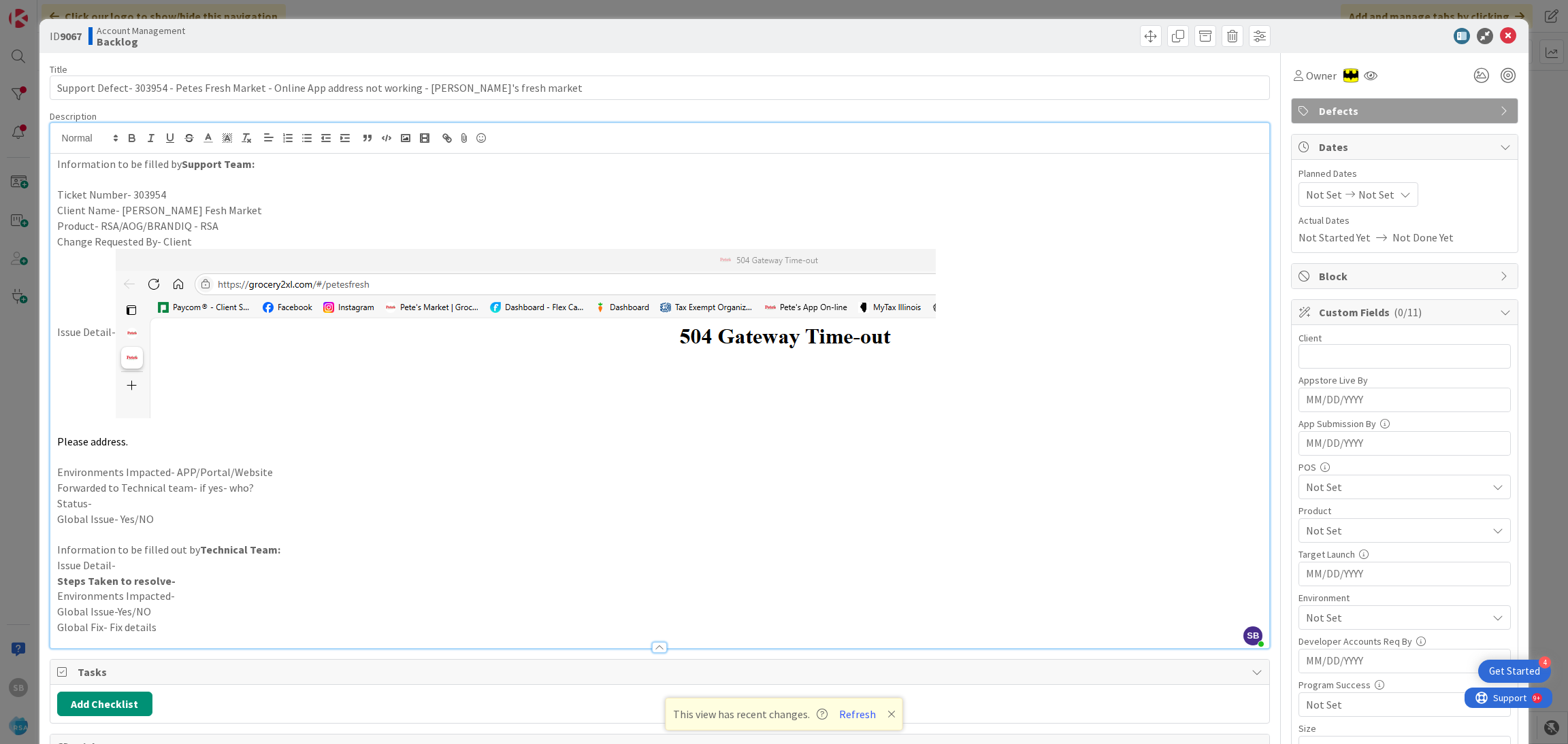
click at [287, 473] on p "Environments Impacted- APP/Portal/Website" at bounding box center [659, 472] width 1206 height 16
click at [279, 483] on p "Forwarded to Technical team- if yes- who?" at bounding box center [659, 488] width 1206 height 16
click at [1316, 201] on span "Not Set" at bounding box center [1323, 194] width 36 height 17
click at [1341, 360] on td "18" at bounding box center [1354, 365] width 26 height 26
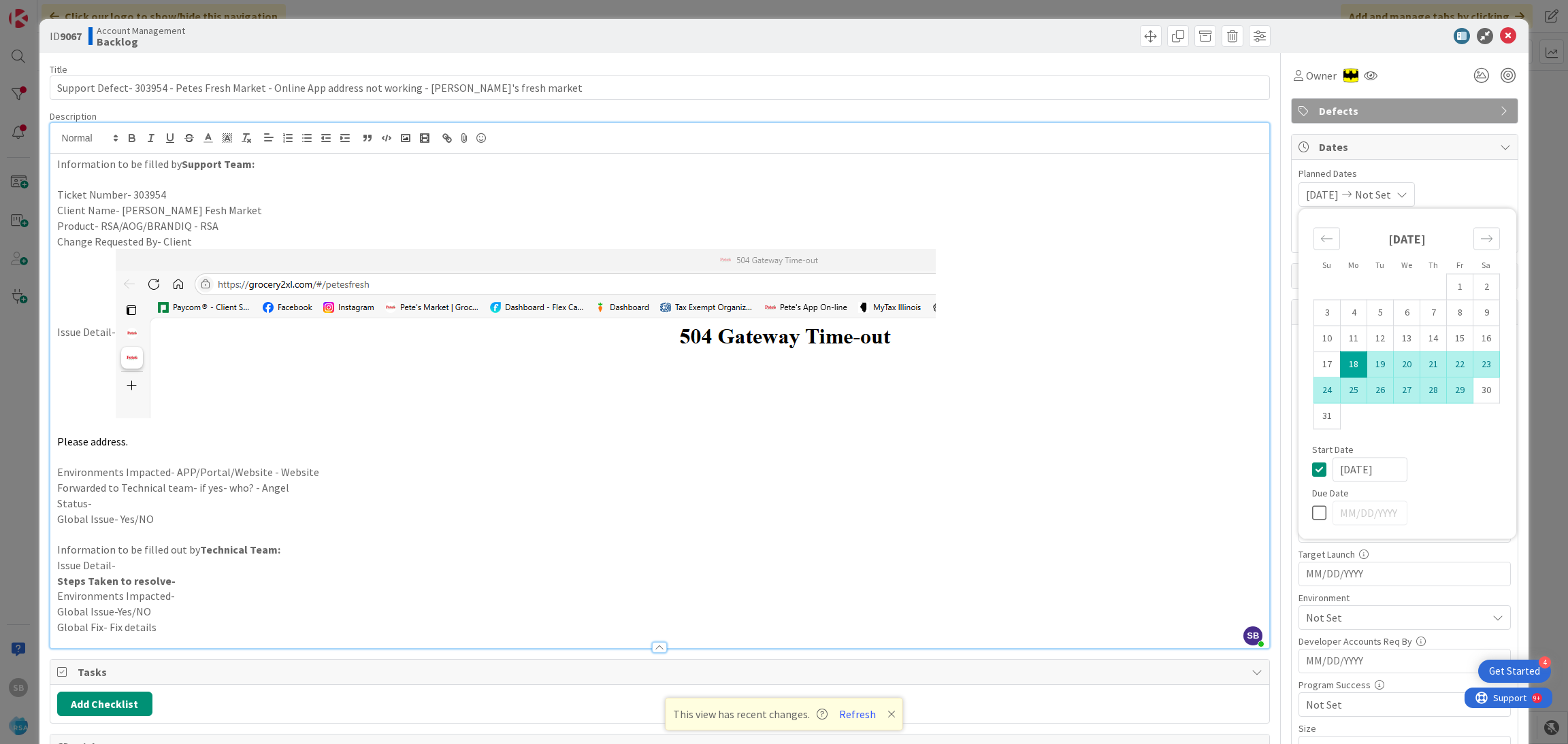
click at [1446, 397] on td "29" at bounding box center [1460, 391] width 26 height 26
click at [1465, 173] on span "Planned Dates" at bounding box center [1404, 174] width 213 height 14
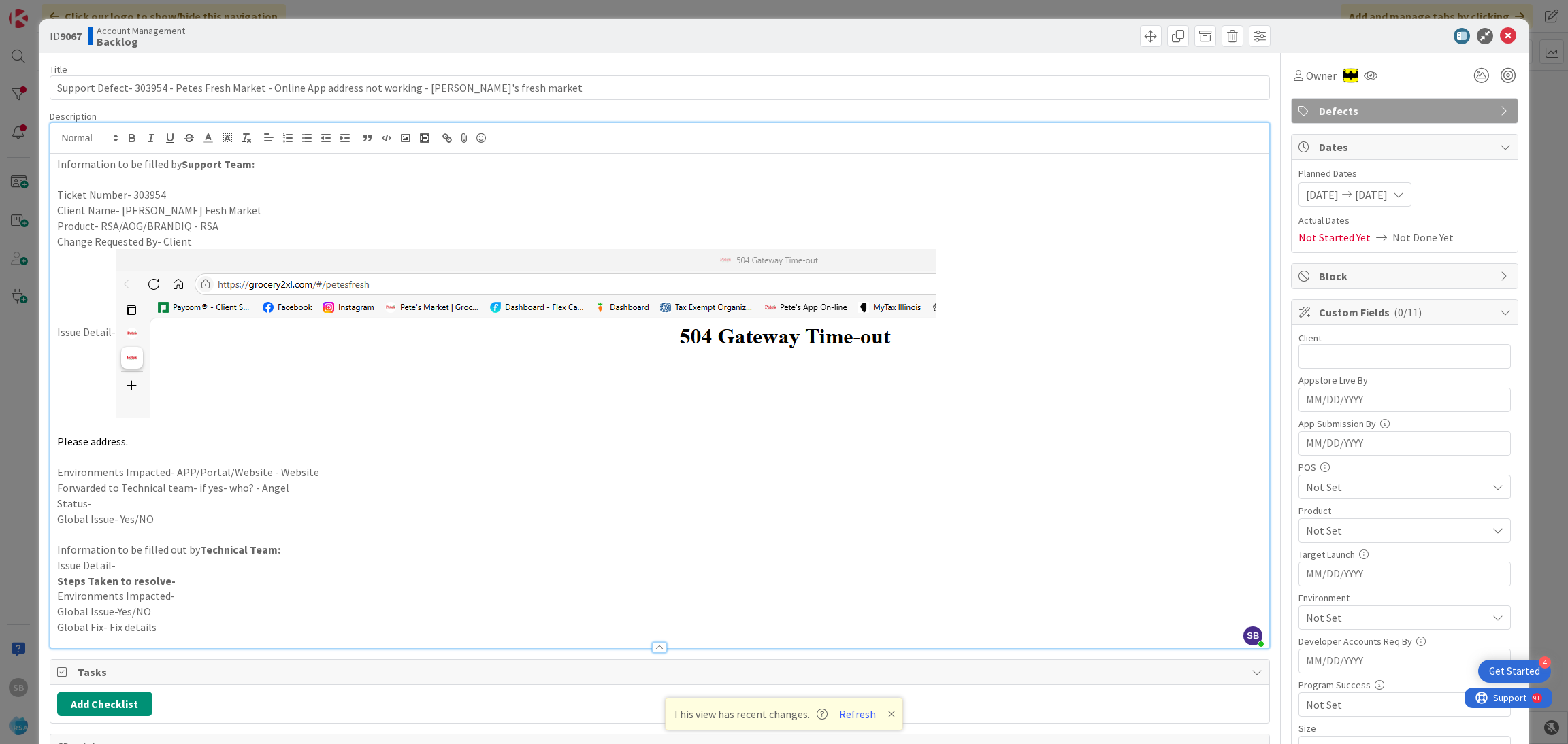
click at [1372, 341] on div "Client 0 / 32" at bounding box center [1404, 338] width 213 height 12
click at [1349, 357] on input "text" at bounding box center [1404, 357] width 213 height 24
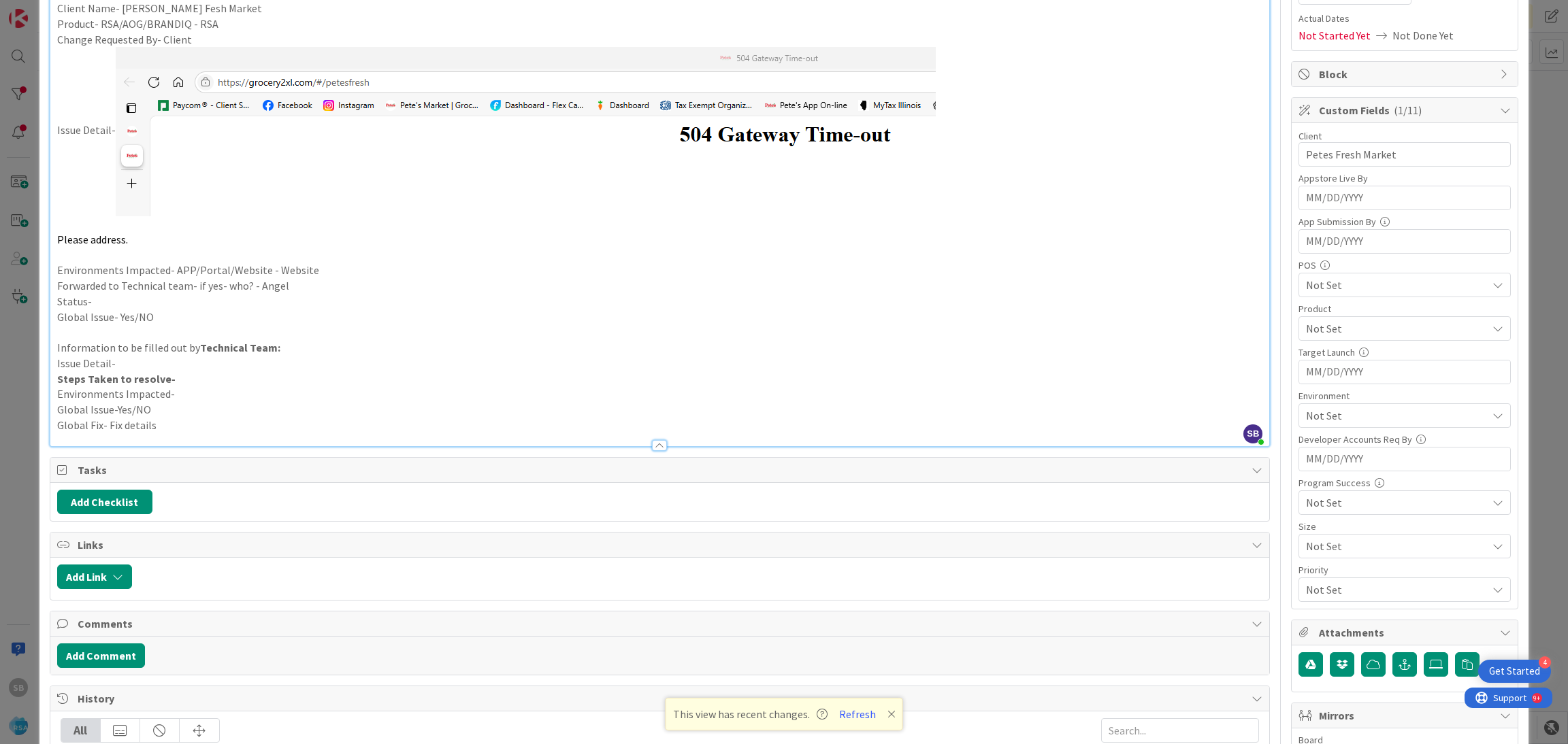
scroll to position [219, 0]
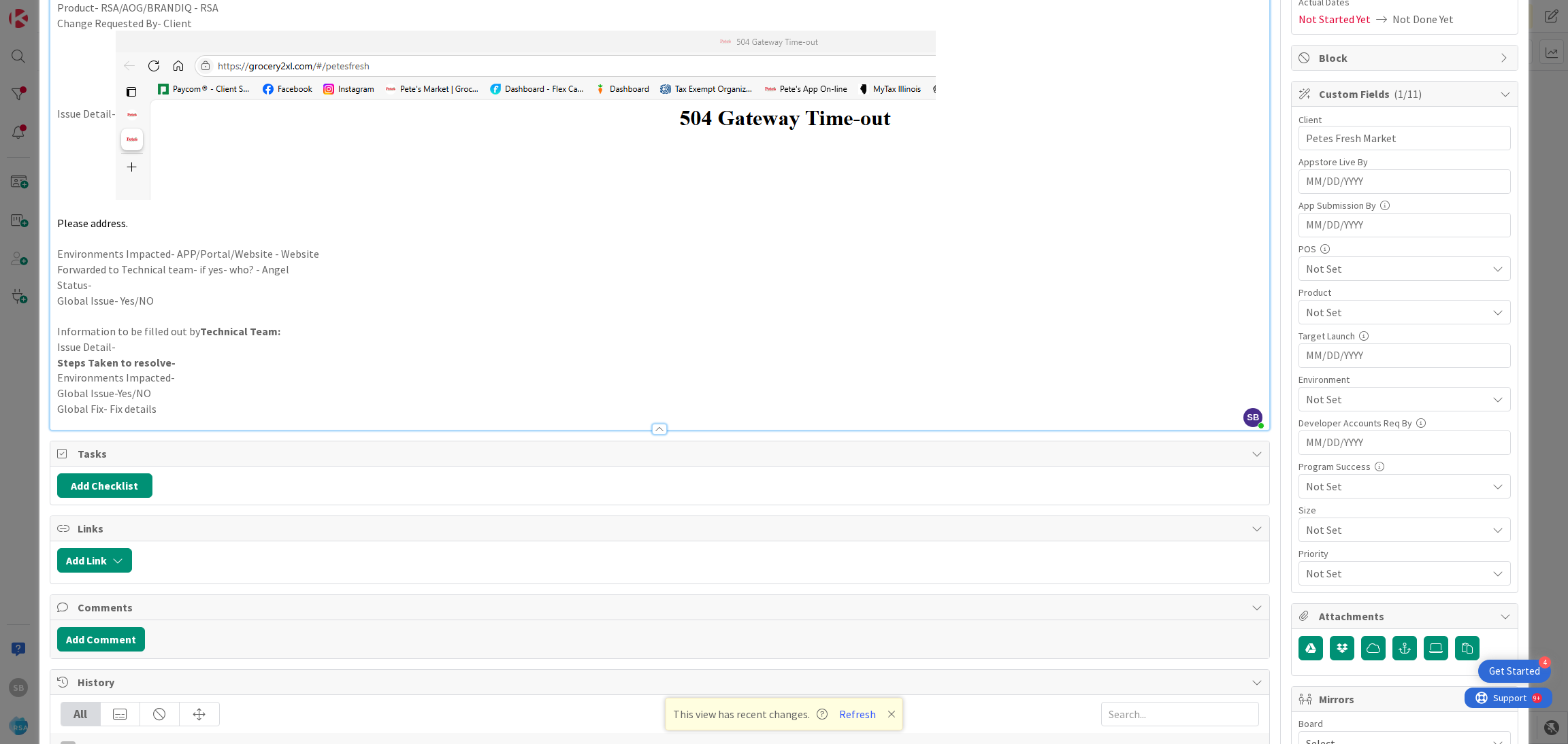
click at [1350, 309] on span "Not Set" at bounding box center [1396, 312] width 181 height 17
click at [1342, 337] on link "RSA" at bounding box center [1401, 344] width 216 height 24
click at [1326, 445] on span "Web UI" at bounding box center [1334, 442] width 32 height 20
click at [1347, 320] on span "Web UI" at bounding box center [1396, 312] width 181 height 17
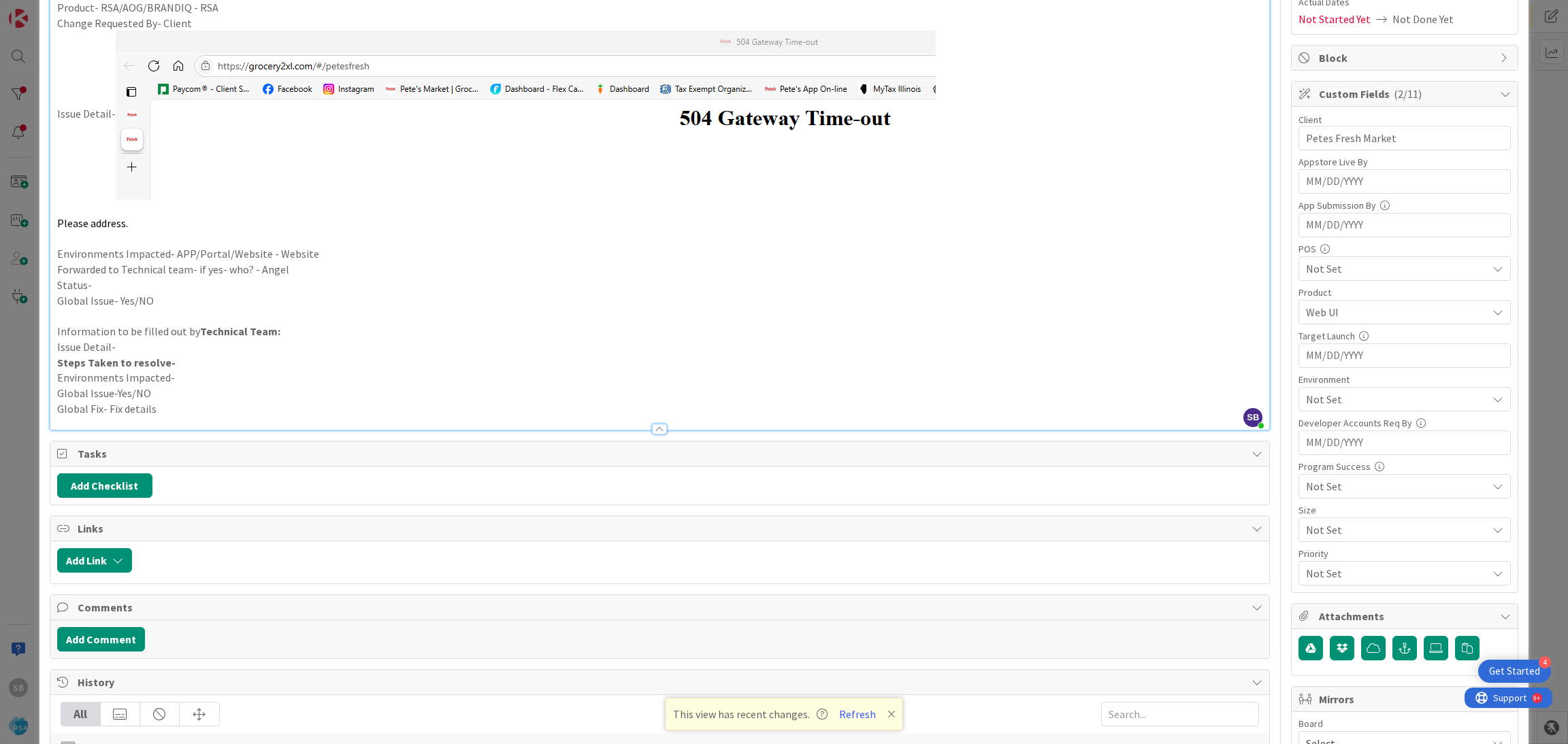
click at [1348, 387] on div "Environment Not Set" at bounding box center [1404, 393] width 213 height 37
click at [1346, 393] on span "Not Set" at bounding box center [1396, 399] width 181 height 17
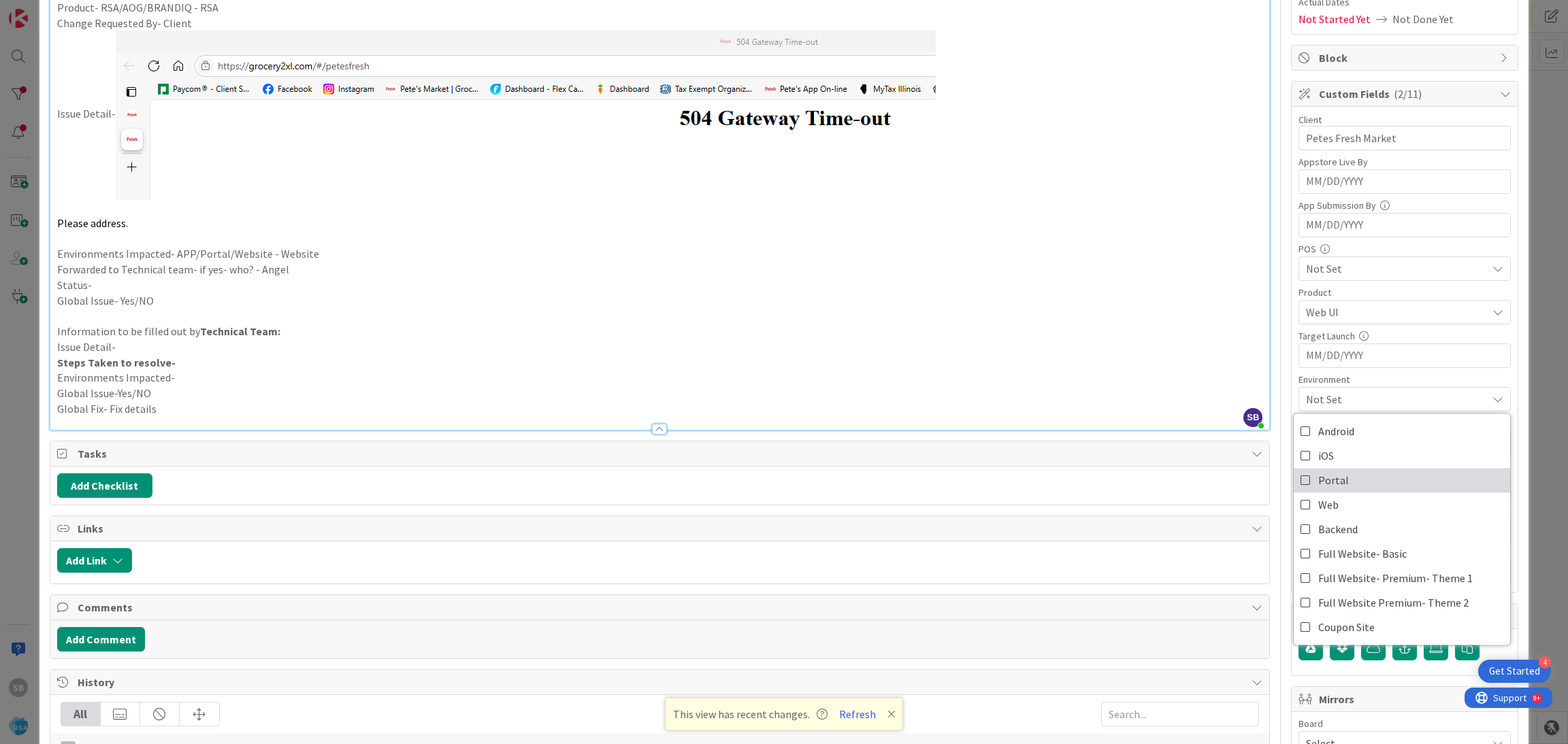
click at [1344, 492] on link "Portal" at bounding box center [1401, 480] width 216 height 24
click at [1323, 481] on span "Portal" at bounding box center [1333, 480] width 31 height 20
click at [1320, 502] on span "Web" at bounding box center [1328, 504] width 20 height 20
click at [1344, 397] on span "Web" at bounding box center [1396, 399] width 181 height 17
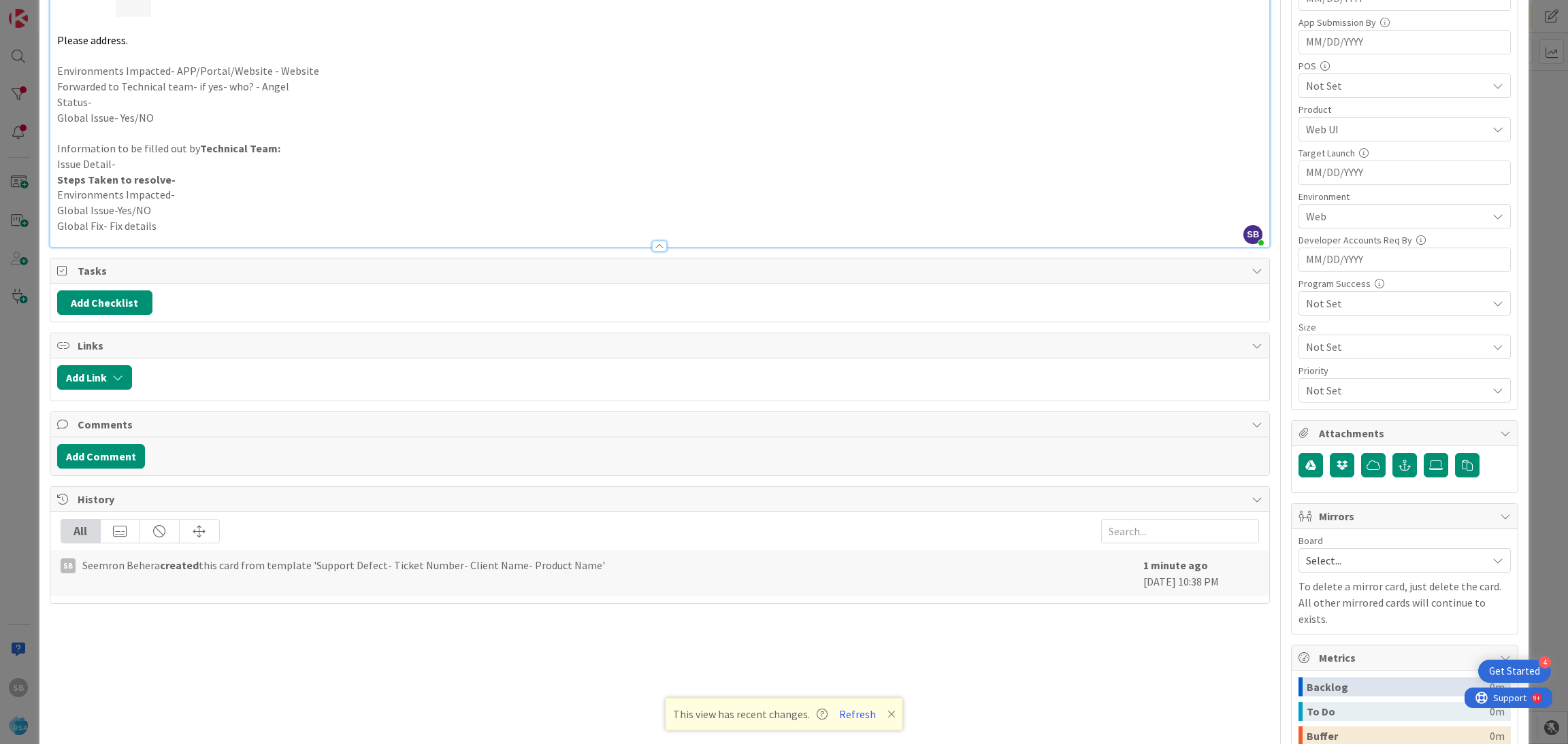
scroll to position [485, 0]
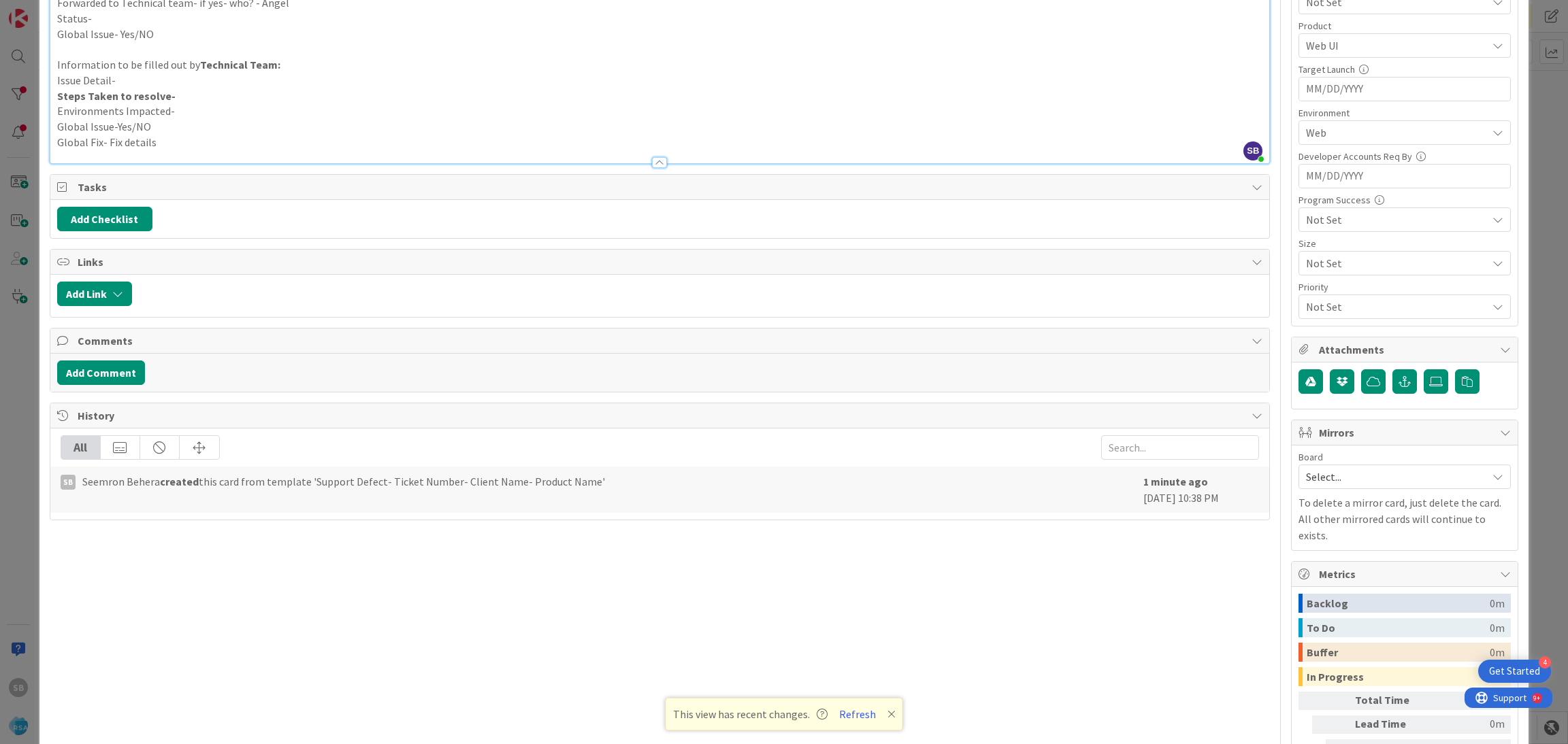
click at [1369, 481] on span "Select..." at bounding box center [1392, 477] width 174 height 19
click at [1335, 564] on span "Software Development" at bounding box center [1412, 565] width 179 height 20
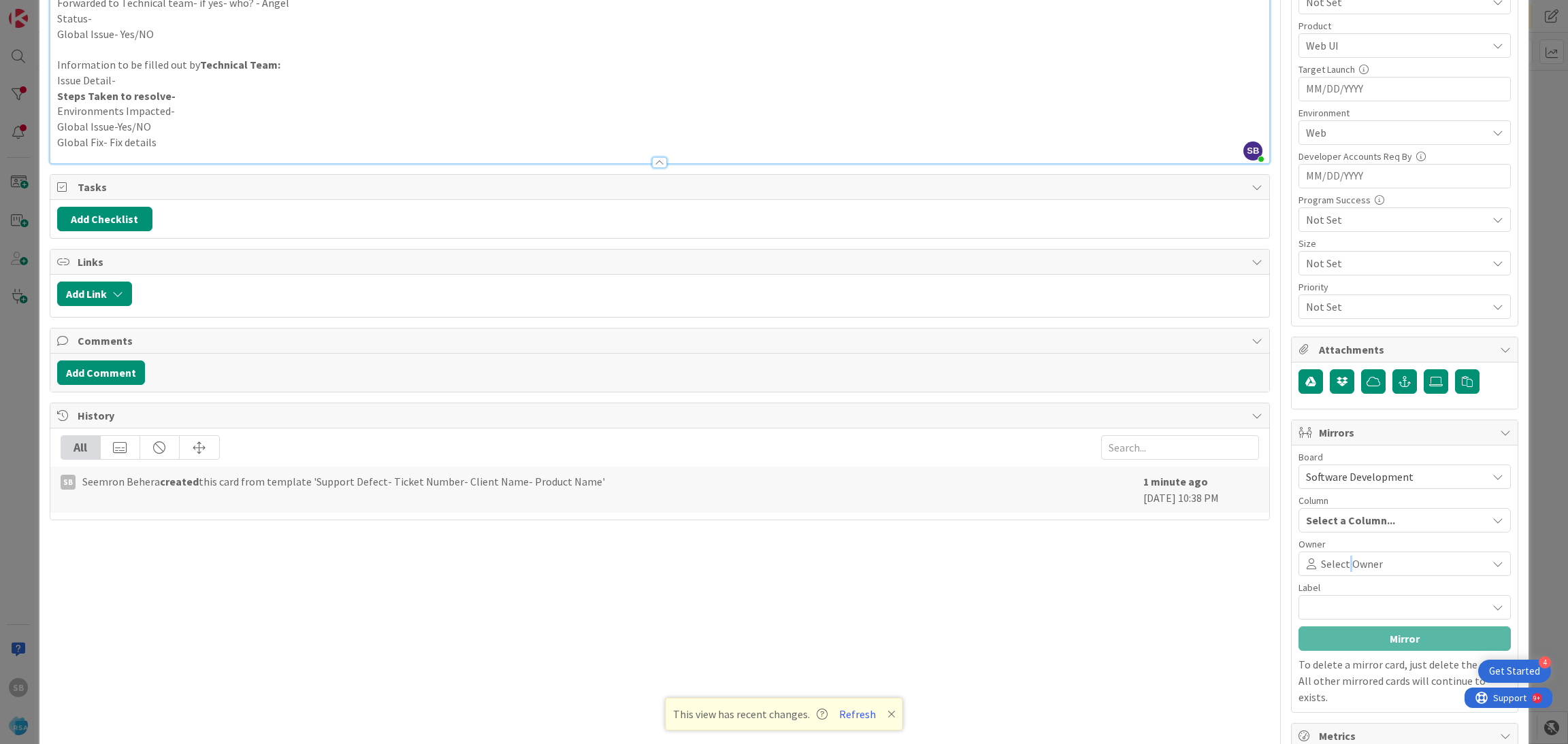
click at [1335, 564] on span "Select Owner" at bounding box center [1351, 564] width 62 height 17
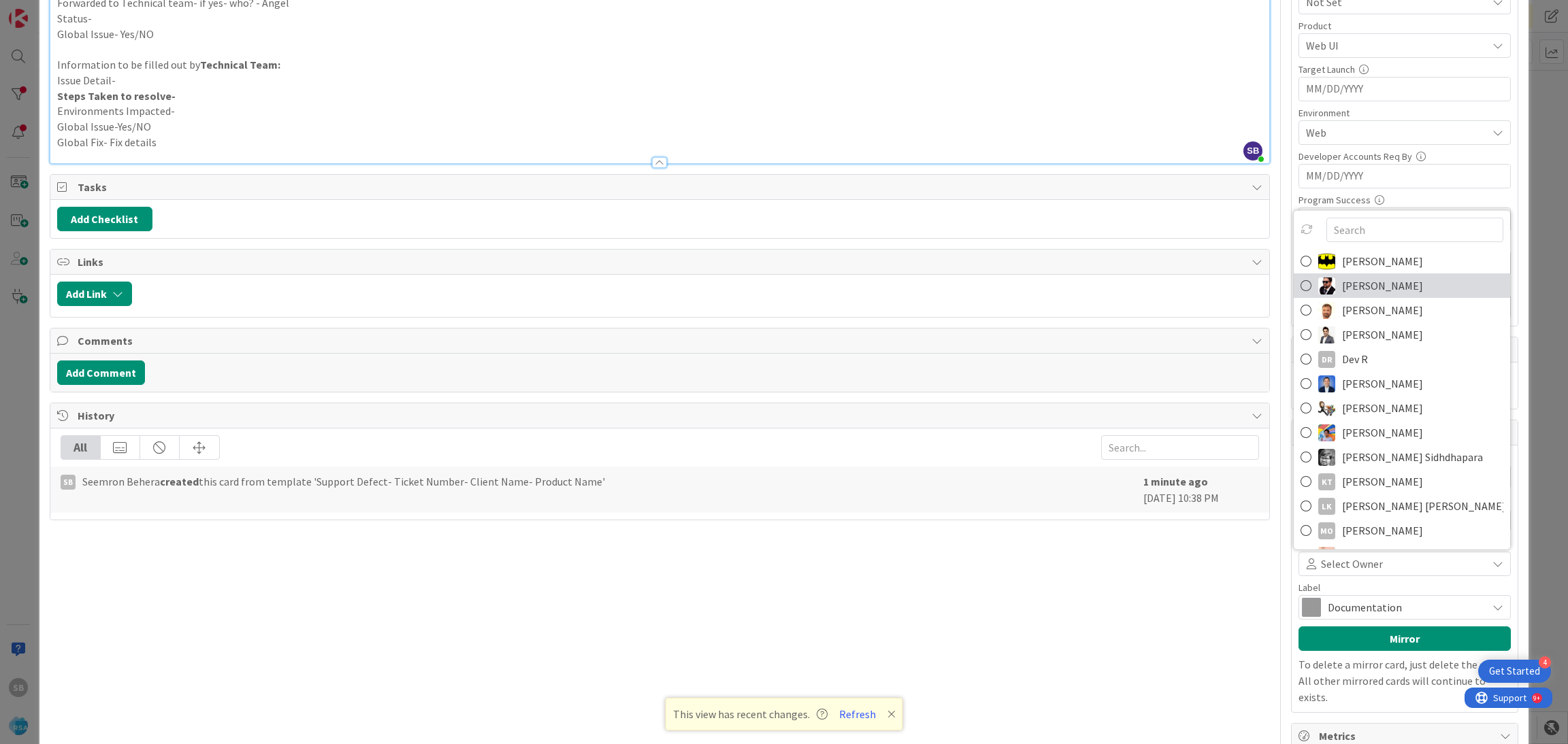
click at [1350, 294] on span "[PERSON_NAME]" at bounding box center [1382, 285] width 81 height 20
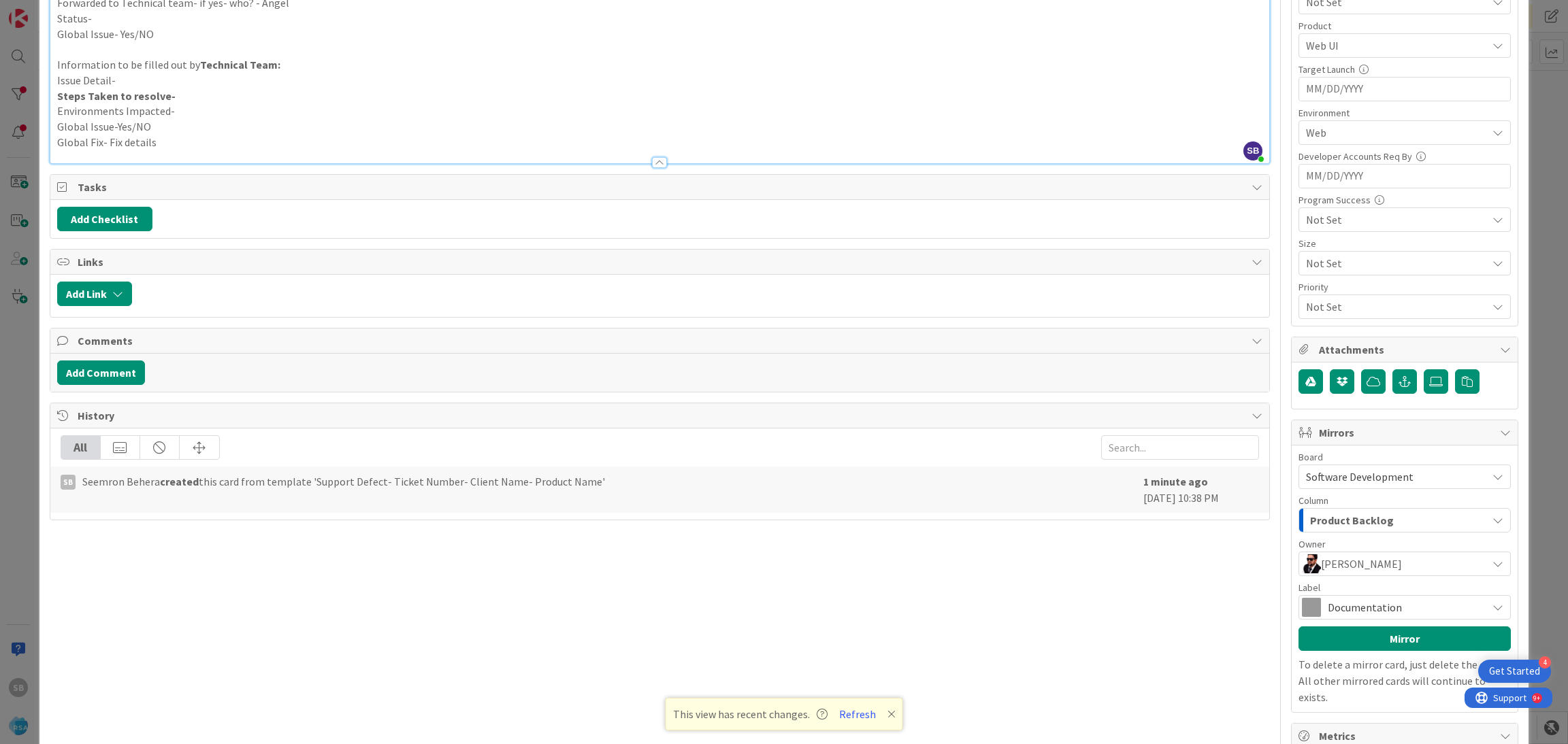
click at [1328, 608] on span "Documentation" at bounding box center [1404, 608] width 152 height 19
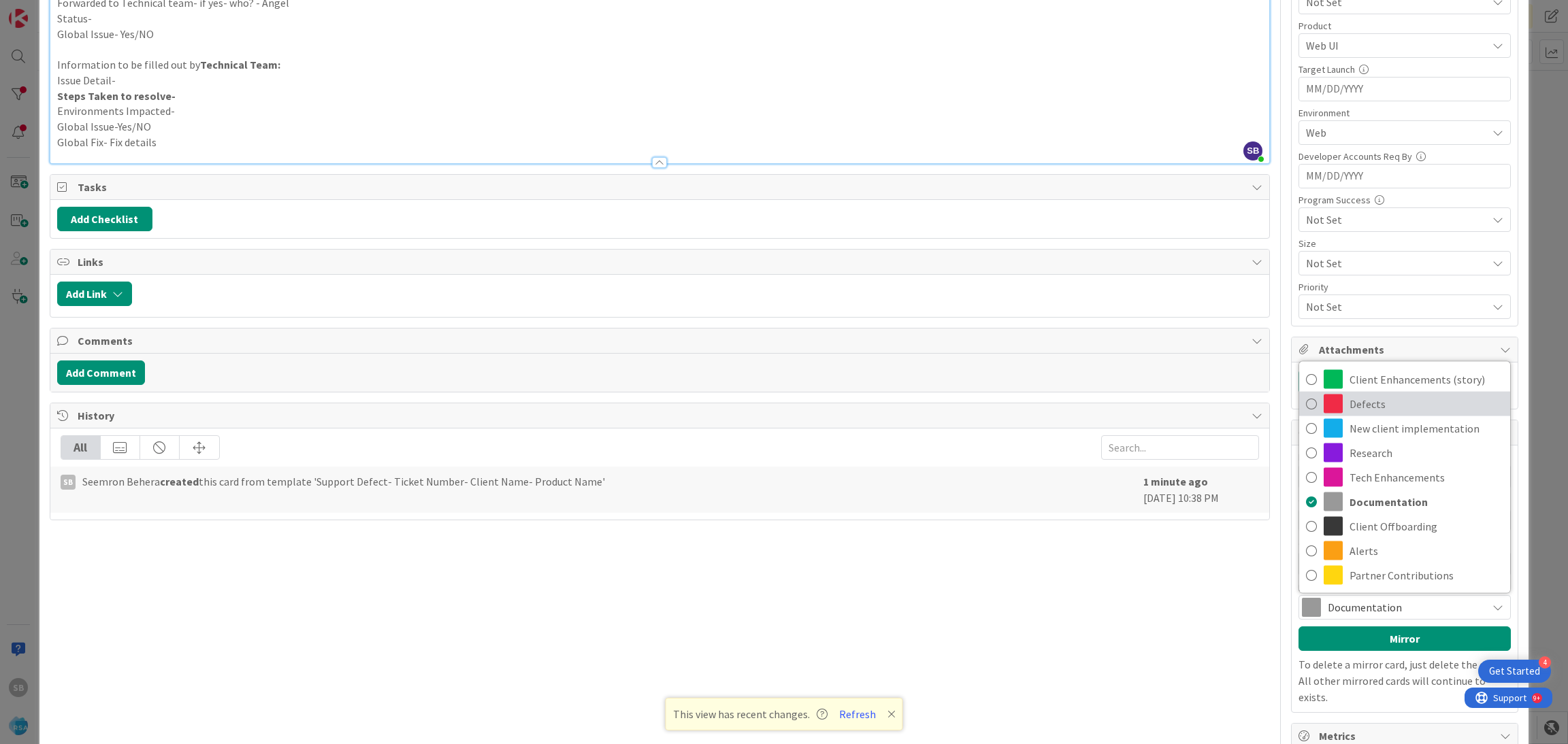
click at [1360, 413] on span "Defects" at bounding box center [1426, 403] width 154 height 20
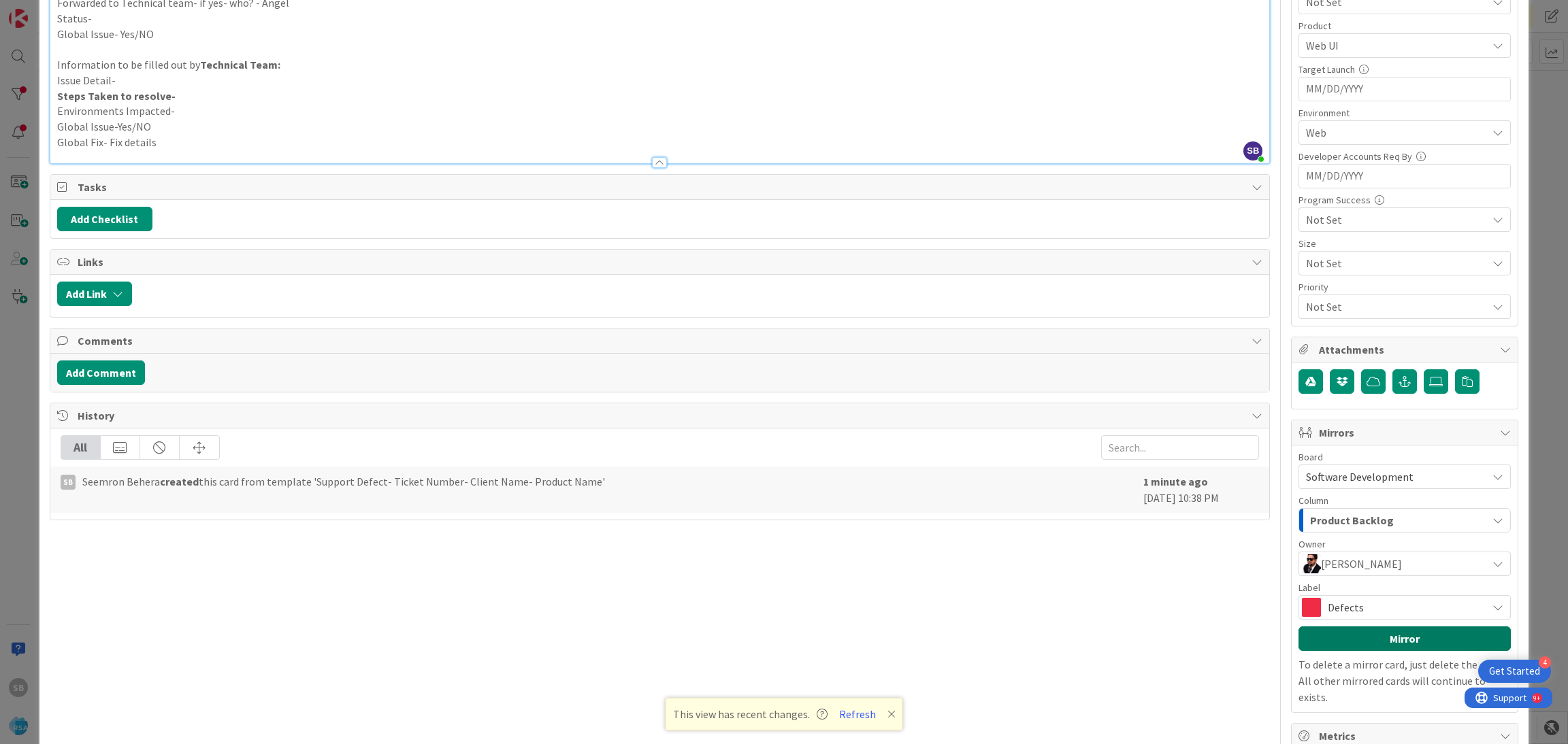
click at [1329, 640] on button "Mirror" at bounding box center [1404, 639] width 213 height 24
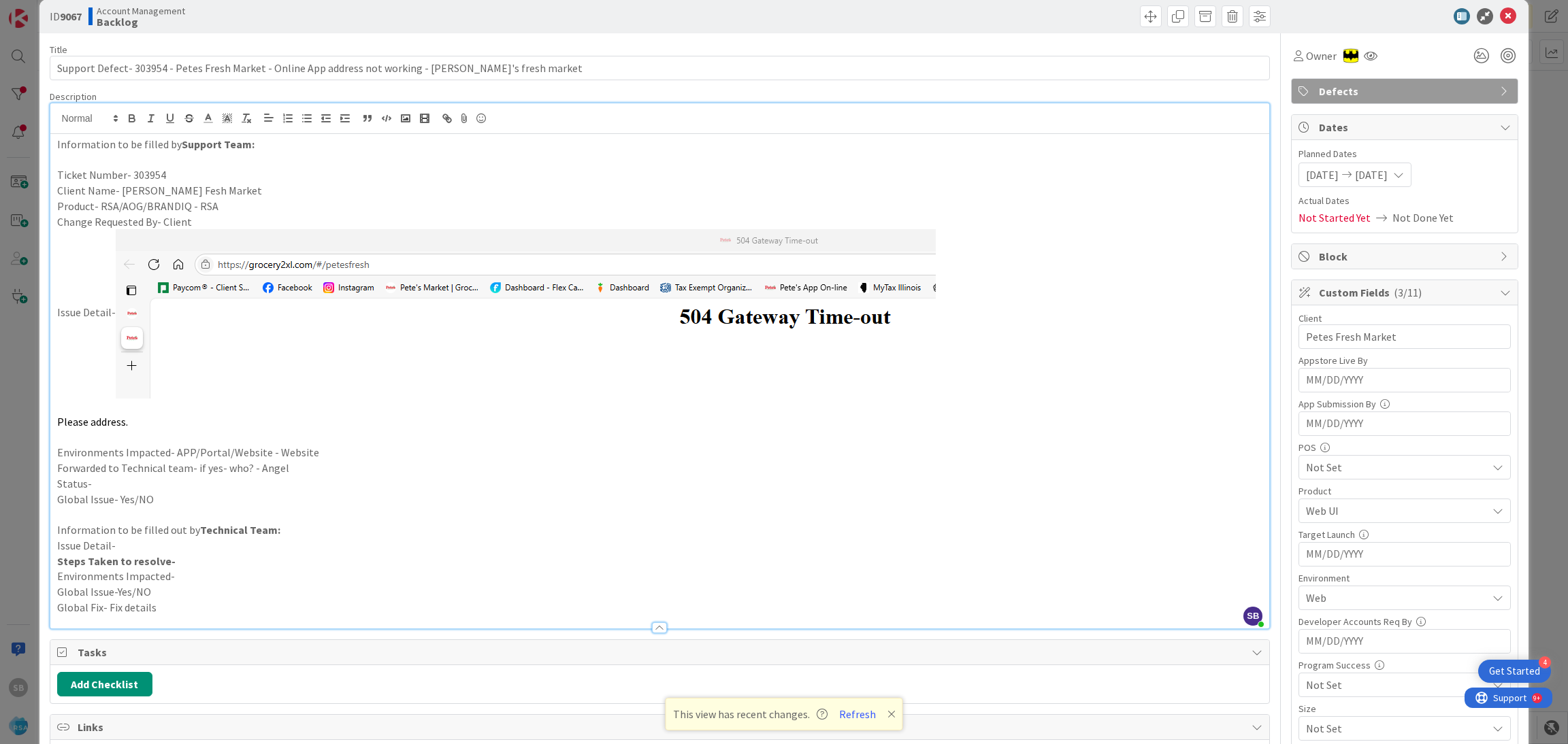
scroll to position [0, 0]
